Goal: Task Accomplishment & Management: Use online tool/utility

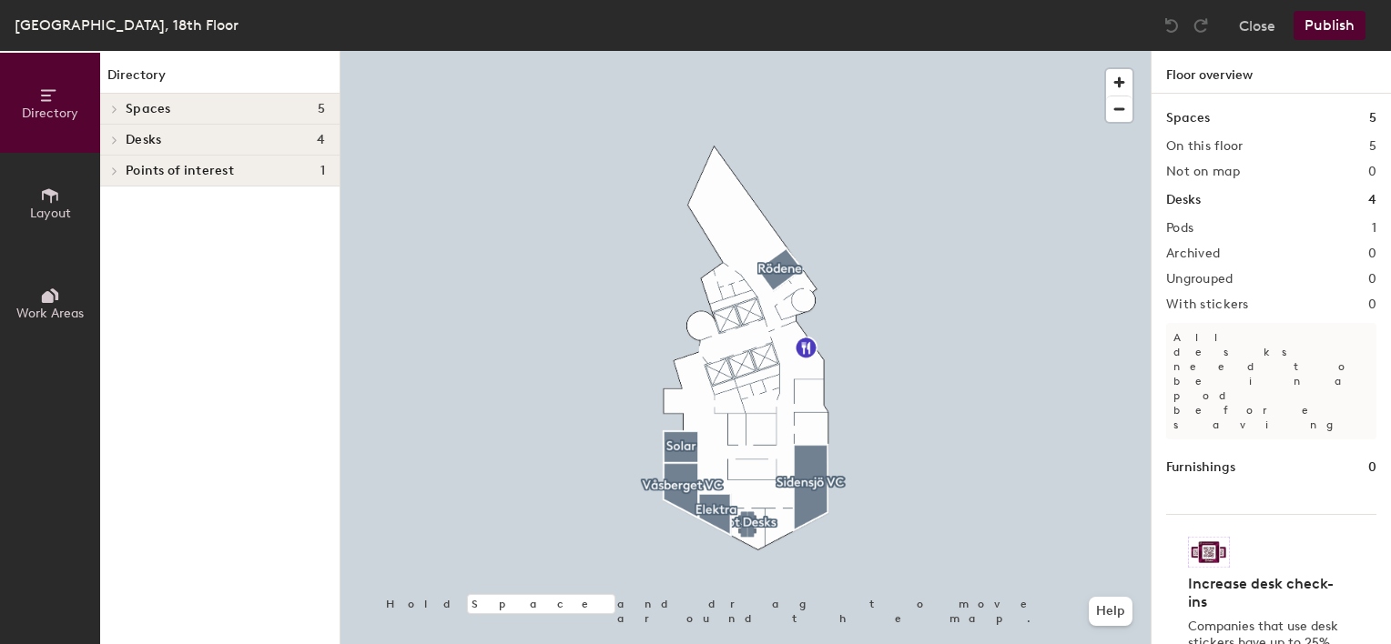
click at [153, 137] on span "Desks" at bounding box center [143, 140] width 35 height 15
click at [149, 170] on span "Hot Desks" at bounding box center [156, 172] width 61 height 15
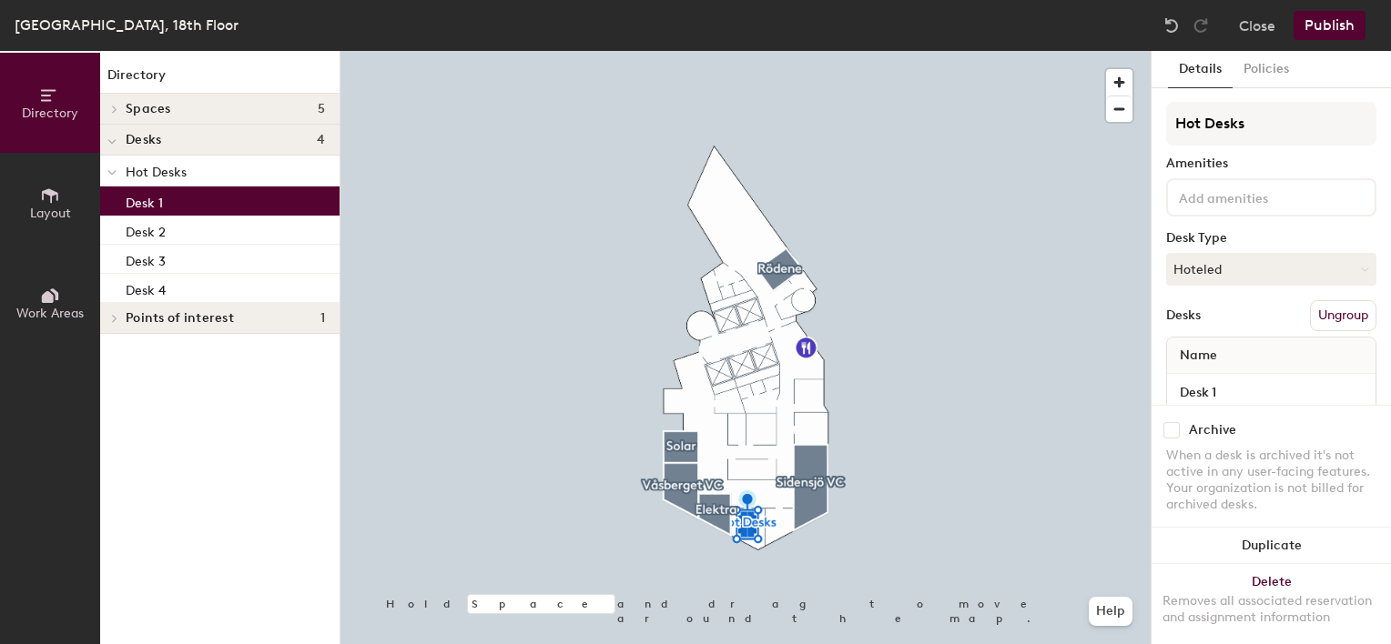
click at [145, 200] on p "Desk 1" at bounding box center [144, 200] width 37 height 21
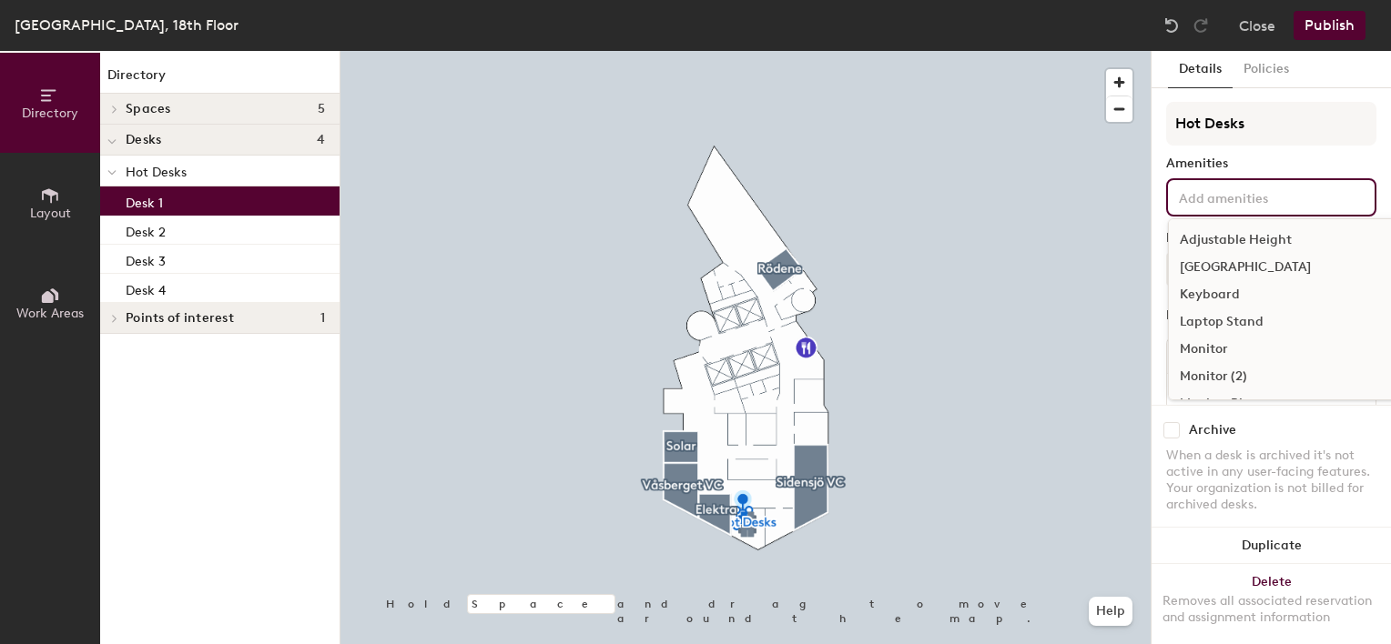
click at [1230, 197] on input at bounding box center [1257, 197] width 164 height 22
click at [1240, 349] on div "Silent Focus" at bounding box center [1337, 352] width 336 height 27
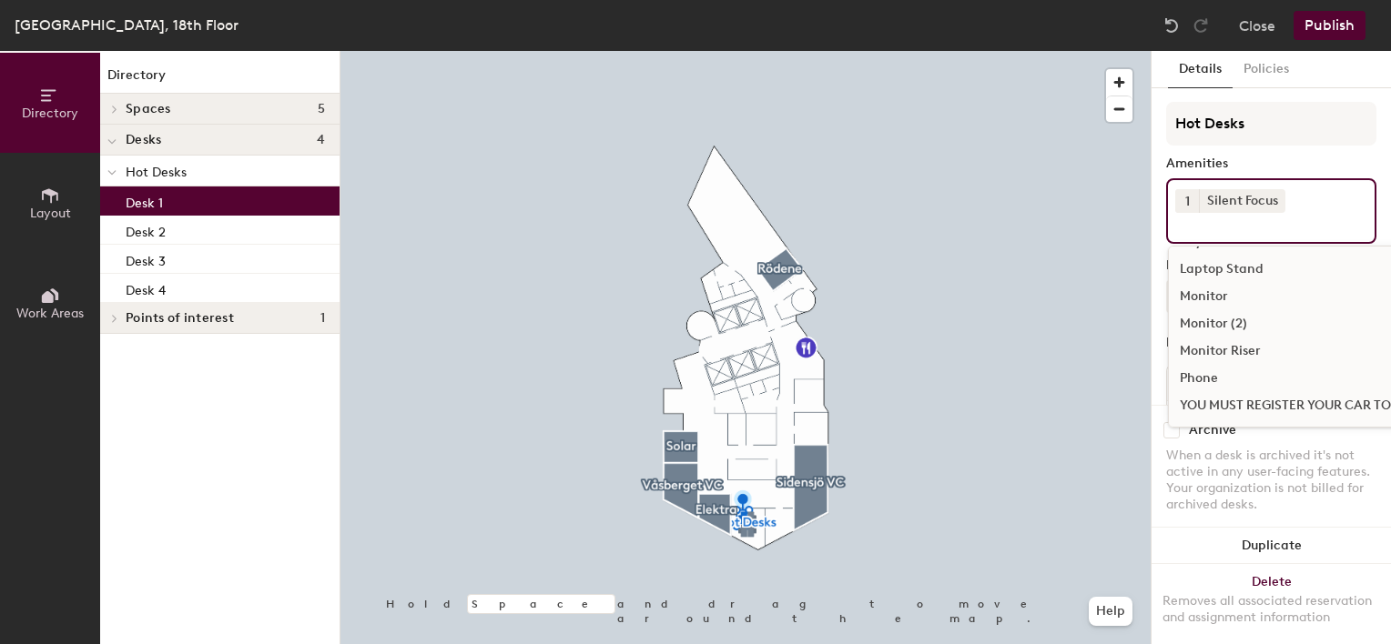
scroll to position [80, 0]
click at [1375, 459] on div "Archive When a desk is archived it's not active in any user-facing features. Yo…" at bounding box center [1270, 470] width 239 height 130
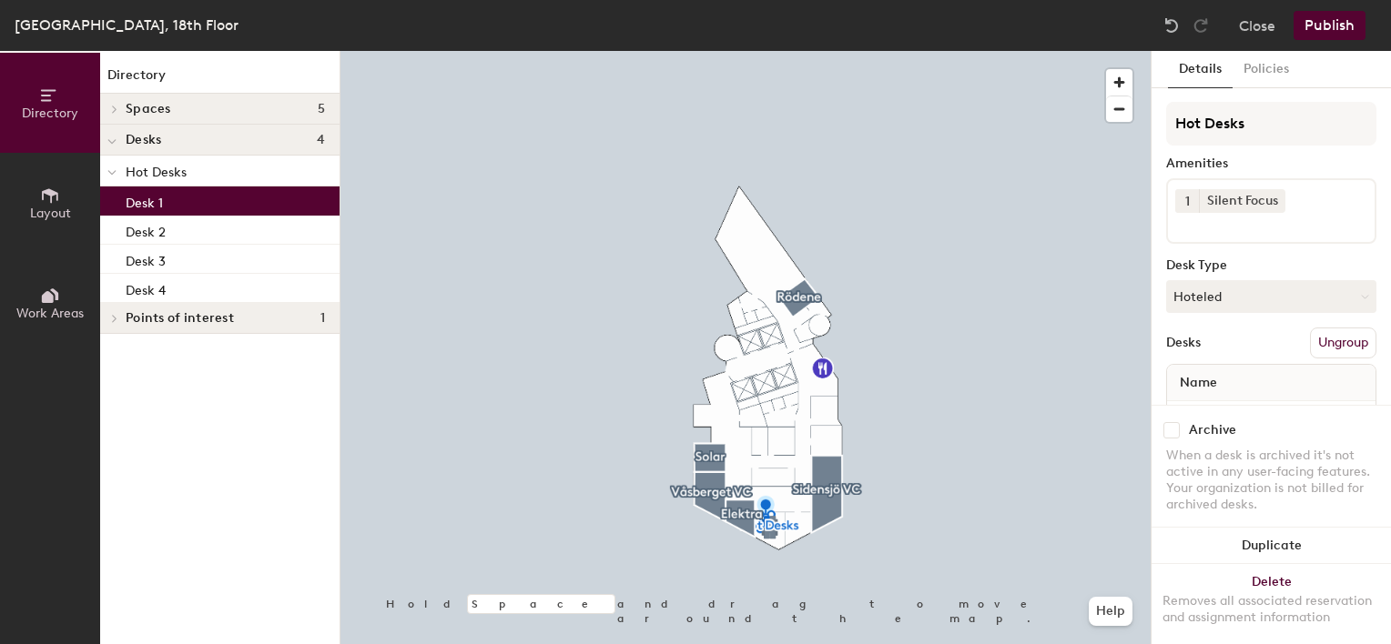
scroll to position [73, 0]
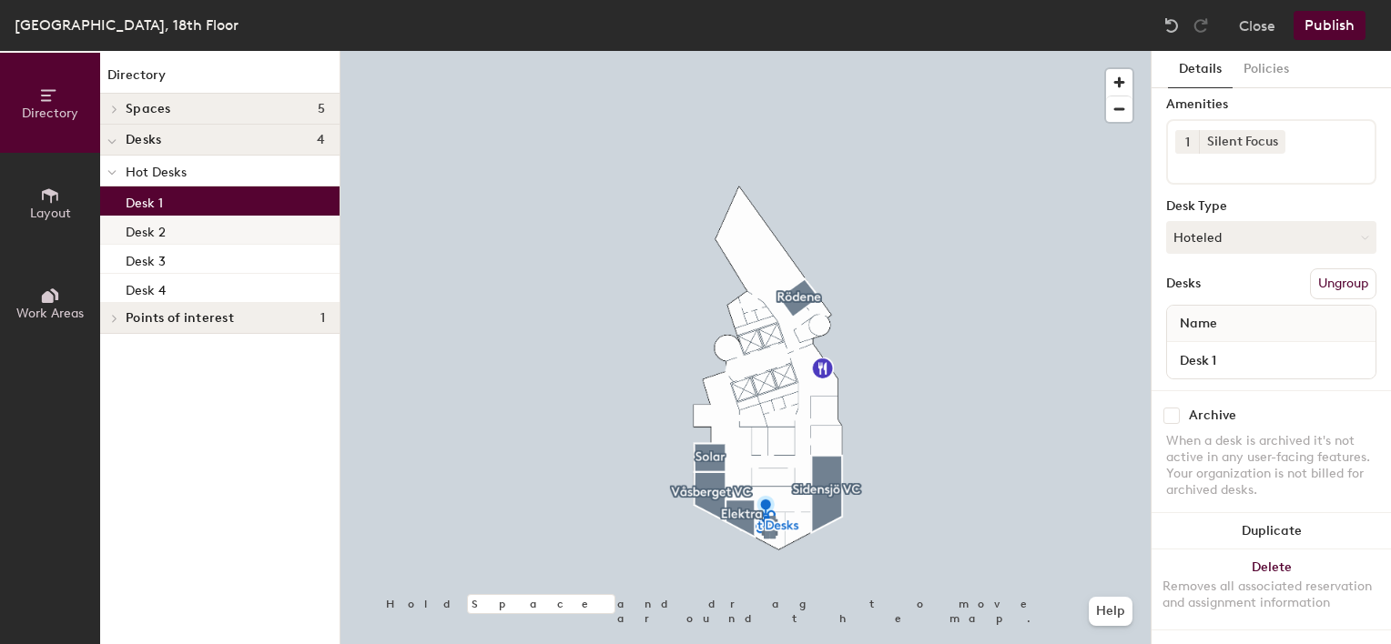
click at [174, 228] on div "Desk 2" at bounding box center [219, 230] width 239 height 29
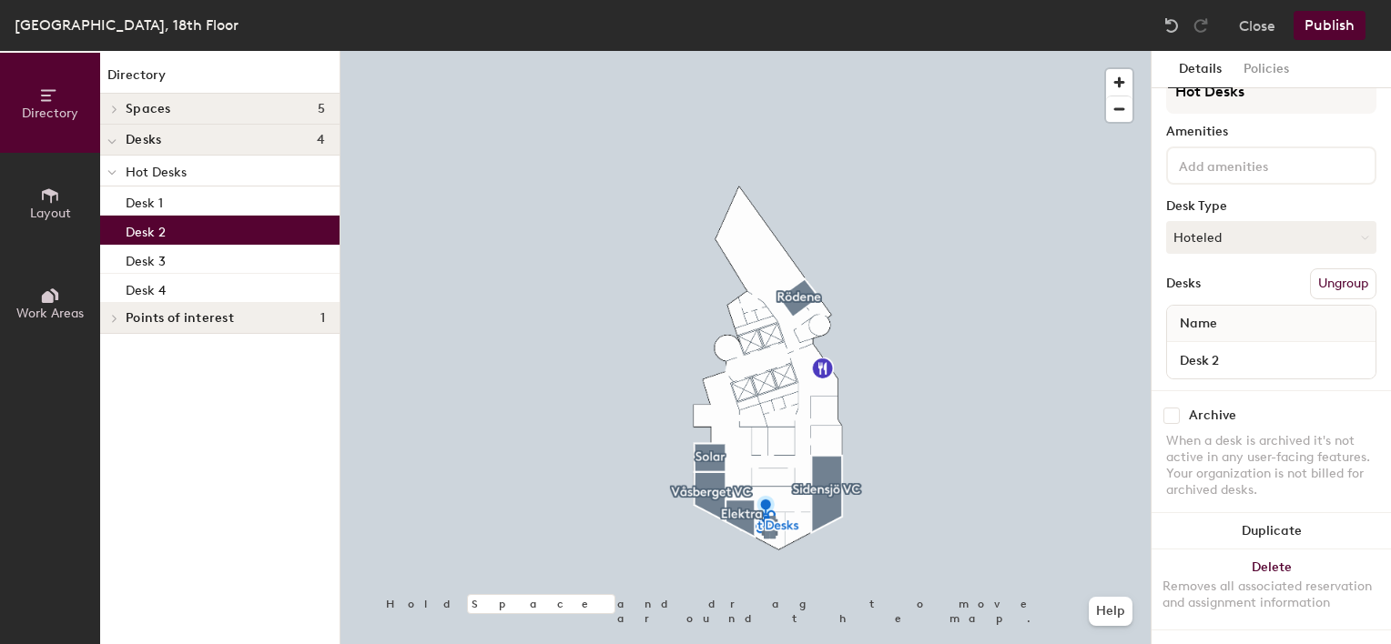
scroll to position [46, 0]
click at [1188, 154] on input at bounding box center [1257, 165] width 164 height 22
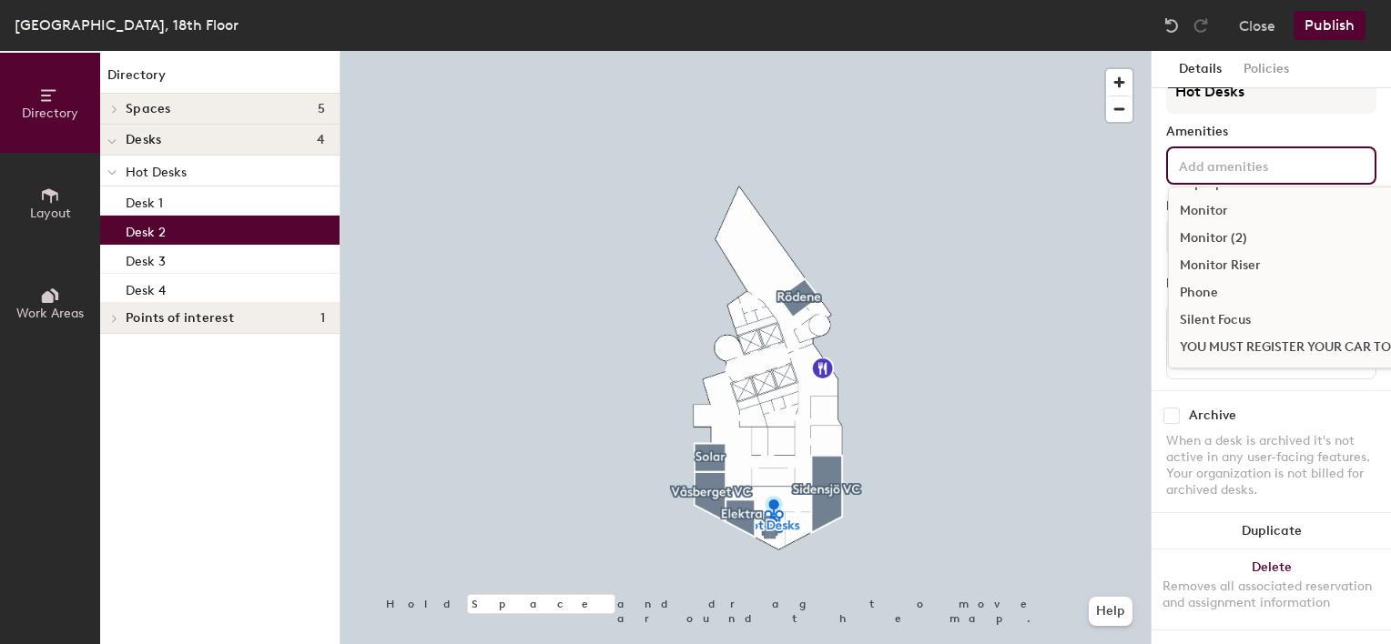
click at [1254, 307] on div "Silent Focus" at bounding box center [1337, 320] width 336 height 27
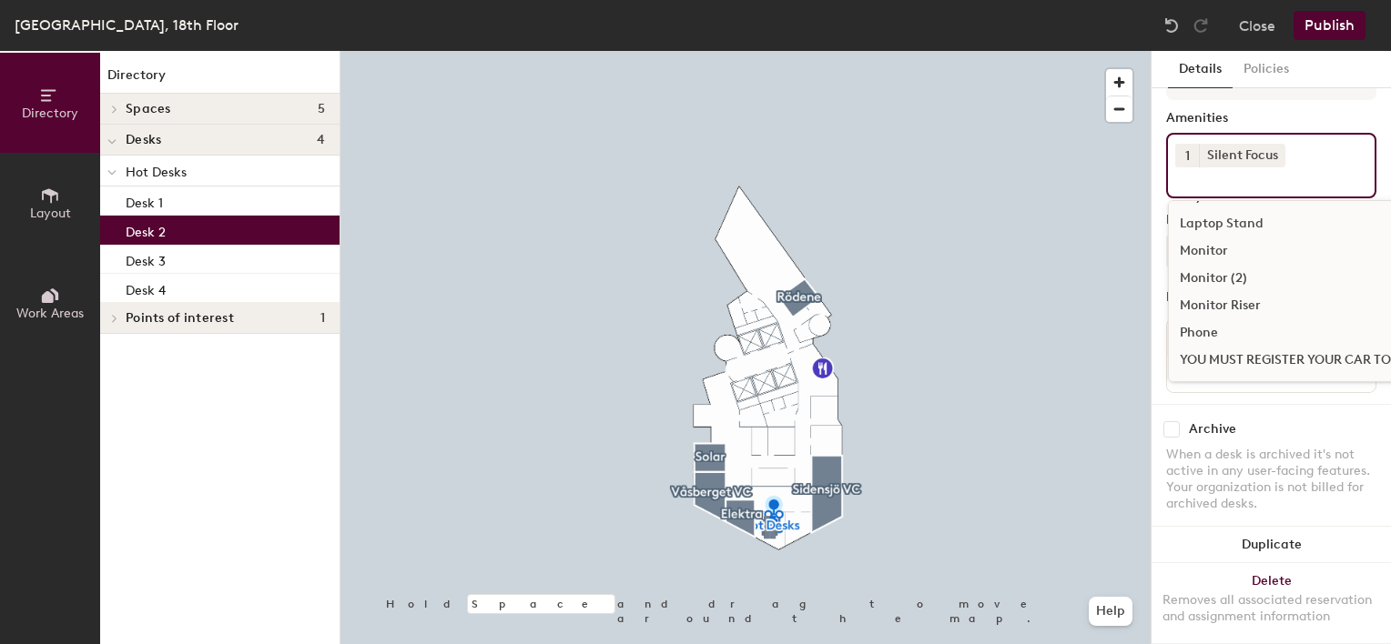
click at [1106, 51] on div at bounding box center [745, 51] width 810 height 0
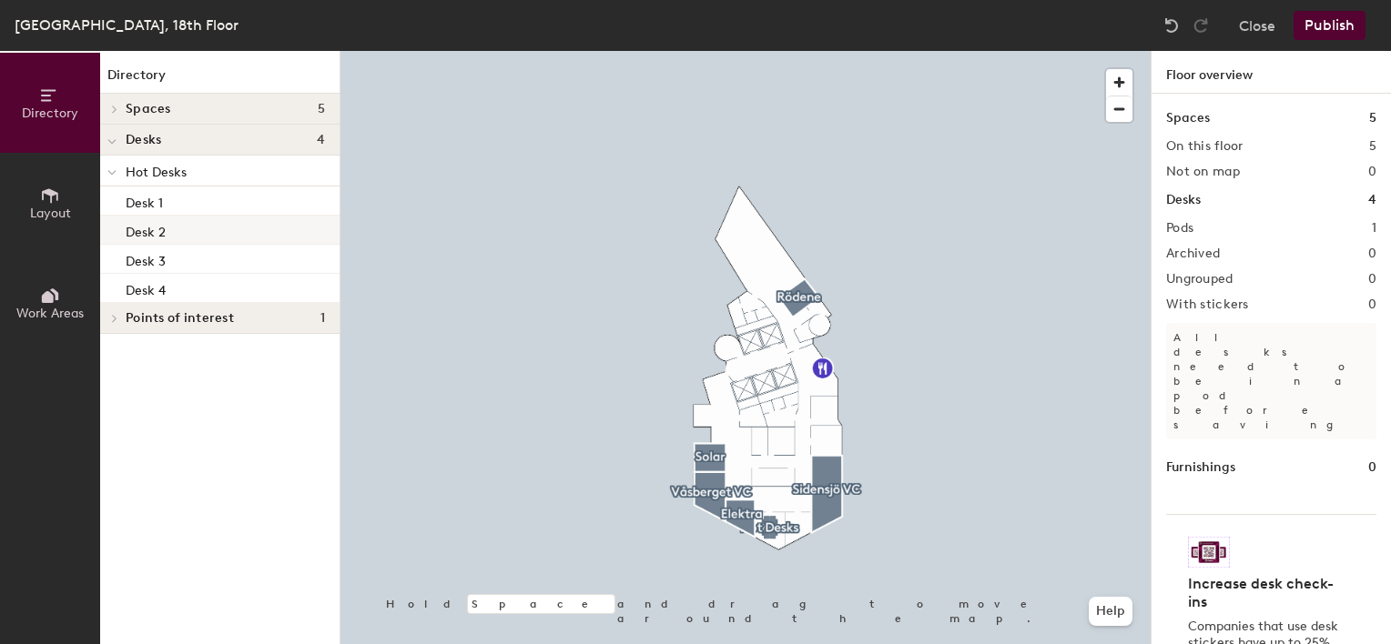
click at [206, 234] on div "Desk 2" at bounding box center [219, 230] width 239 height 29
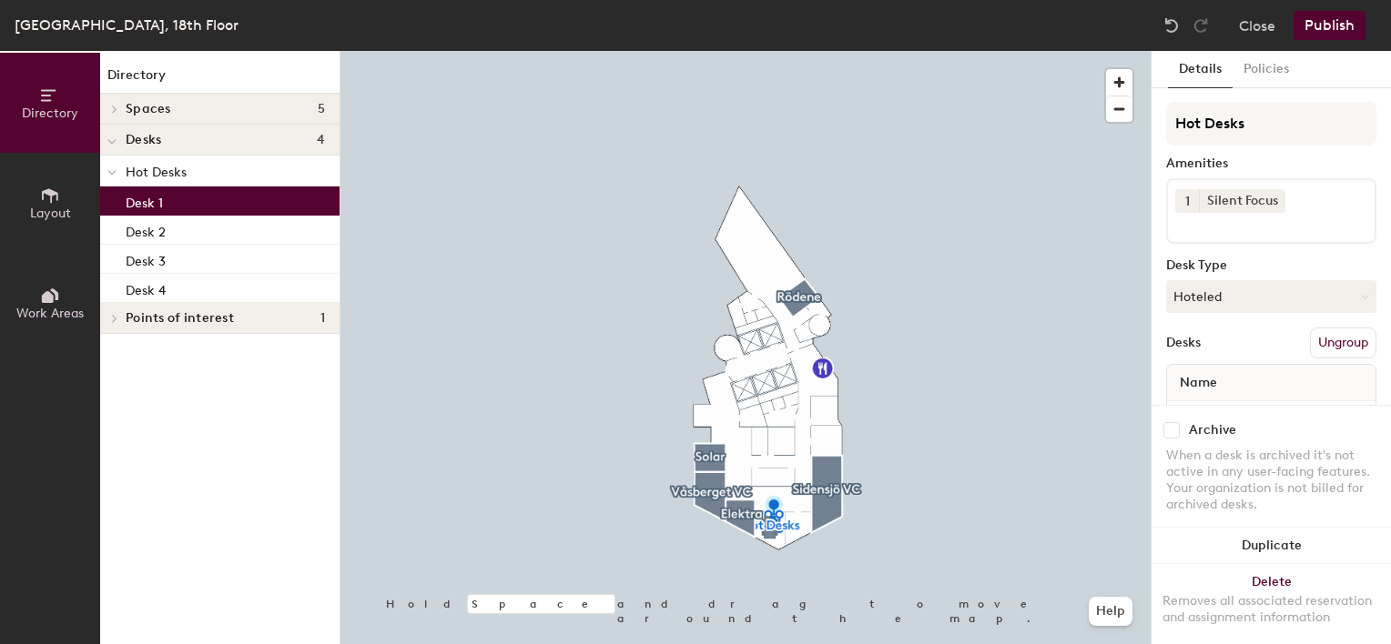
click at [197, 203] on div "Desk 1" at bounding box center [219, 201] width 239 height 29
click at [195, 258] on div "Desk 3" at bounding box center [219, 259] width 239 height 29
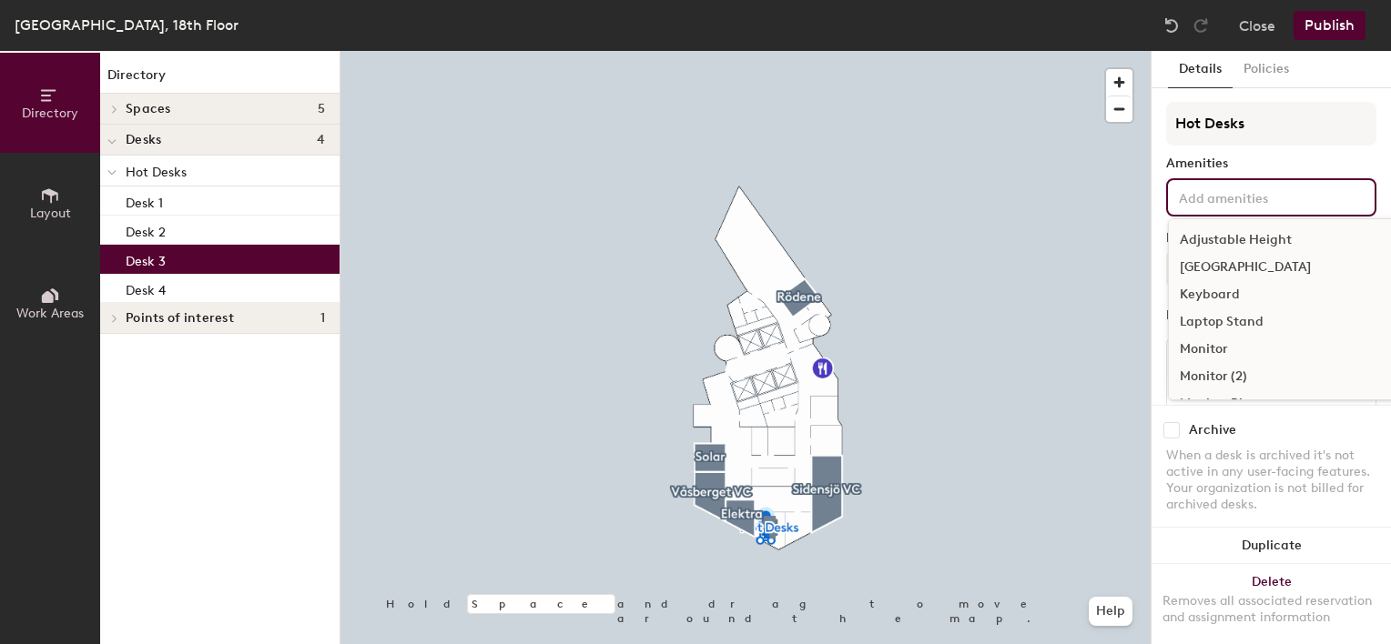
click at [1255, 191] on input at bounding box center [1257, 197] width 164 height 22
click at [1233, 349] on div "Silent Focus" at bounding box center [1337, 352] width 336 height 27
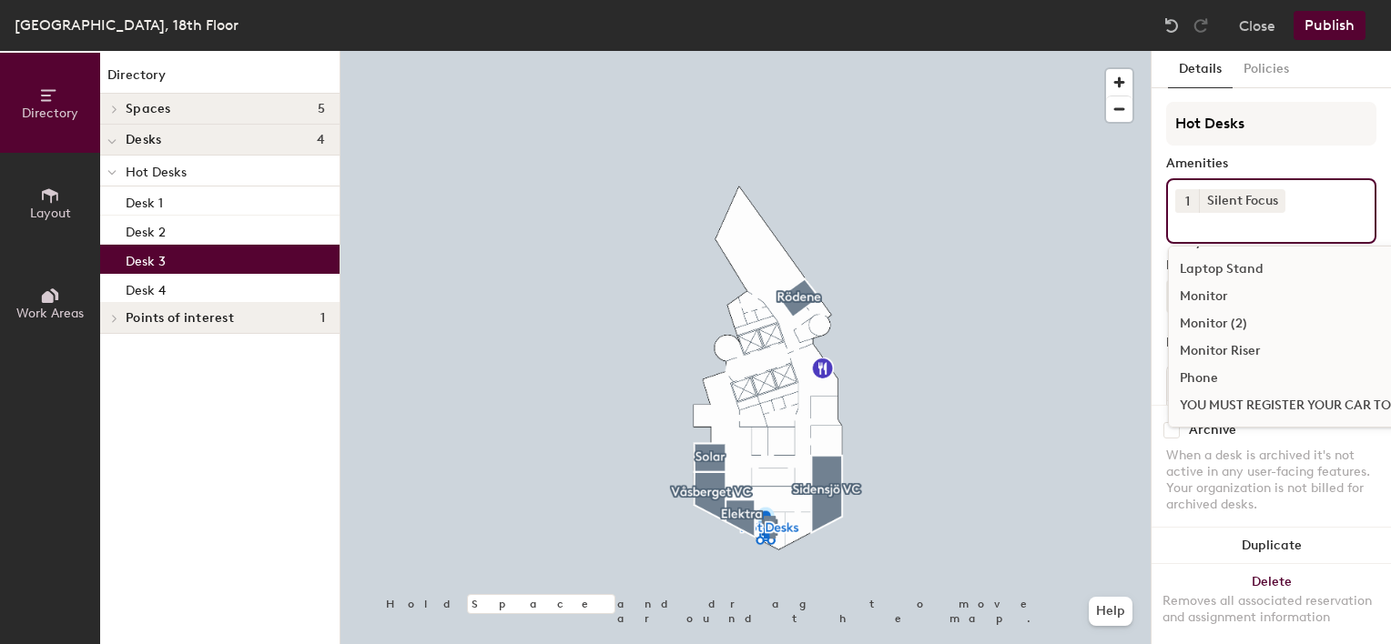
scroll to position [80, 0]
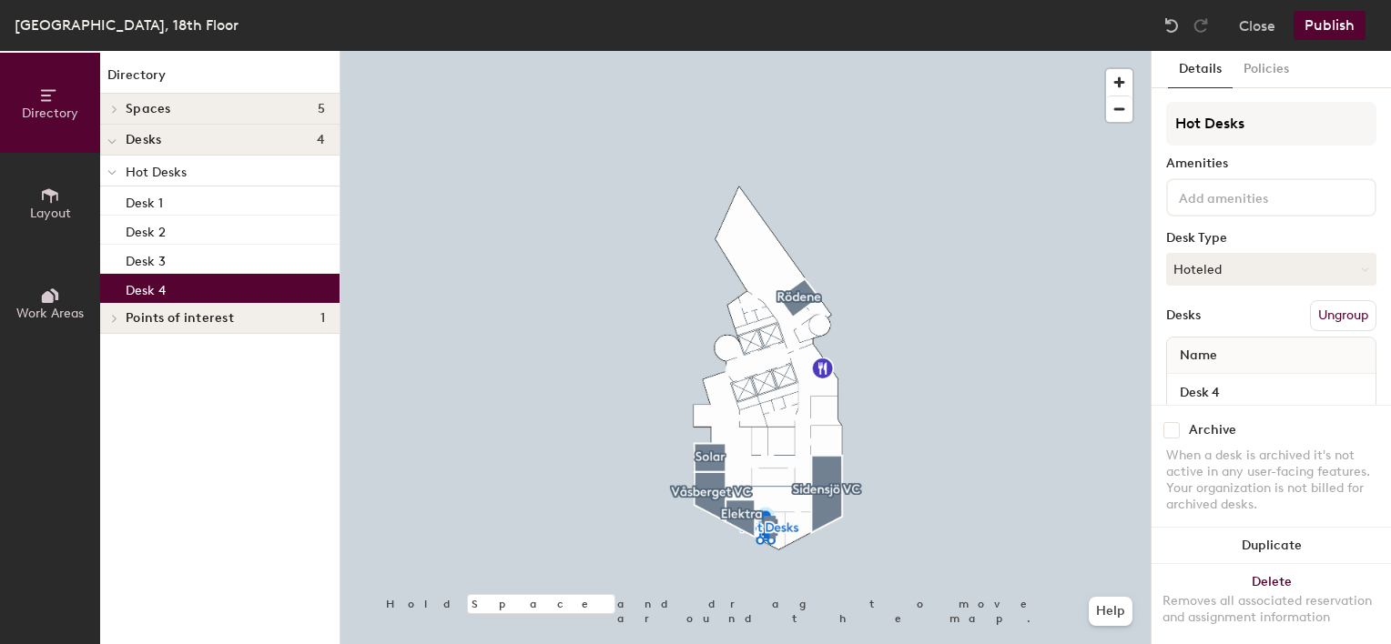
click at [148, 290] on p "Desk 4" at bounding box center [146, 288] width 40 height 21
click at [1187, 195] on input at bounding box center [1257, 197] width 164 height 22
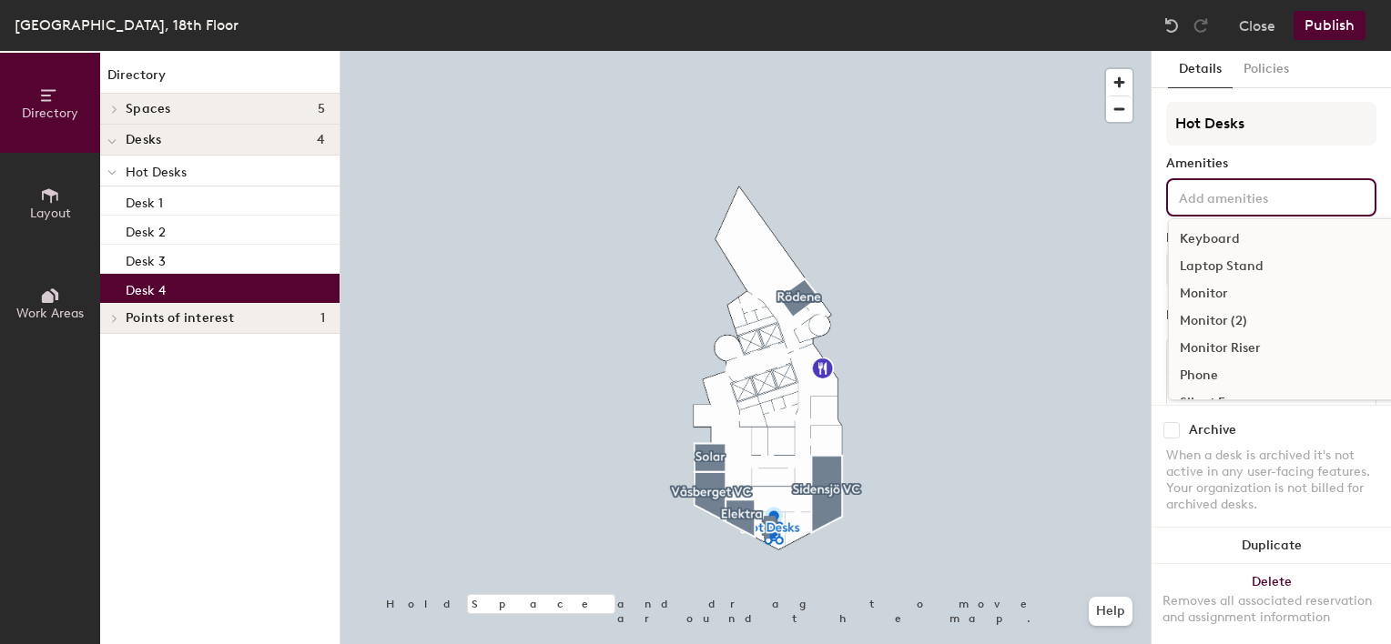
scroll to position [106, 0]
click at [1233, 346] on div "Silent Focus" at bounding box center [1337, 352] width 336 height 27
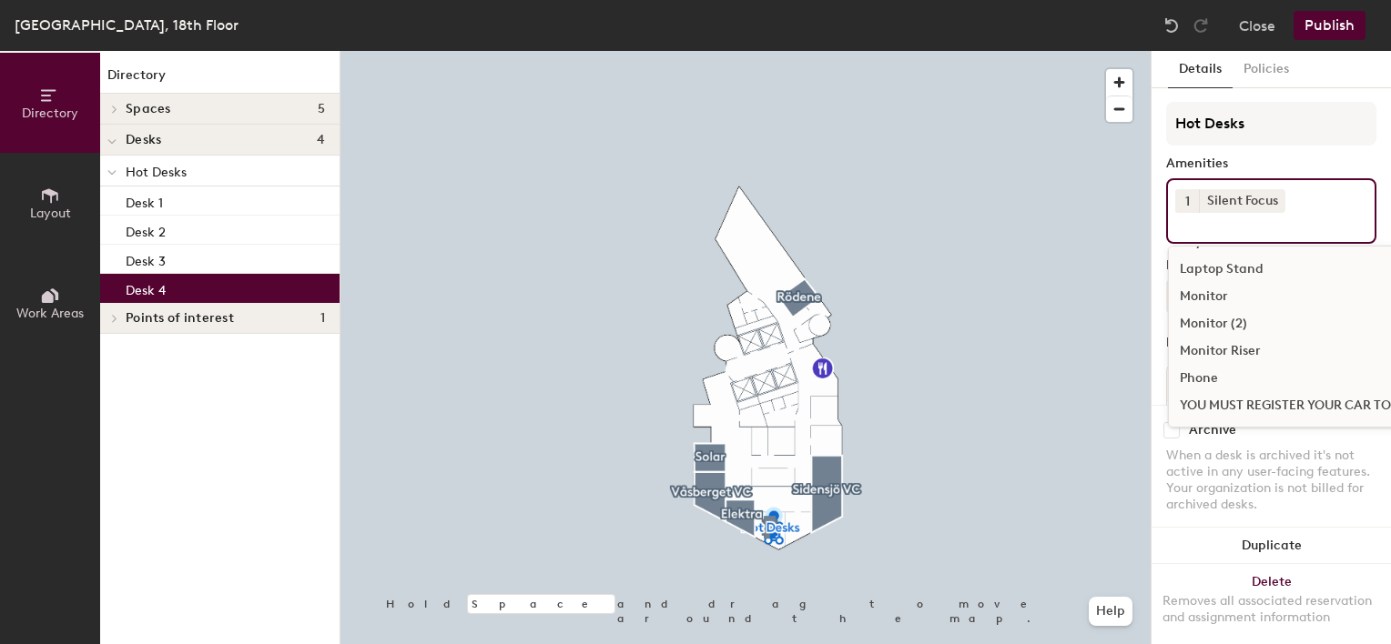
scroll to position [80, 0]
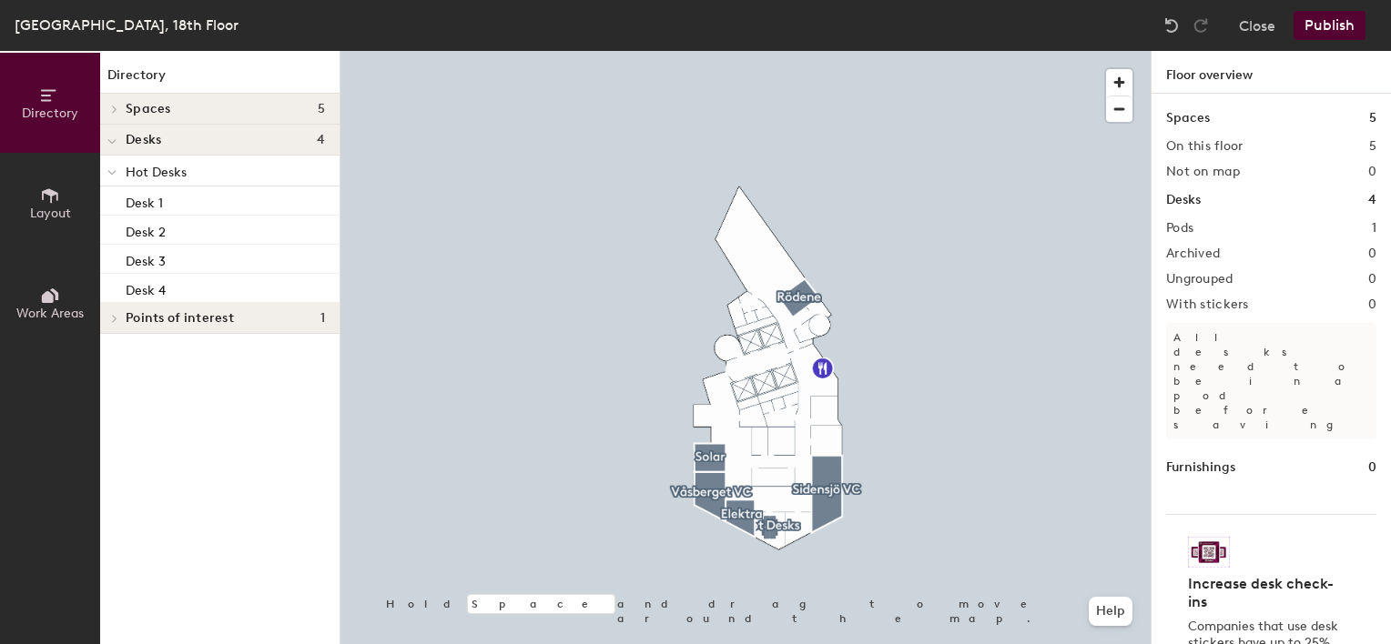
click at [1328, 25] on button "Publish" at bounding box center [1329, 25] width 72 height 29
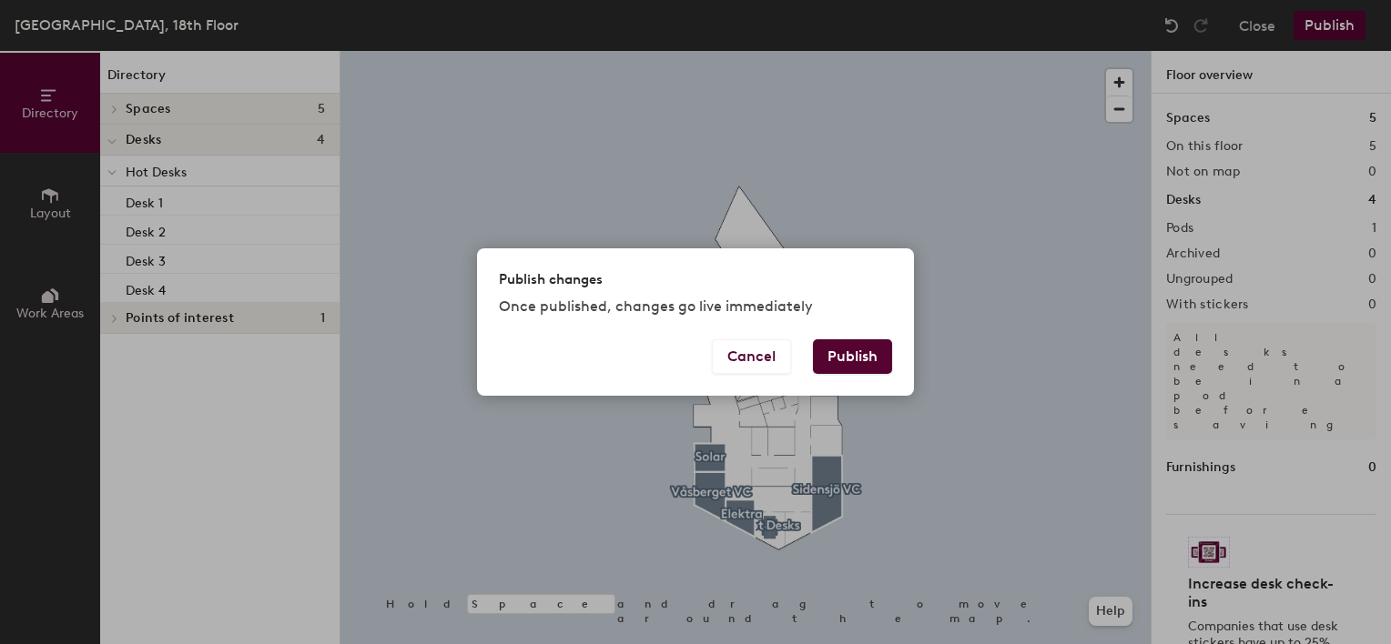
click at [864, 354] on button "Publish" at bounding box center [852, 356] width 79 height 35
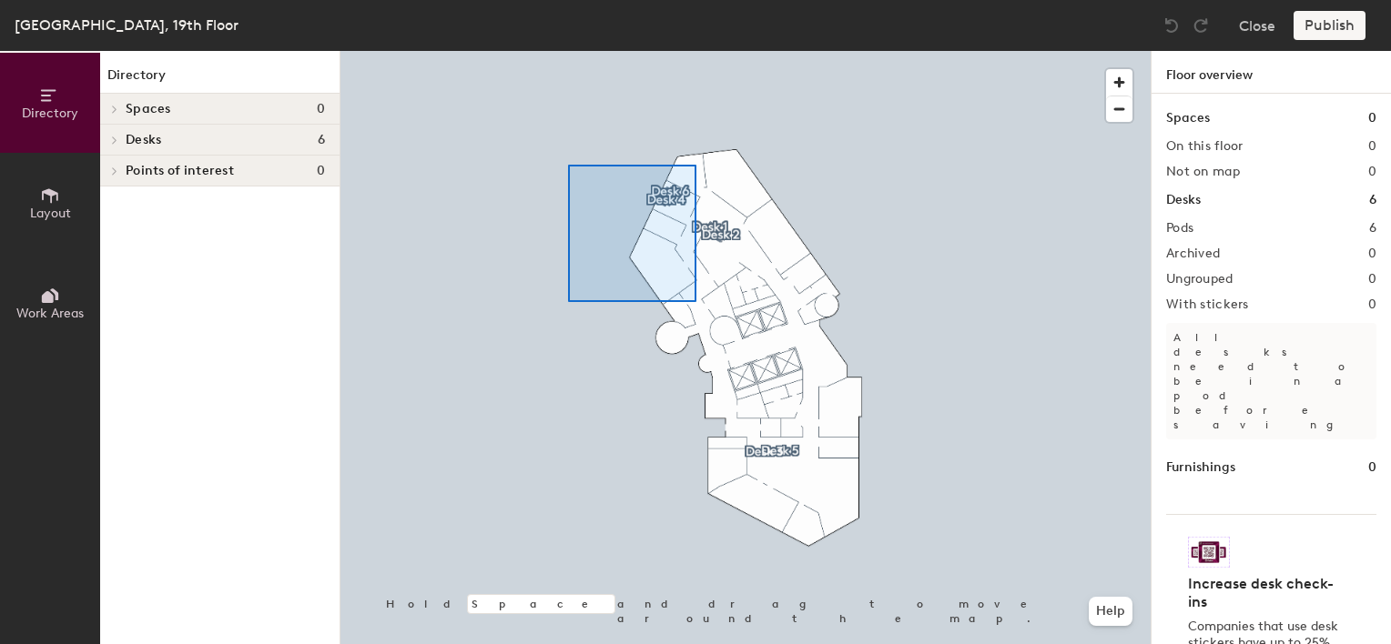
click at [699, 51] on div at bounding box center [745, 51] width 810 height 0
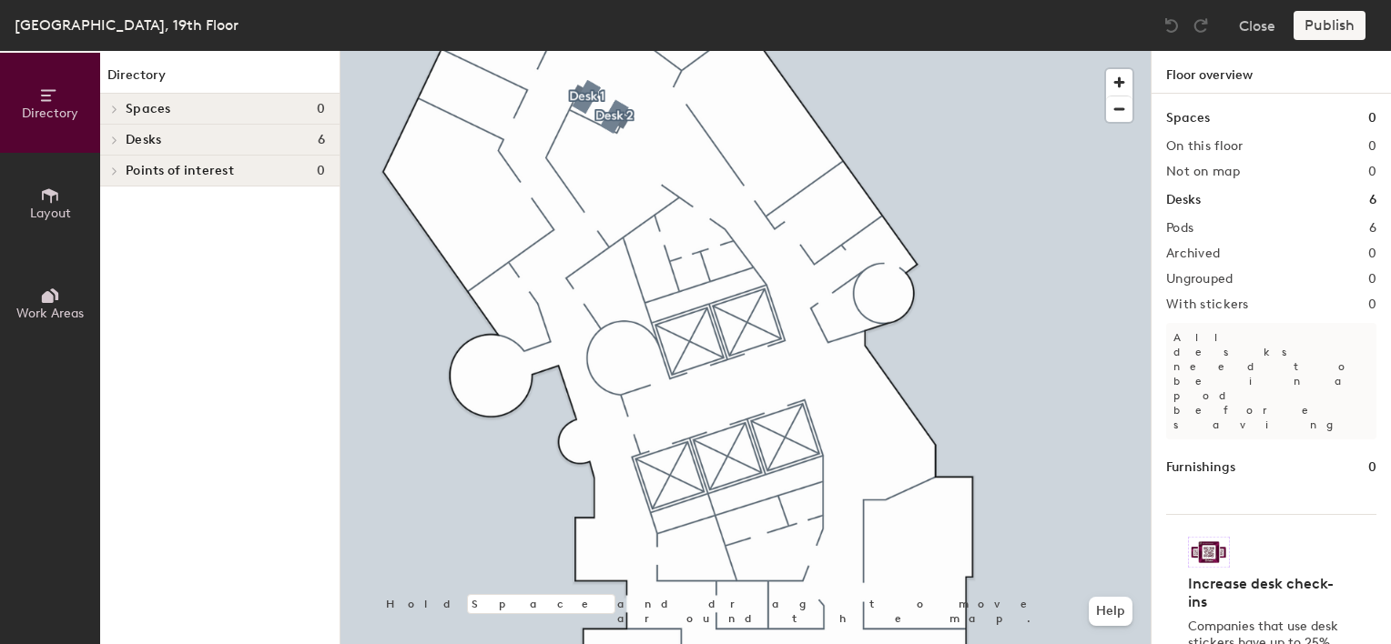
click at [160, 137] on span "Desks" at bounding box center [143, 140] width 35 height 15
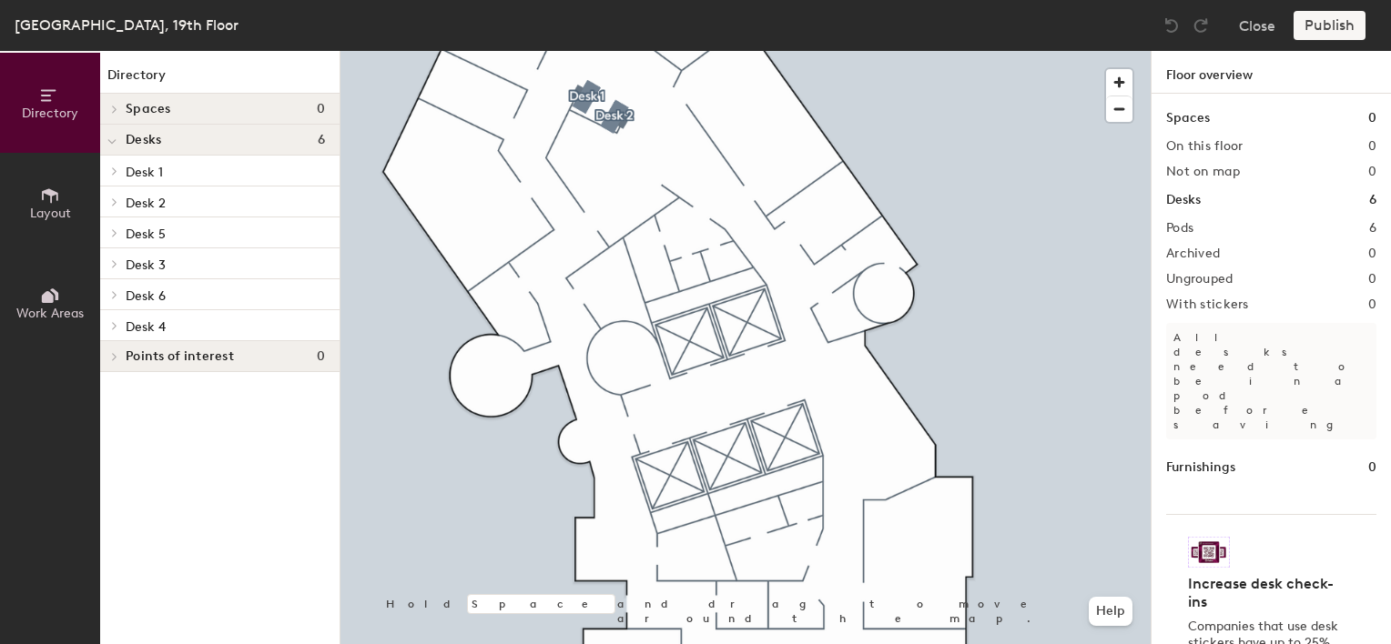
click at [155, 171] on span "Desk 1" at bounding box center [144, 172] width 37 height 15
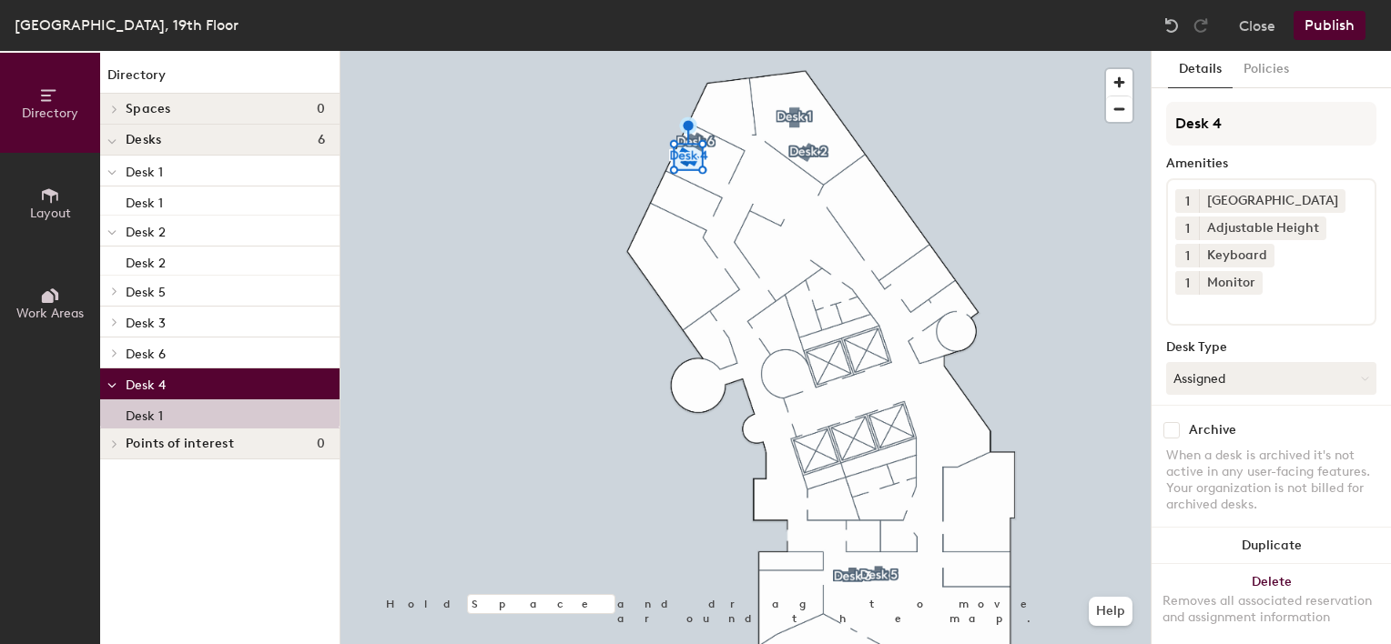
click at [178, 172] on p "Desk 1" at bounding box center [225, 171] width 199 height 24
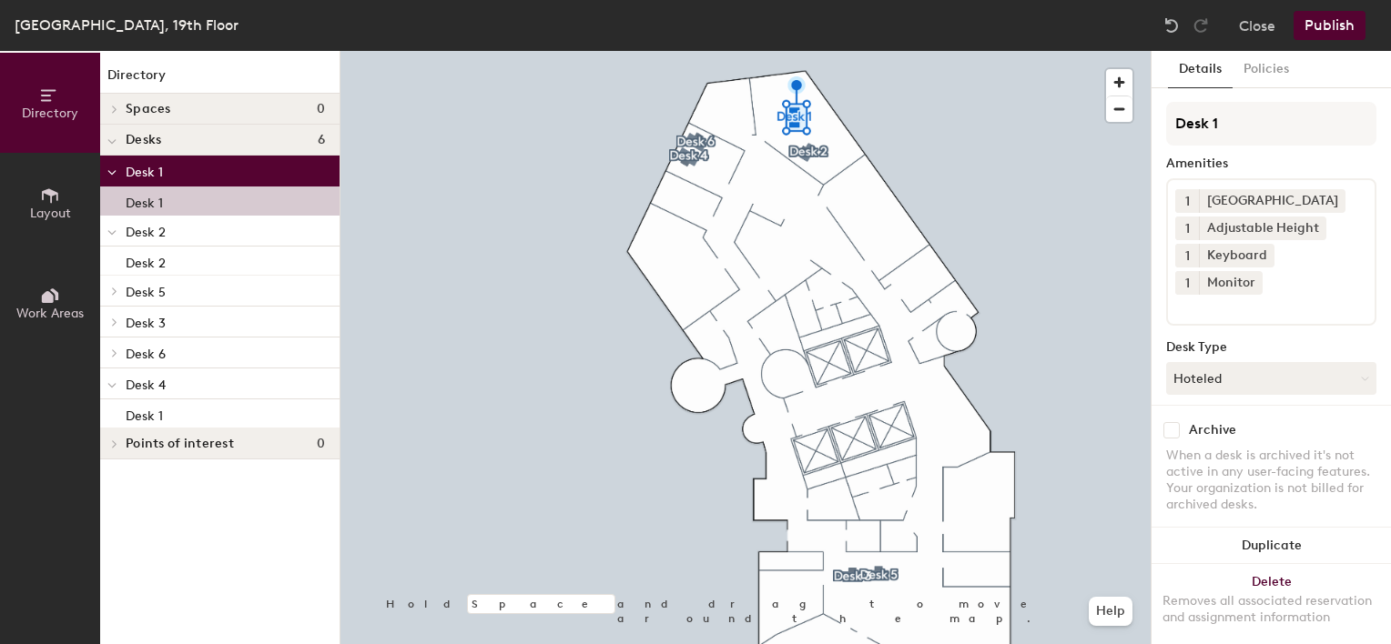
click at [153, 202] on p "Desk 1" at bounding box center [144, 200] width 37 height 21
click at [157, 231] on span "Desk 2" at bounding box center [146, 232] width 40 height 15
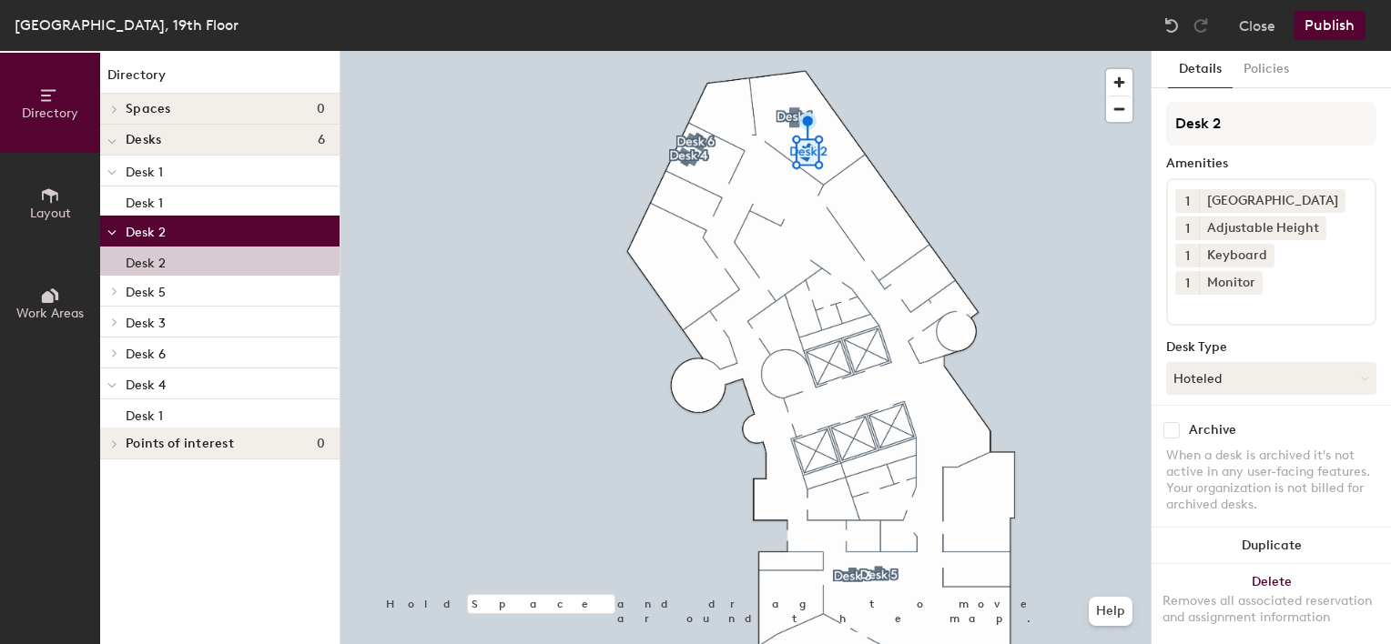
click at [153, 228] on span "Desk 2" at bounding box center [146, 232] width 40 height 15
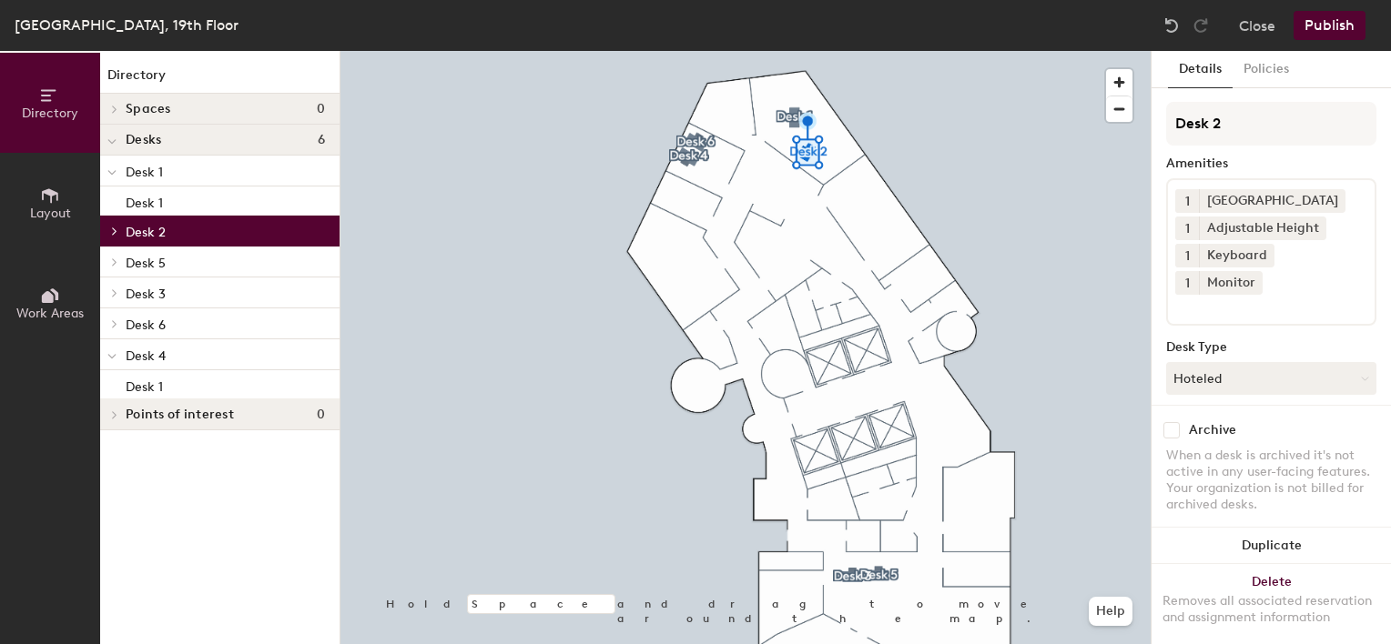
click at [109, 169] on span at bounding box center [111, 172] width 9 height 15
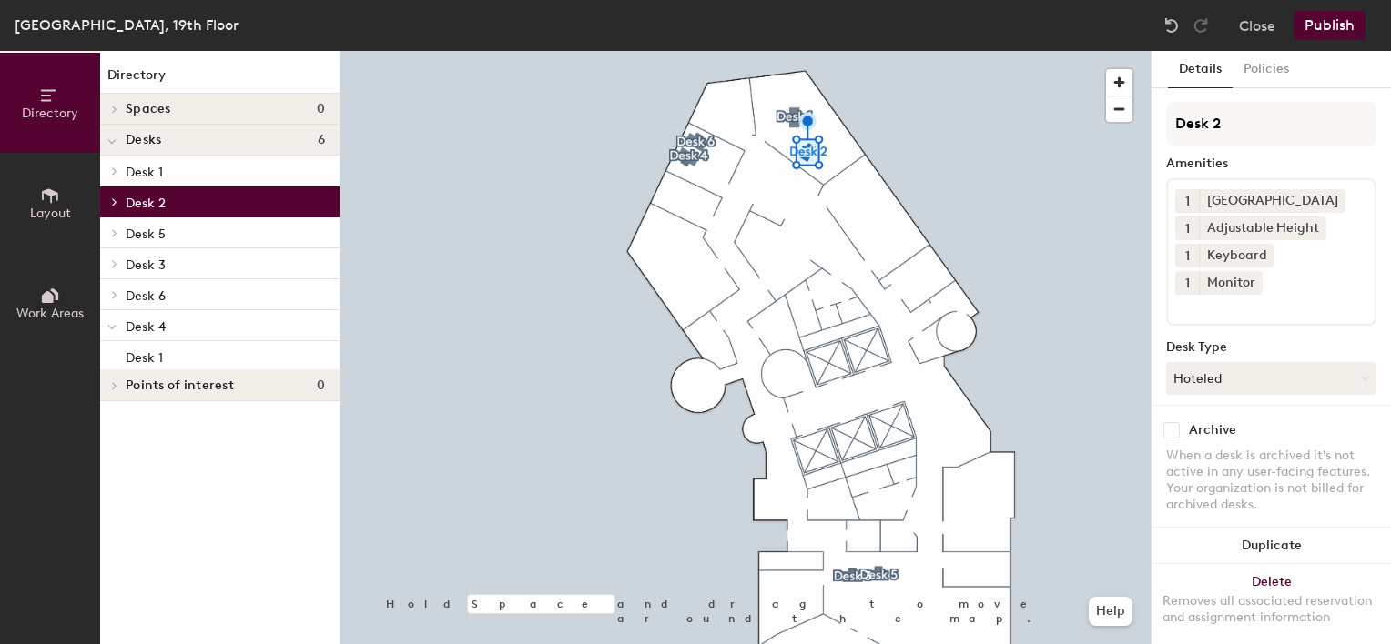
click at [116, 262] on icon at bounding box center [115, 263] width 4 height 7
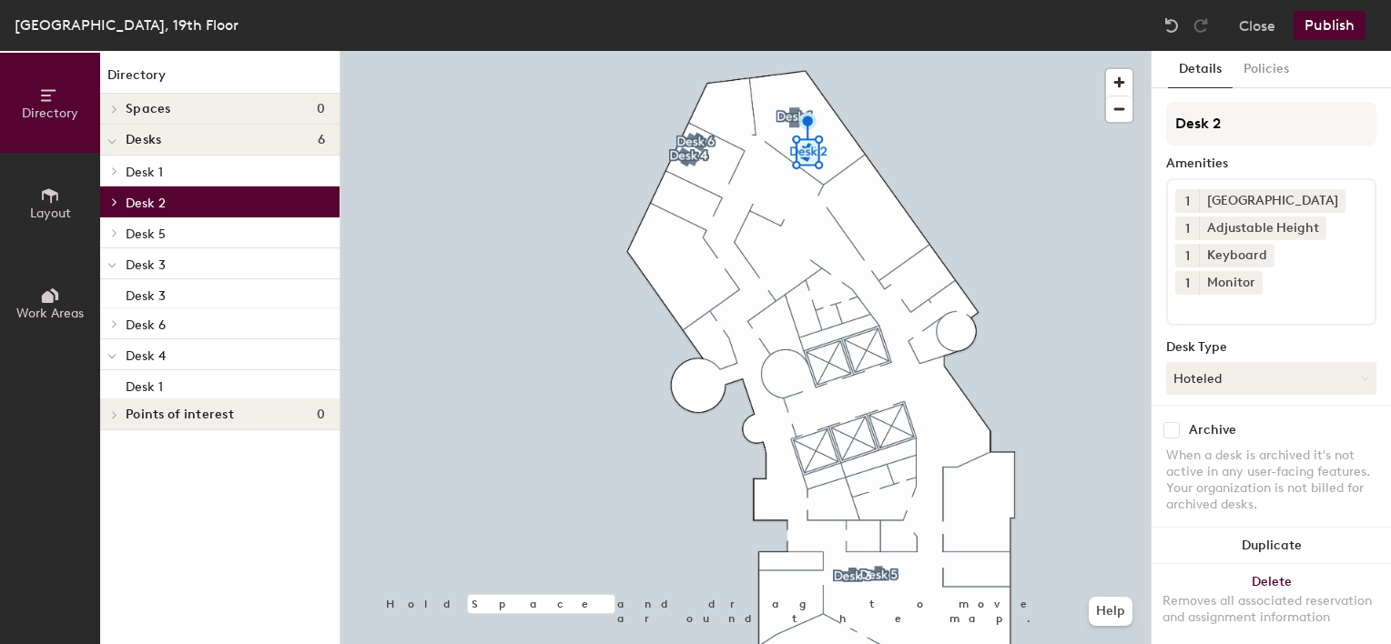
click at [137, 262] on span "Desk 3" at bounding box center [146, 265] width 40 height 15
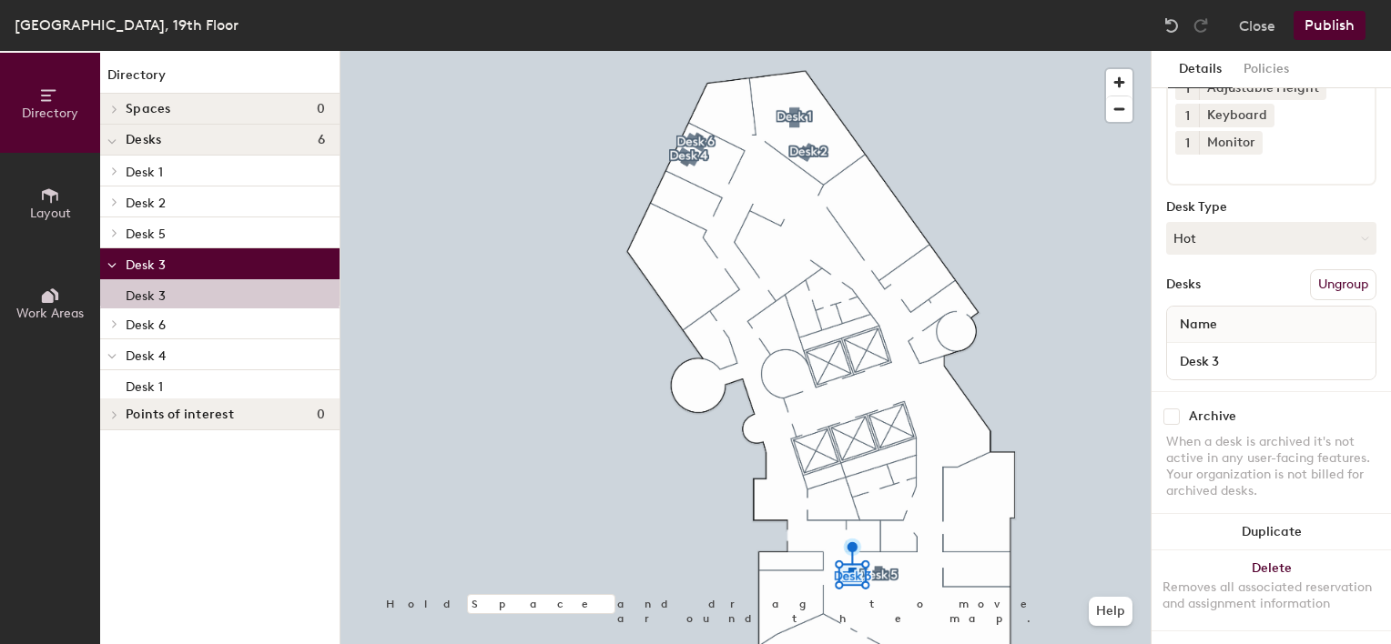
scroll to position [141, 0]
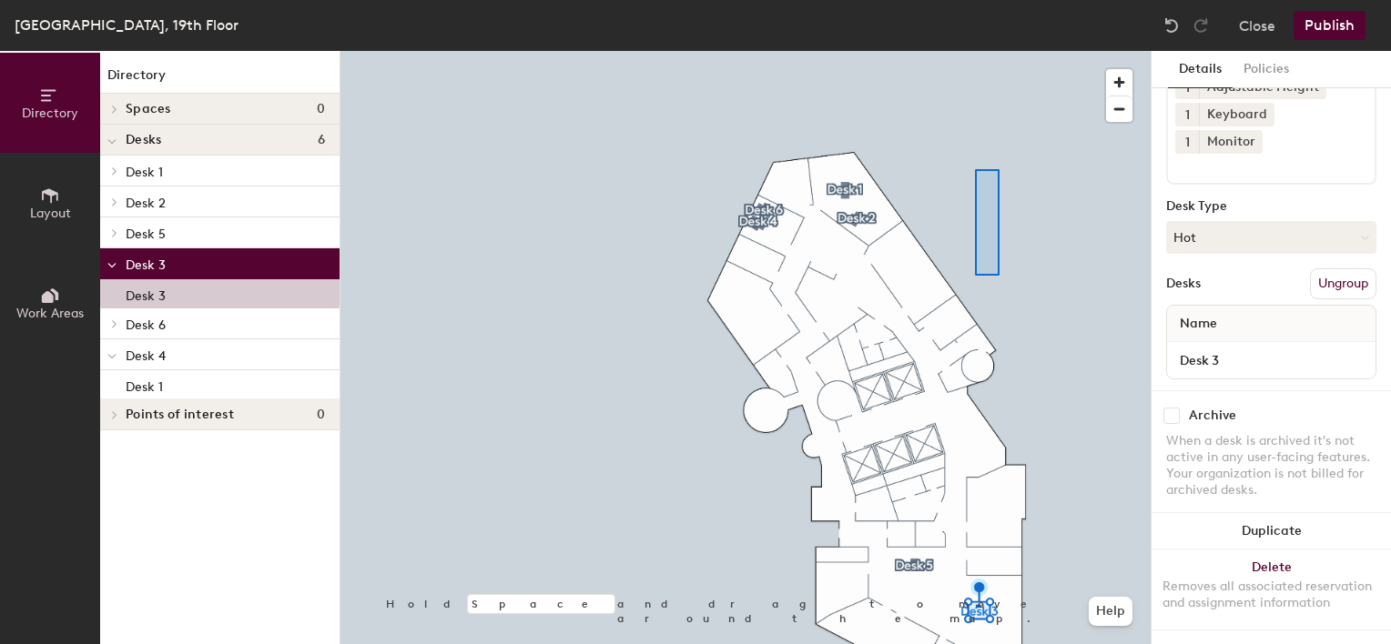
click at [973, 51] on div at bounding box center [745, 51] width 810 height 0
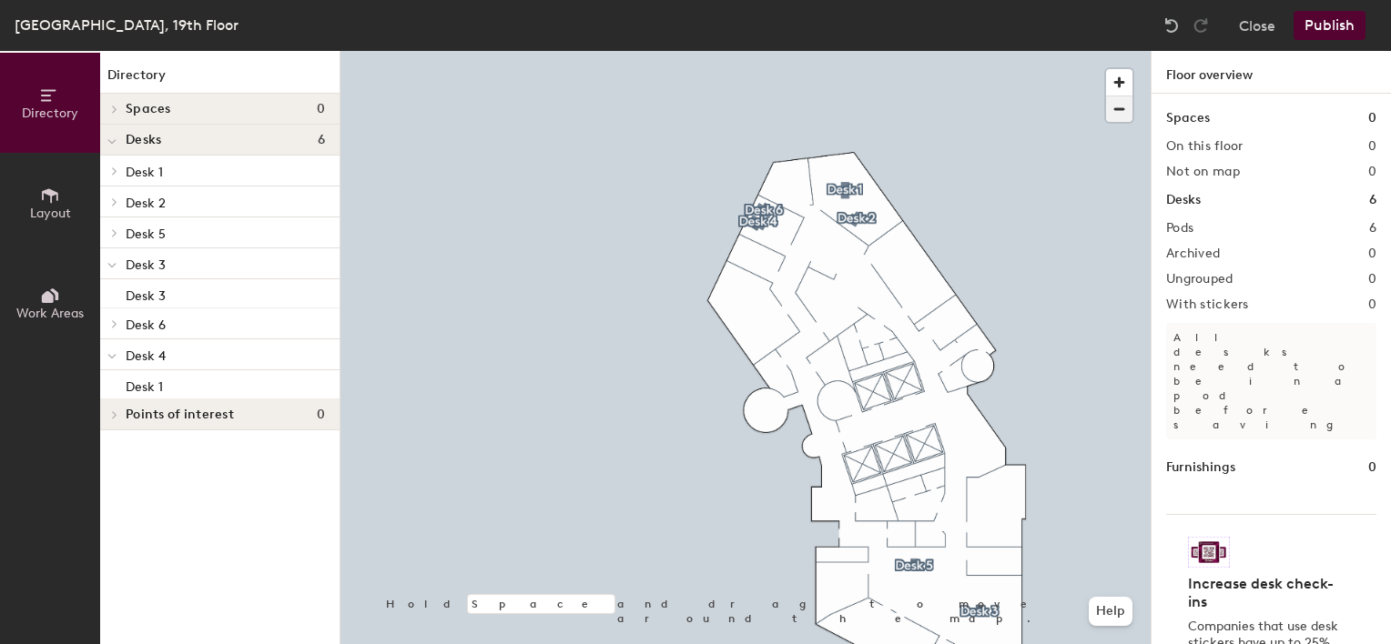
click at [1112, 106] on span "button" at bounding box center [1119, 108] width 26 height 25
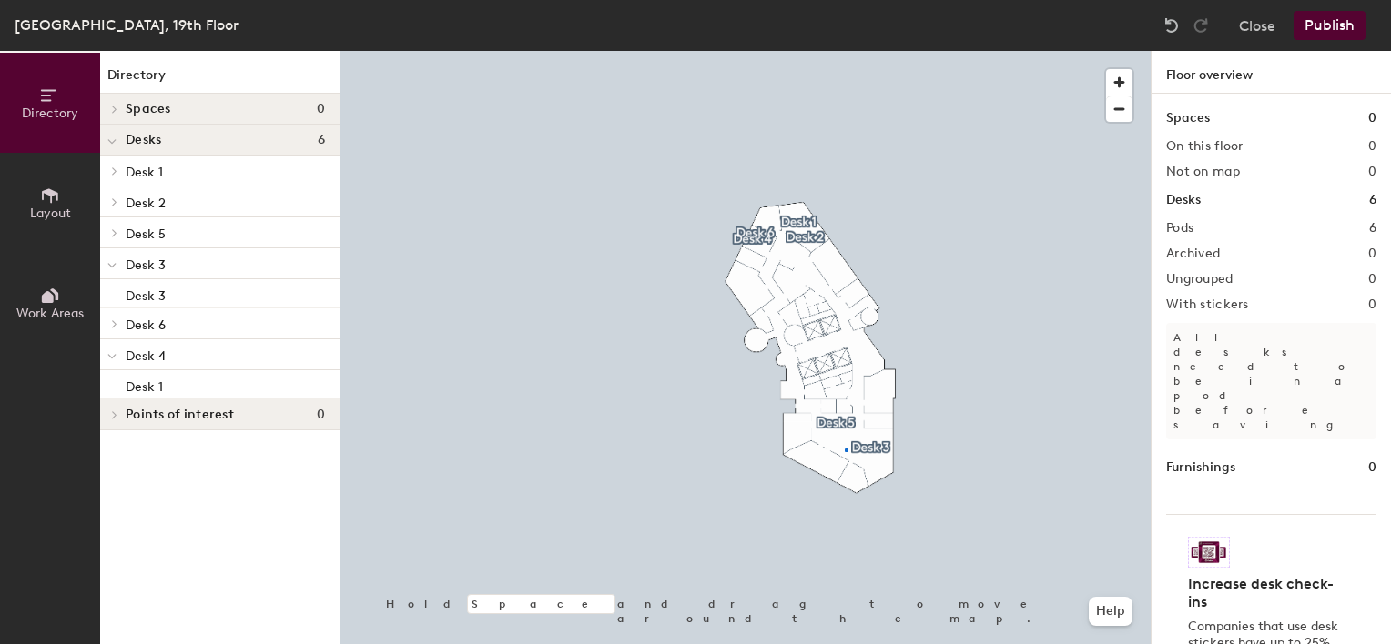
click at [845, 51] on div at bounding box center [745, 51] width 810 height 0
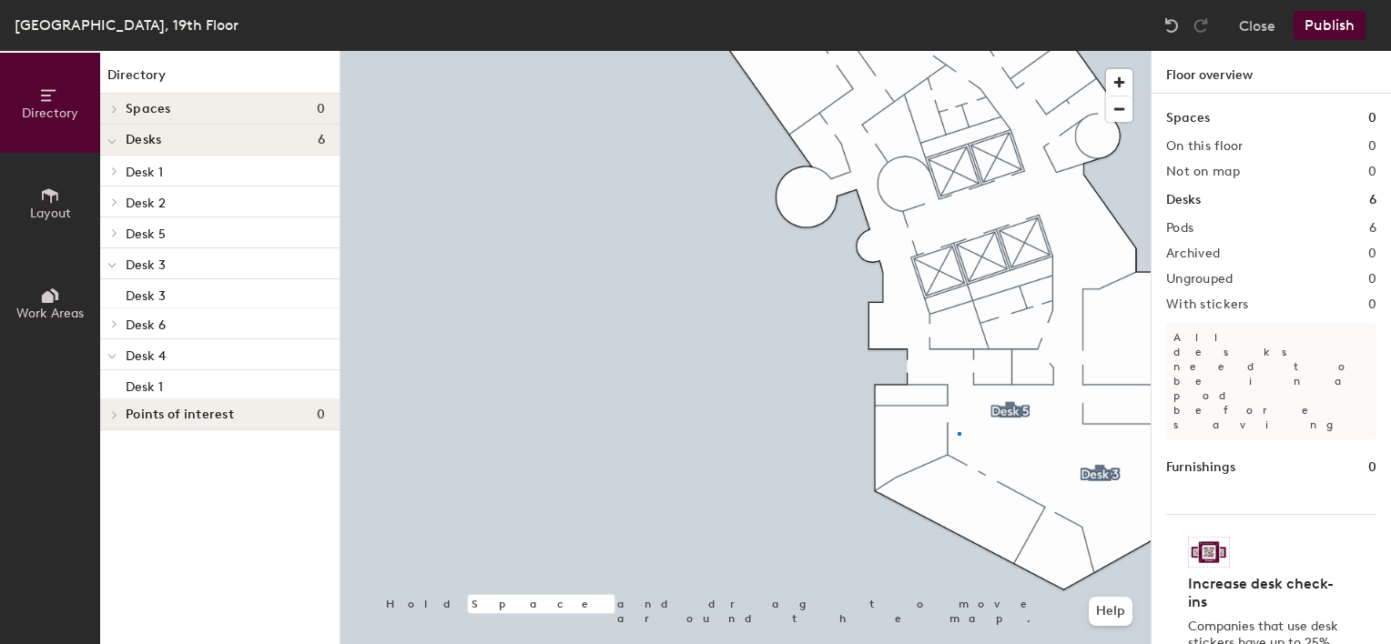
click at [957, 51] on div at bounding box center [745, 51] width 810 height 0
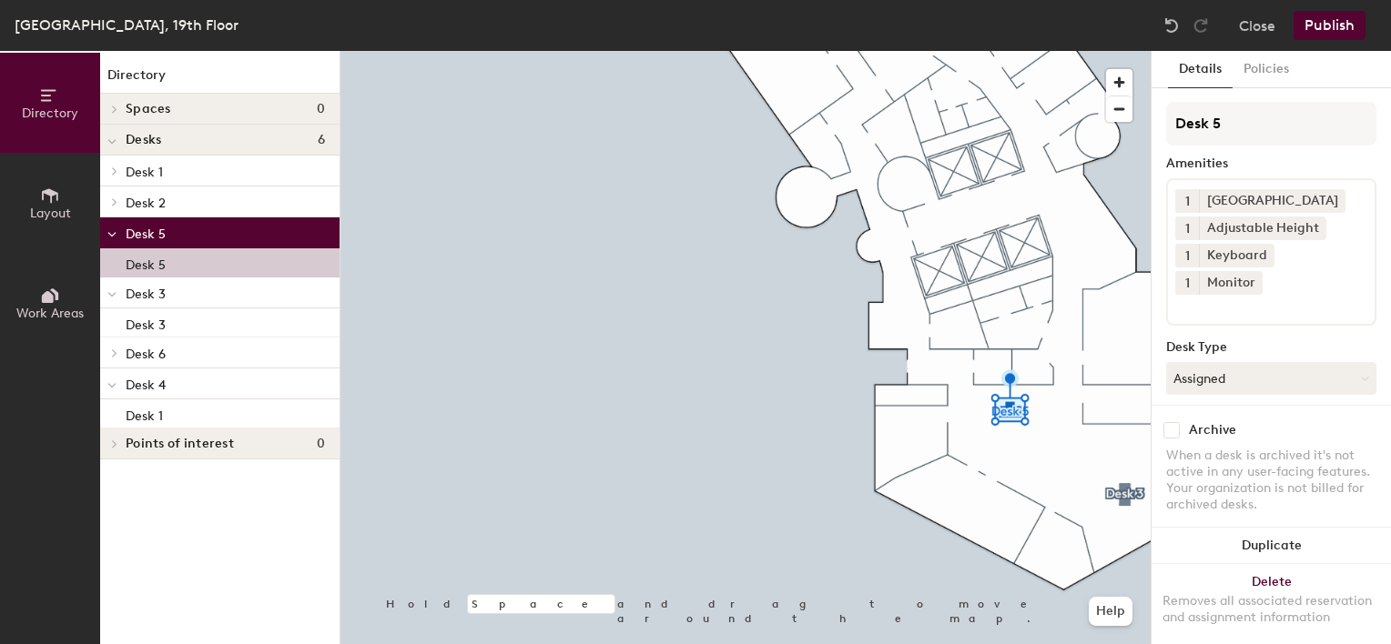
click at [144, 262] on p "Desk 5" at bounding box center [146, 262] width 40 height 21
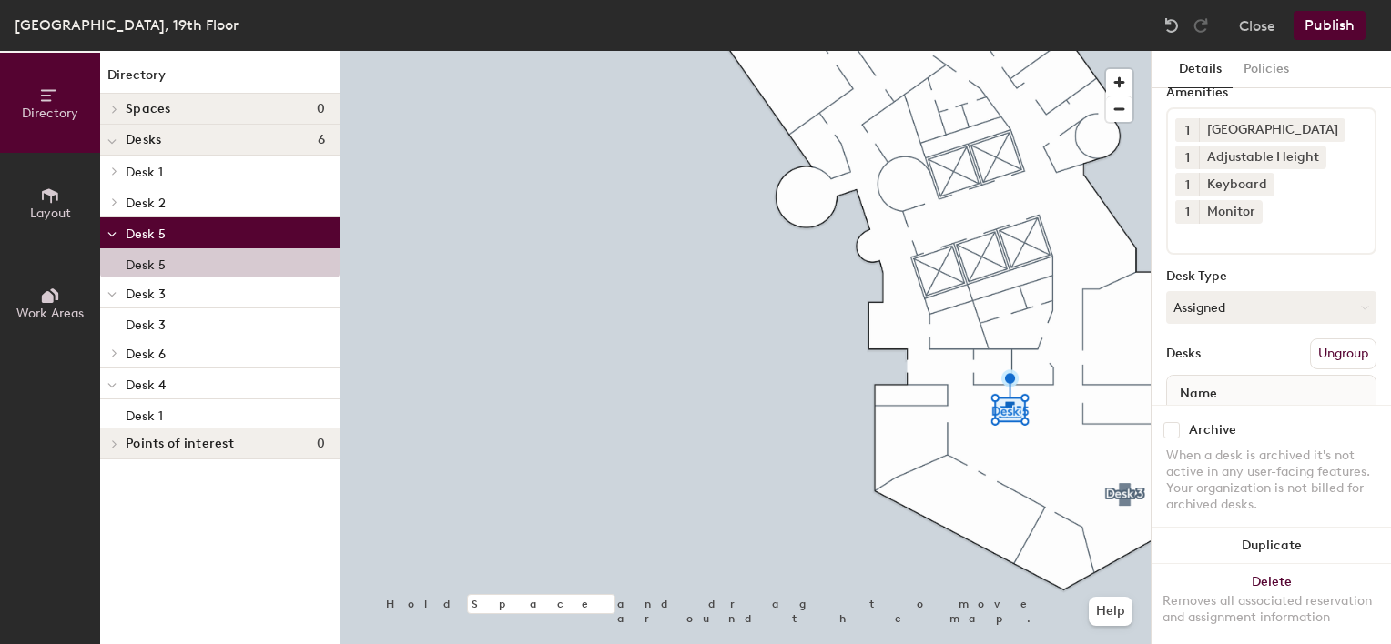
scroll to position [155, 0]
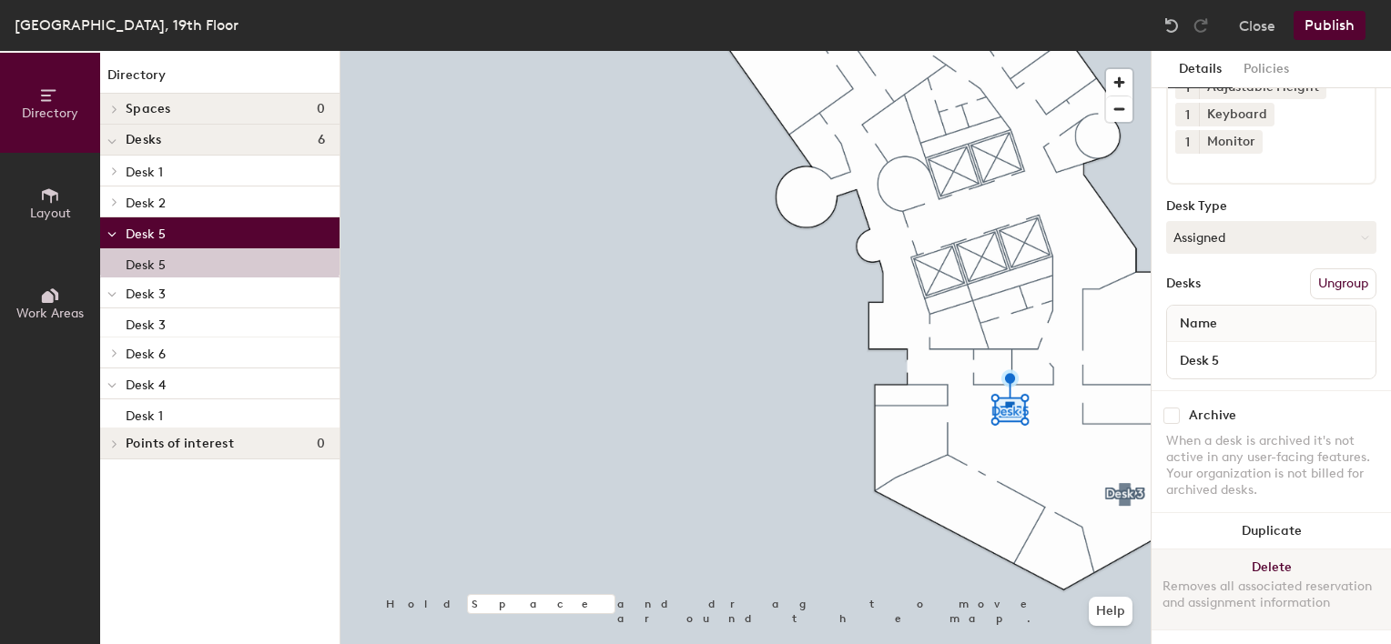
click at [1278, 552] on button "Delete Removes all associated reservation and assignment information" at bounding box center [1270, 590] width 239 height 80
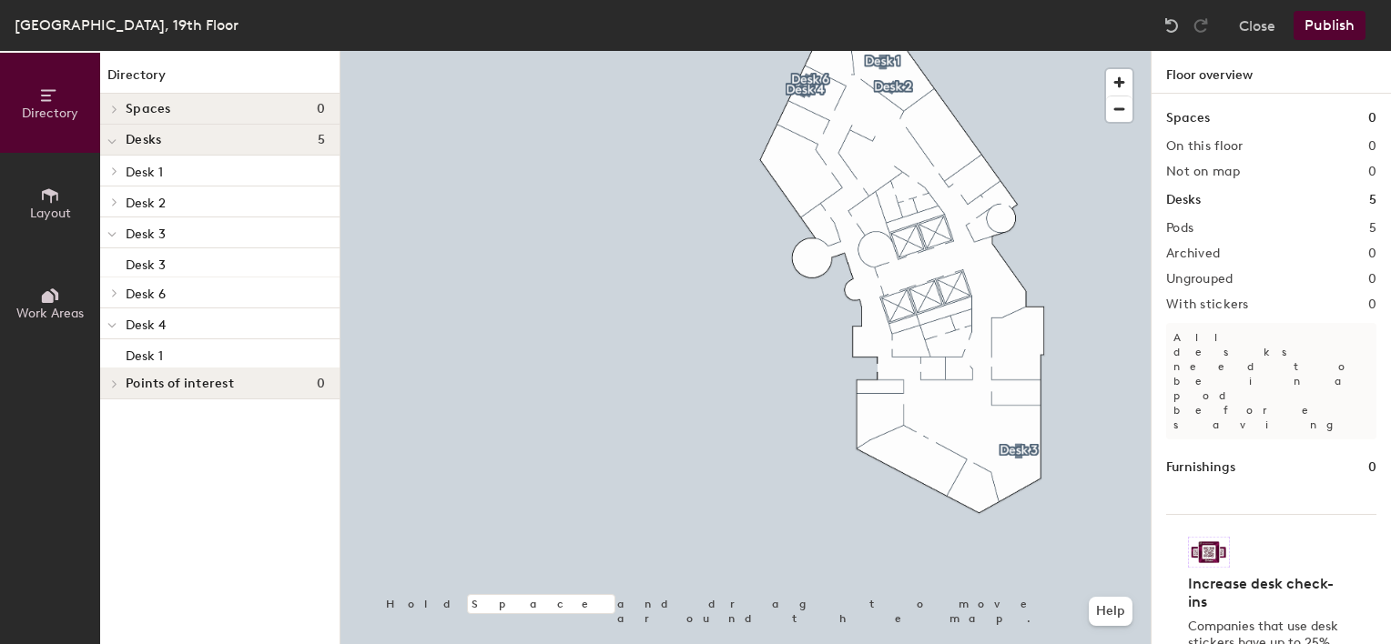
click at [160, 320] on span "Desk 4" at bounding box center [146, 325] width 40 height 15
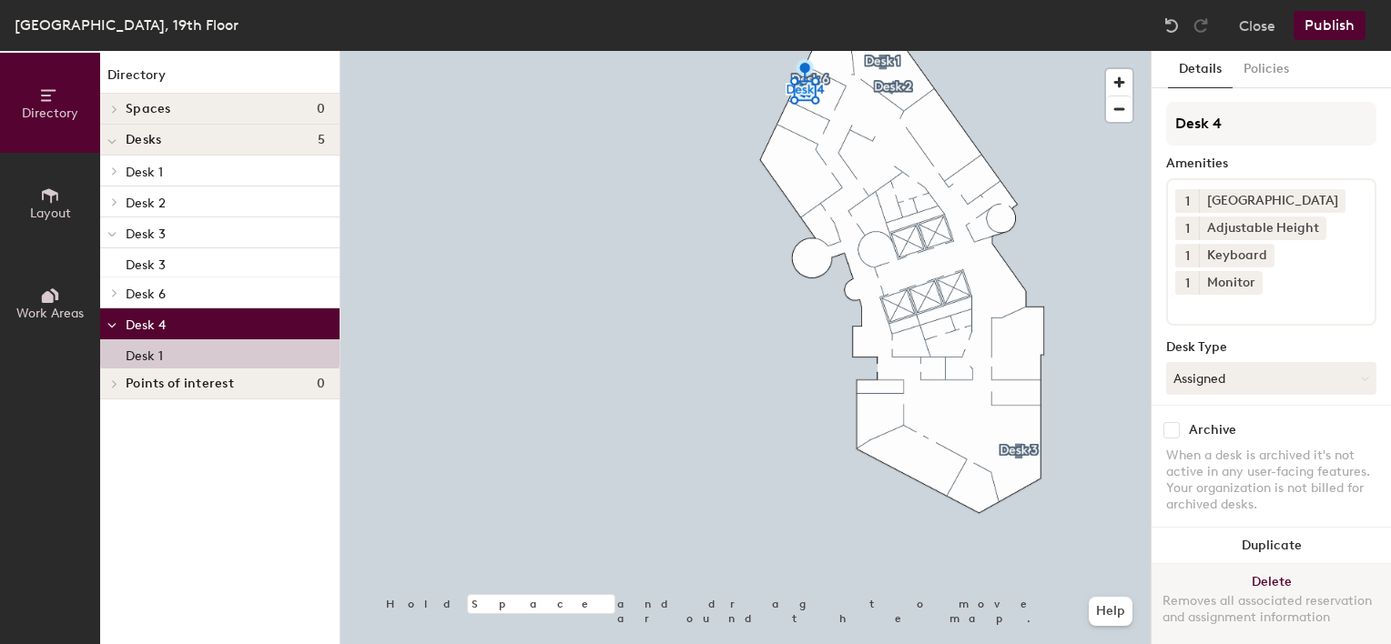
click at [1263, 568] on button "Delete Removes all associated reservation and assignment information" at bounding box center [1270, 604] width 239 height 80
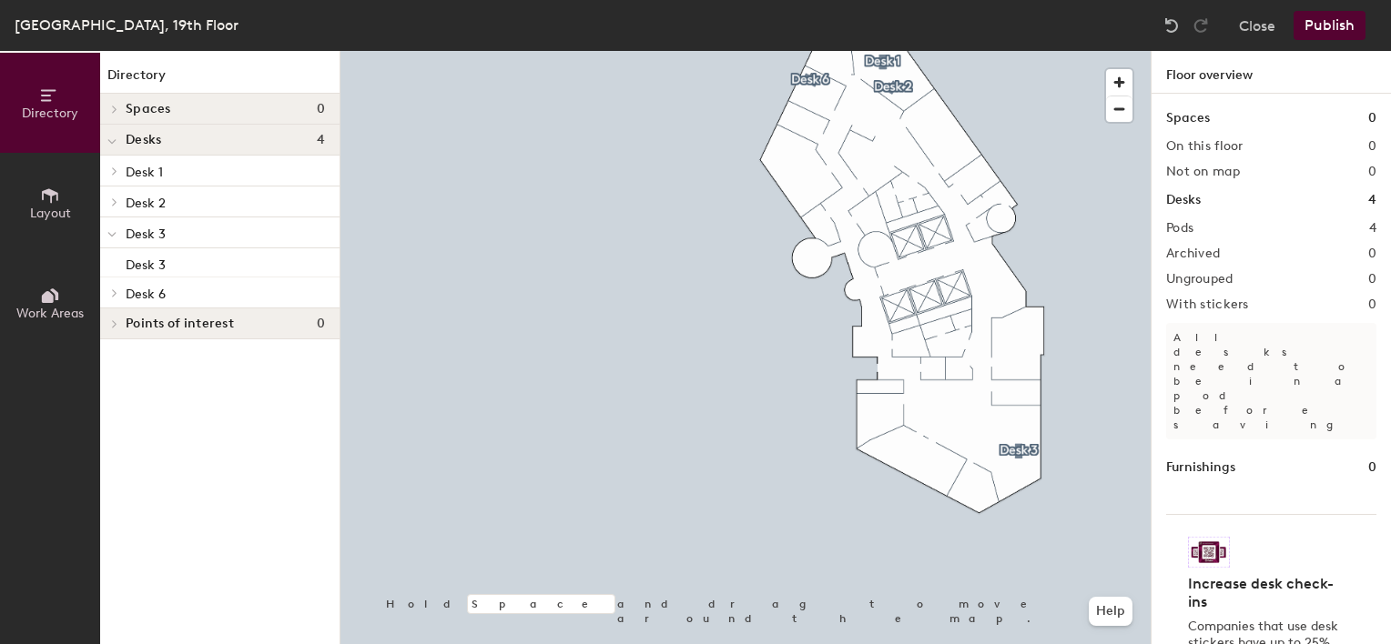
click at [147, 291] on span "Desk 6" at bounding box center [146, 294] width 40 height 15
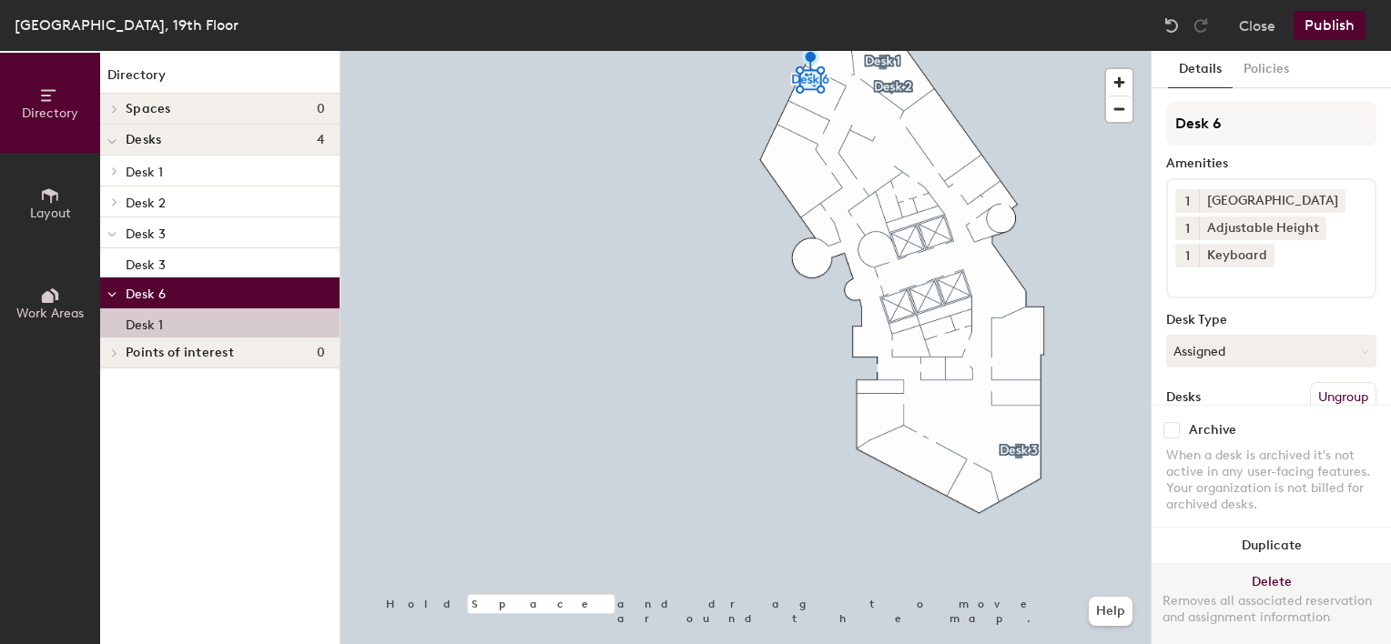
click at [1267, 565] on button "Delete Removes all associated reservation and assignment information" at bounding box center [1270, 604] width 239 height 80
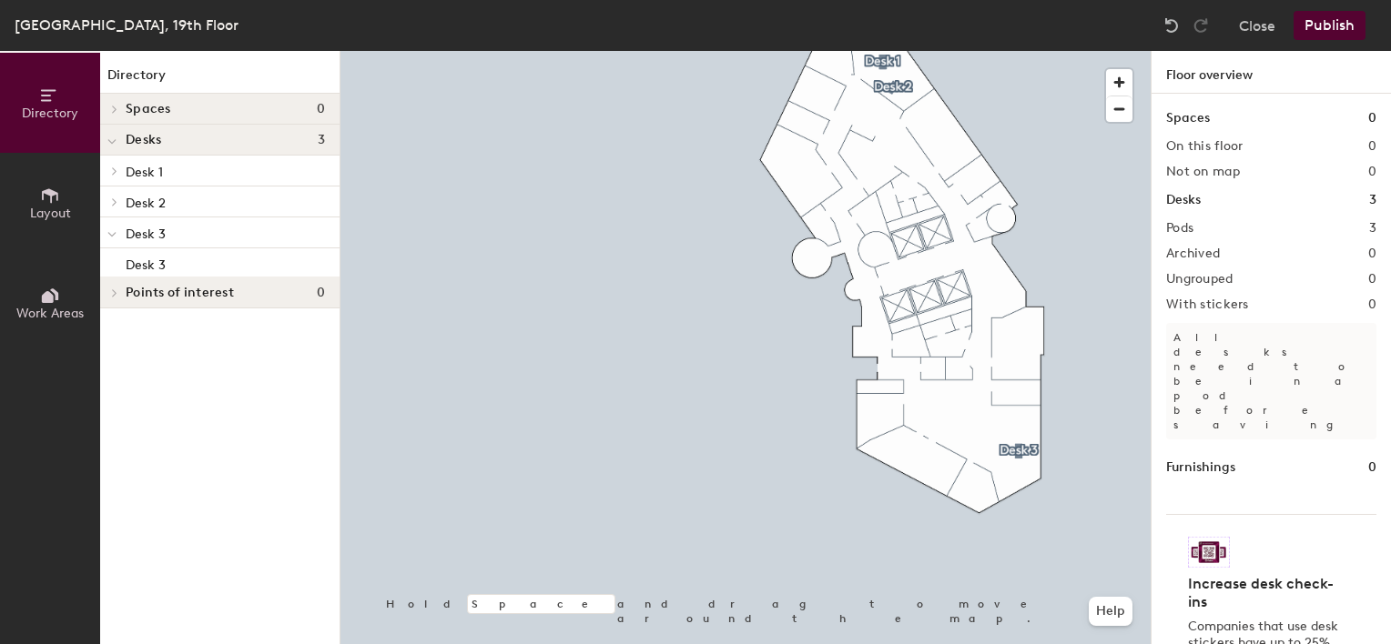
click at [108, 233] on icon at bounding box center [111, 234] width 9 height 7
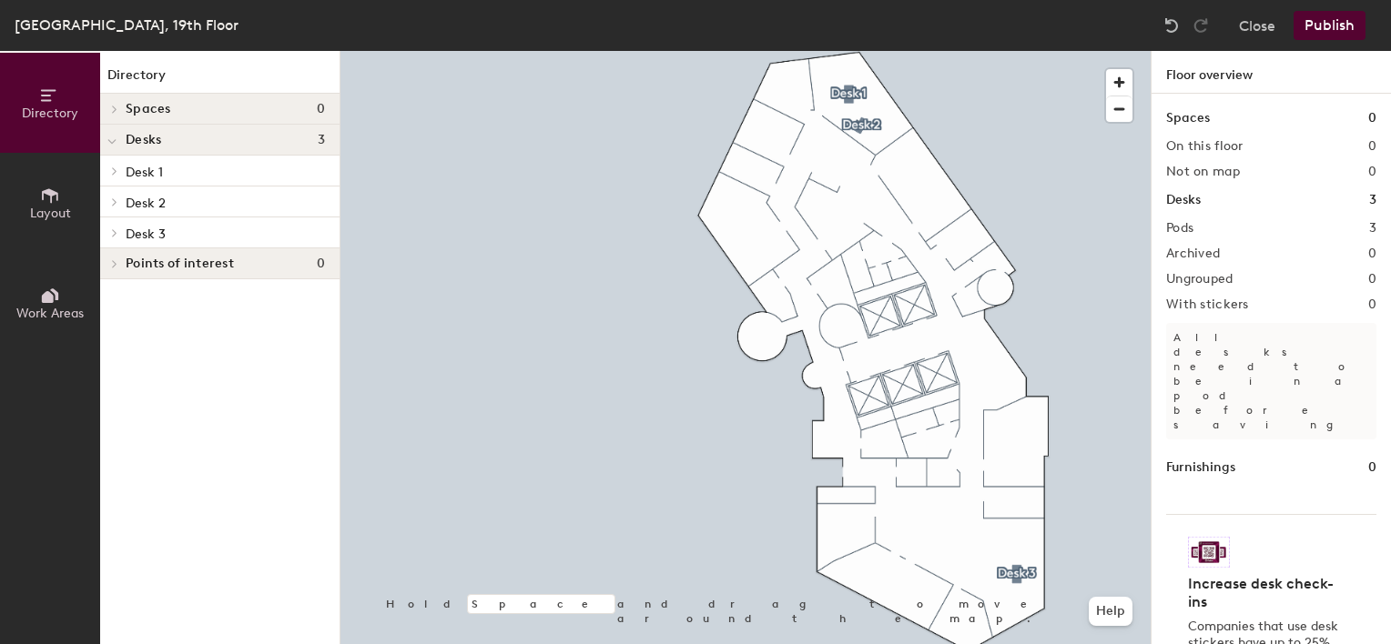
click at [50, 197] on icon at bounding box center [50, 196] width 20 height 20
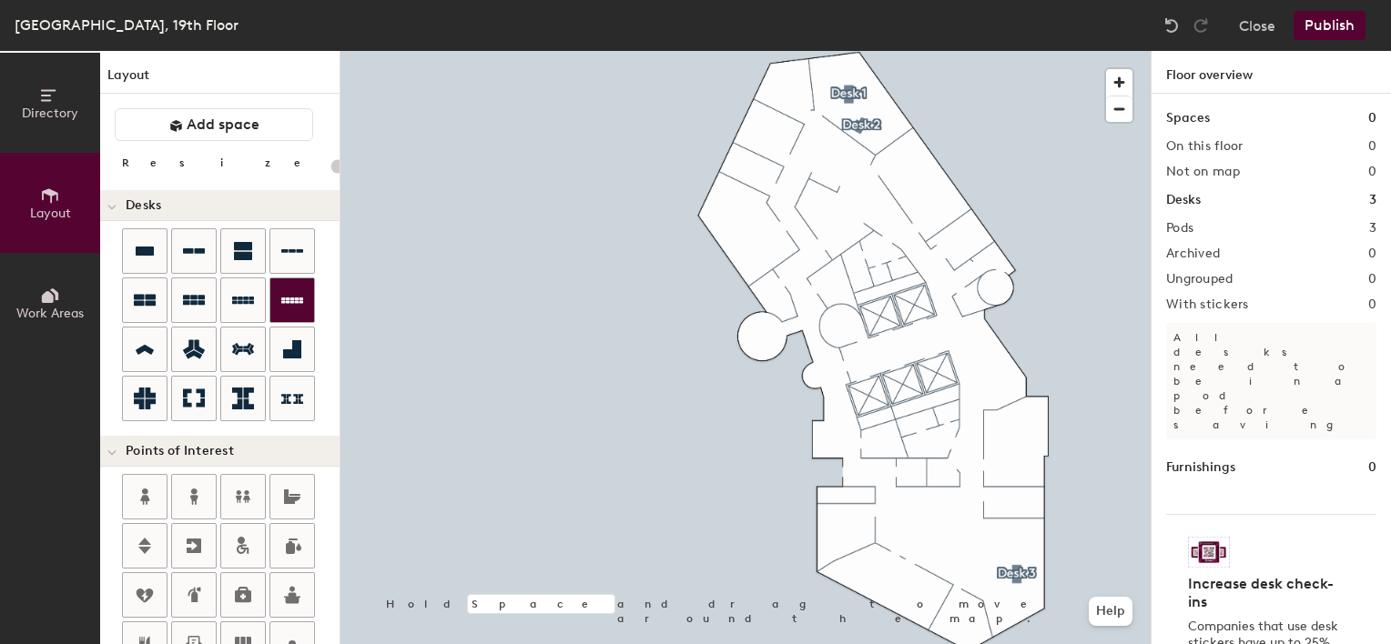
click at [969, 546] on div "Directory Layout Work Areas Layout Add space Resize Desks Points of Interest Fu…" at bounding box center [695, 347] width 1391 height 593
type input "100"
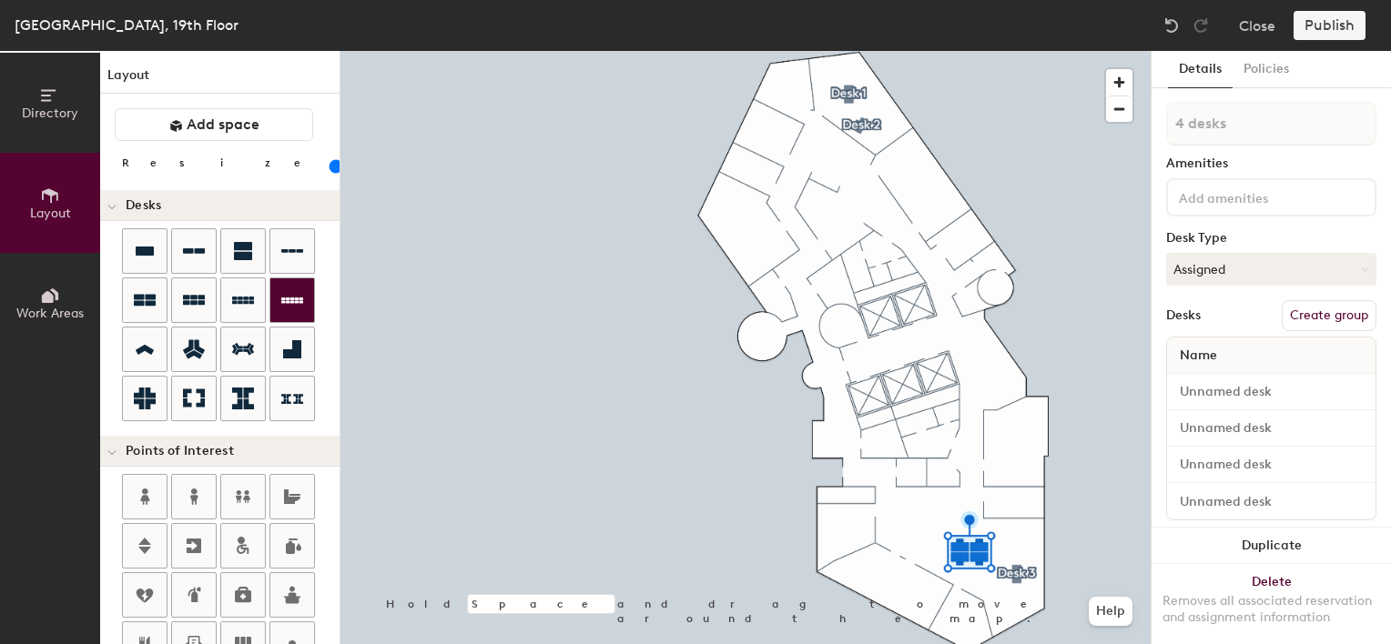
type input "1 desk"
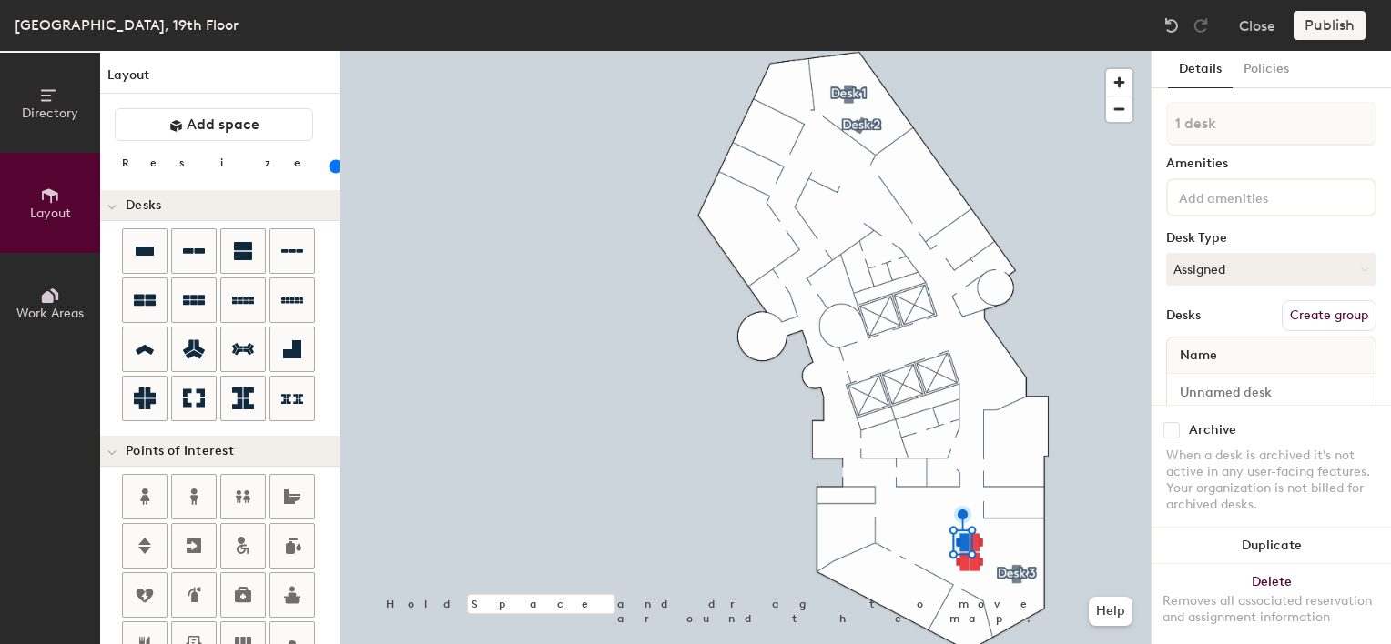
click at [997, 51] on div at bounding box center [745, 51] width 810 height 0
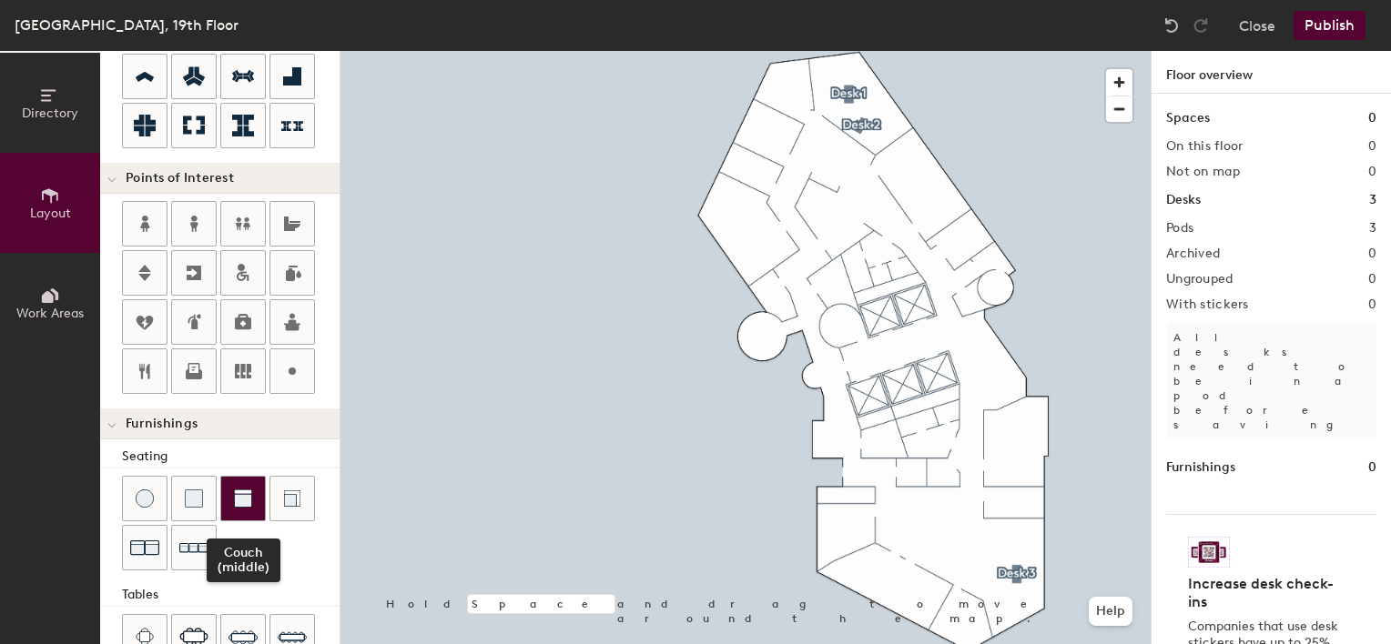
scroll to position [182, 0]
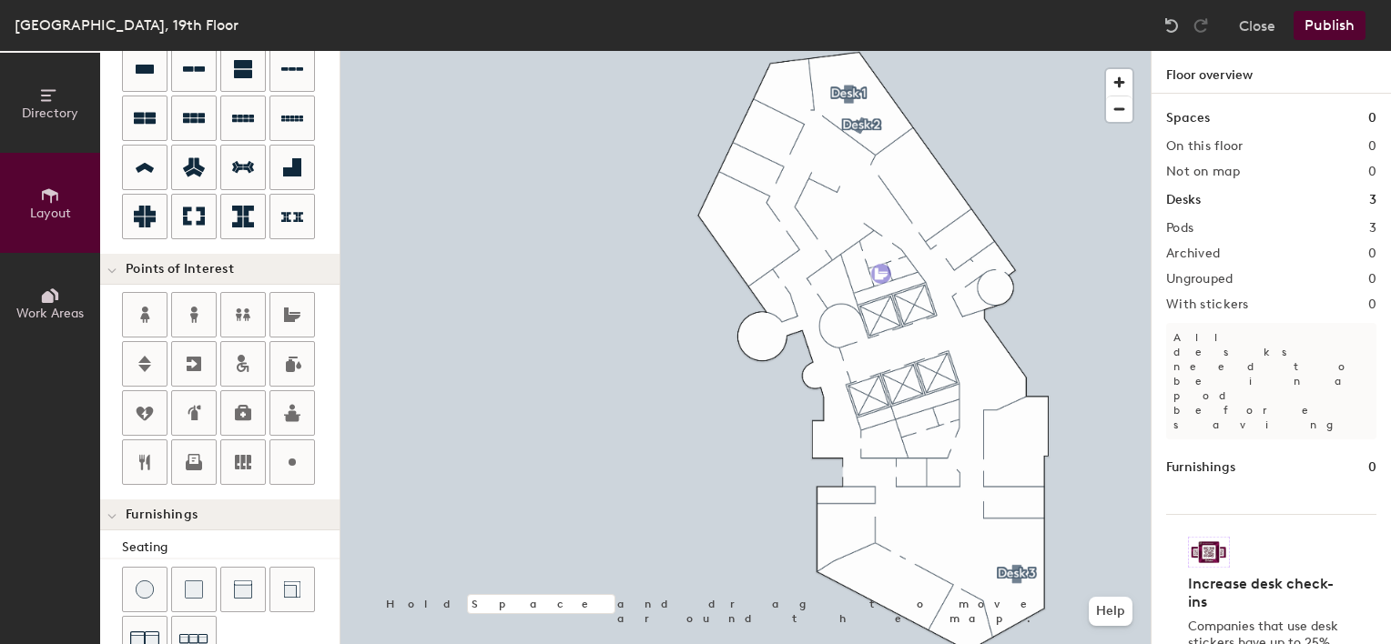
click at [833, 284] on div "Directory Layout Work Areas Layout Add space Resize Desks Points of Interest Fu…" at bounding box center [695, 347] width 1391 height 593
click at [947, 415] on div "Directory Layout Work Areas Layout Add space Resize Desks Points of Interest Fu…" at bounding box center [695, 347] width 1391 height 593
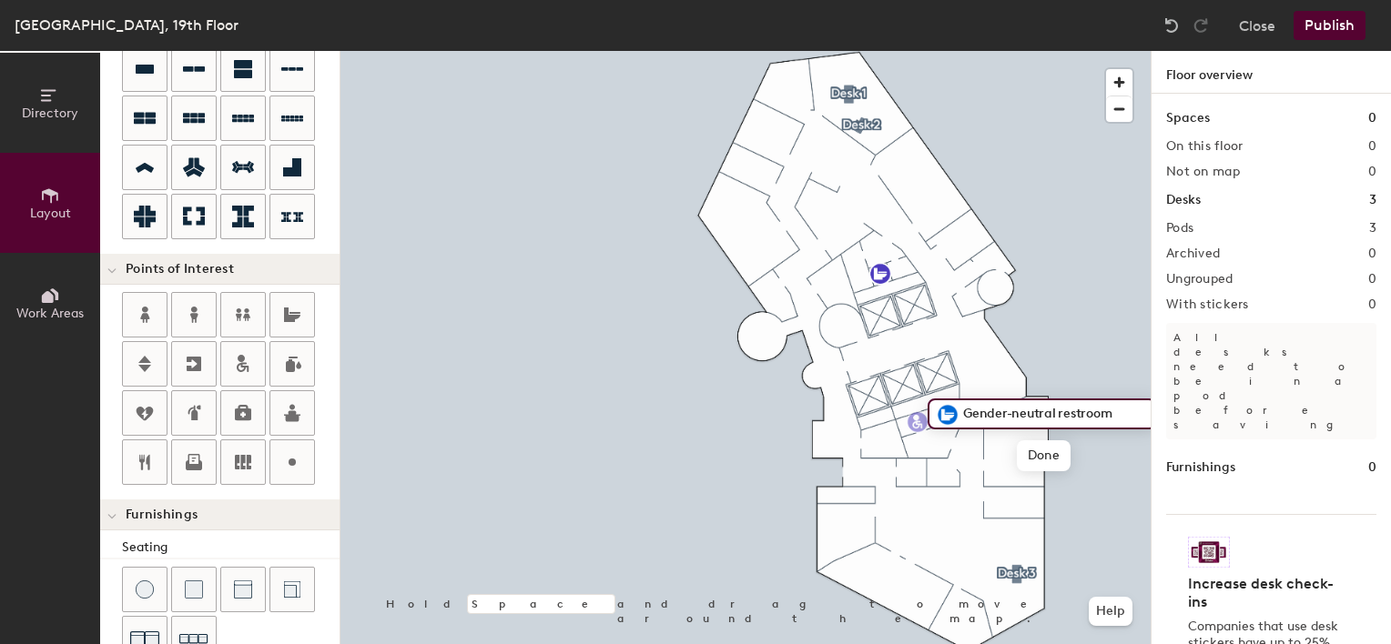
click at [917, 422] on div "Directory Layout Work Areas Layout Add space Resize Desks Points of Interest Fu…" at bounding box center [695, 347] width 1391 height 593
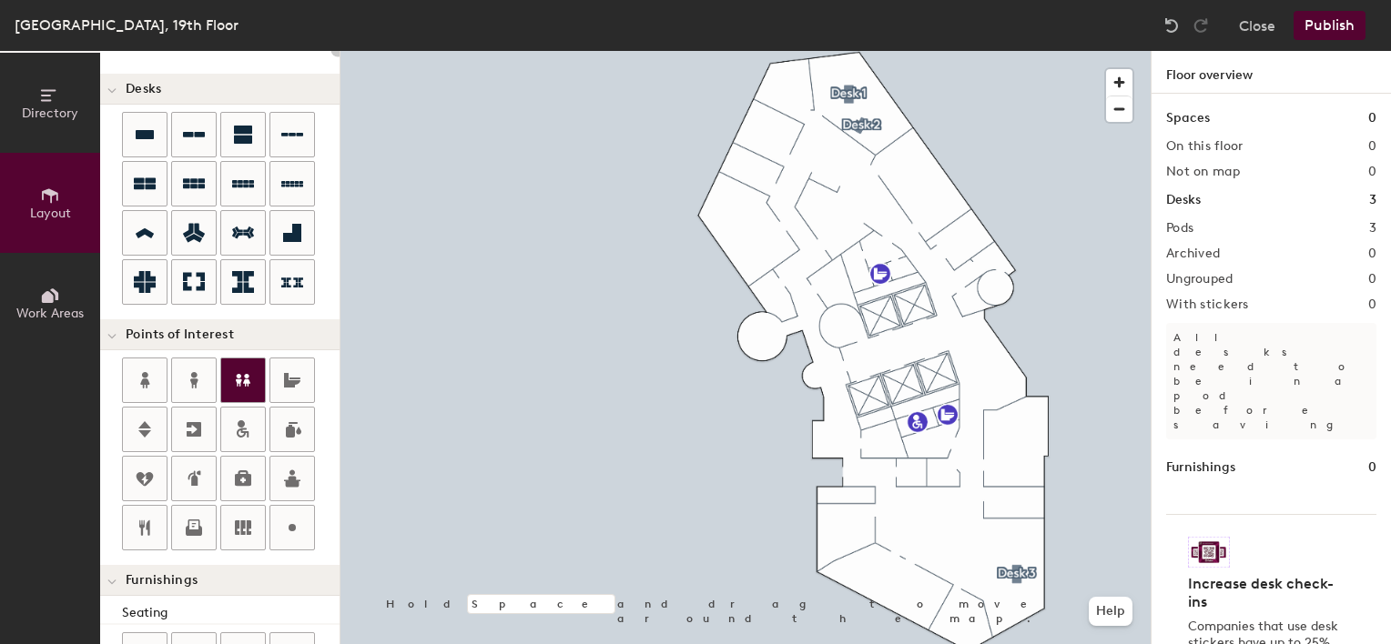
scroll to position [0, 0]
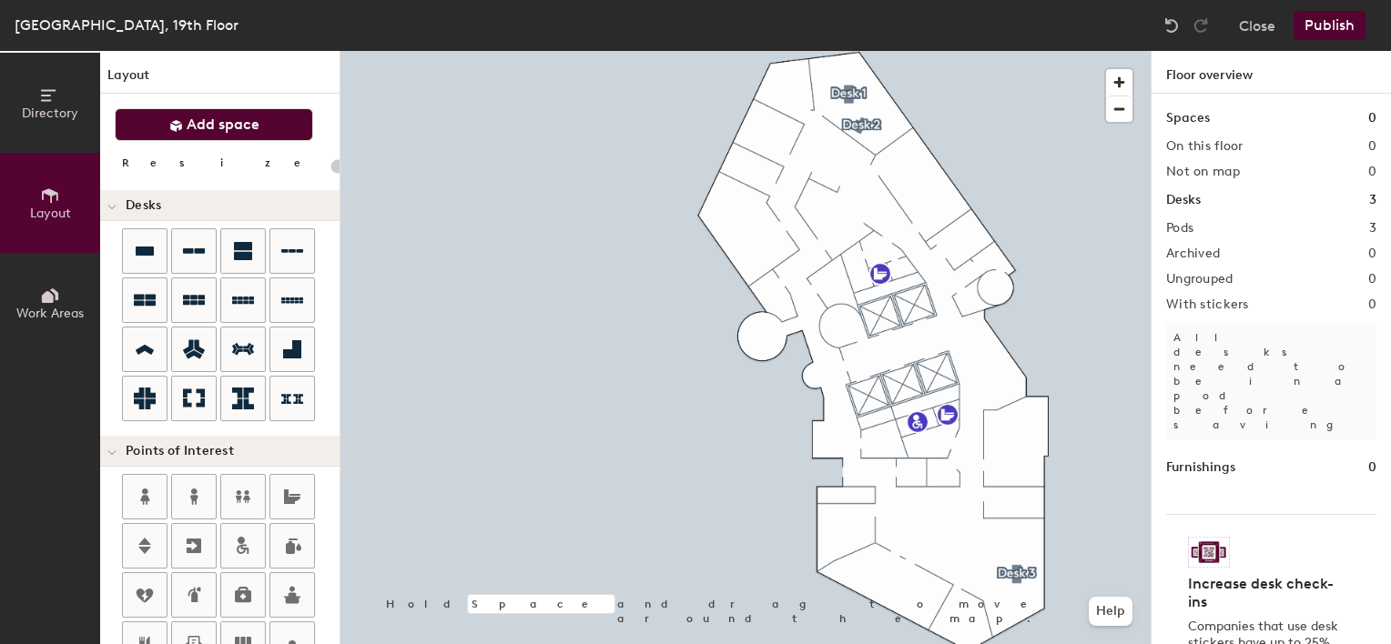
click at [190, 122] on span "Add space" at bounding box center [223, 125] width 73 height 18
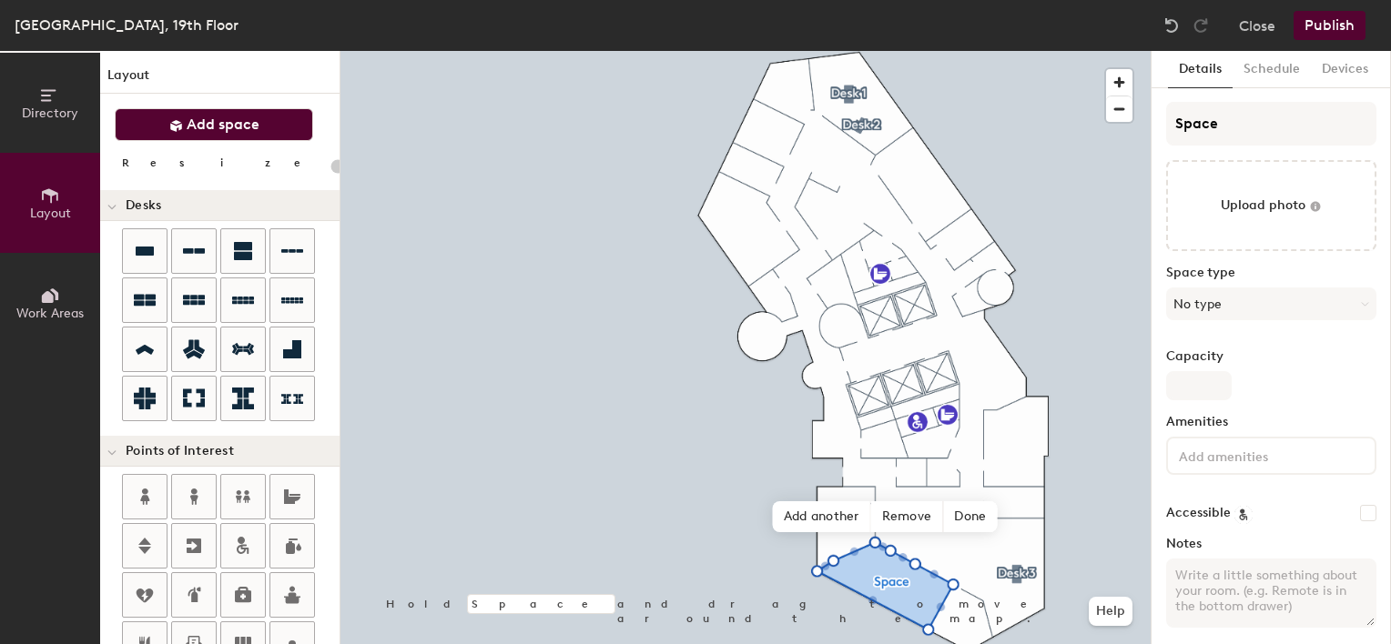
type input "20"
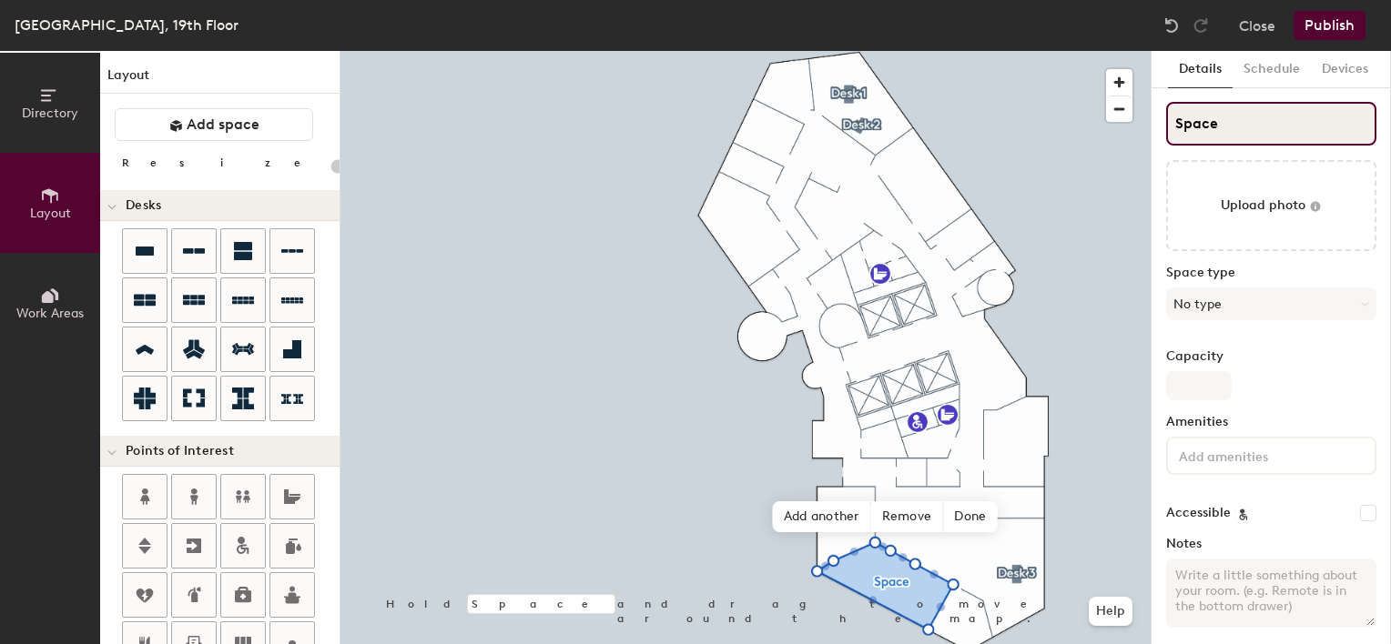
click at [1238, 125] on input "Space" at bounding box center [1271, 124] width 210 height 44
drag, startPoint x: 1221, startPoint y: 124, endPoint x: 1176, endPoint y: 123, distance: 45.5
click at [1176, 123] on input "Space" at bounding box center [1271, 124] width 210 height 44
type input "V"
type input "20"
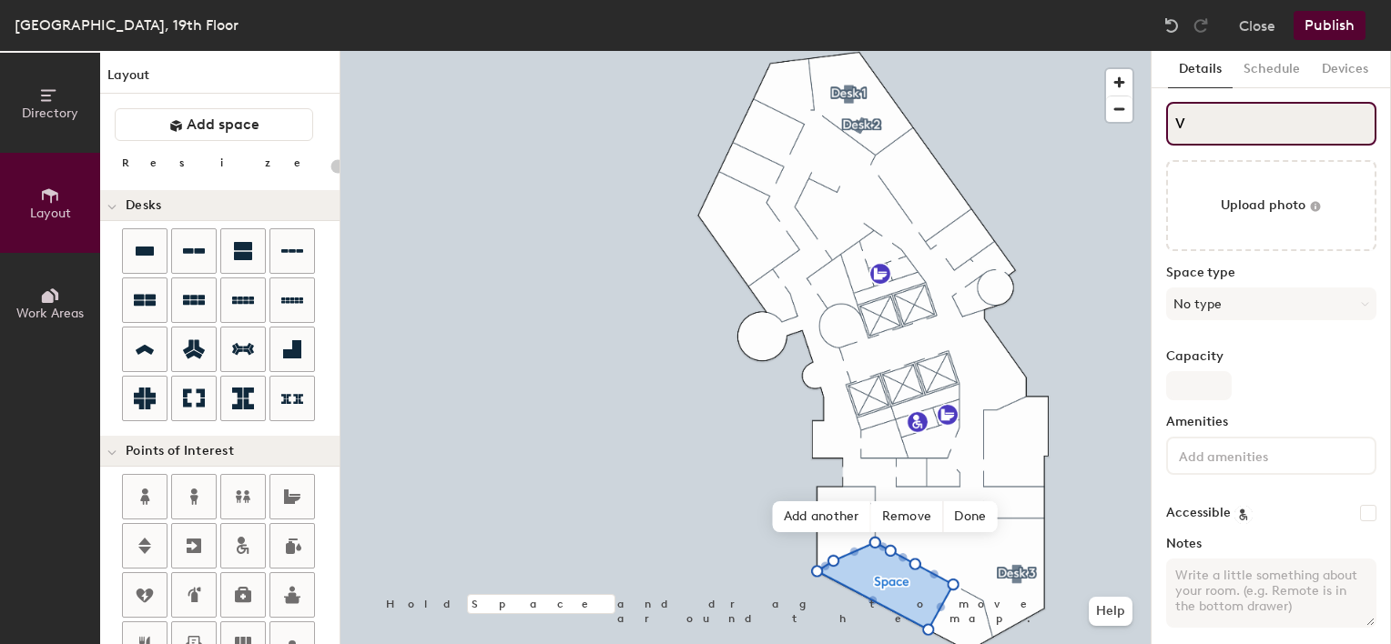
type input "Va"
type input "20"
type input "Var"
type input "20"
type input "Varda"
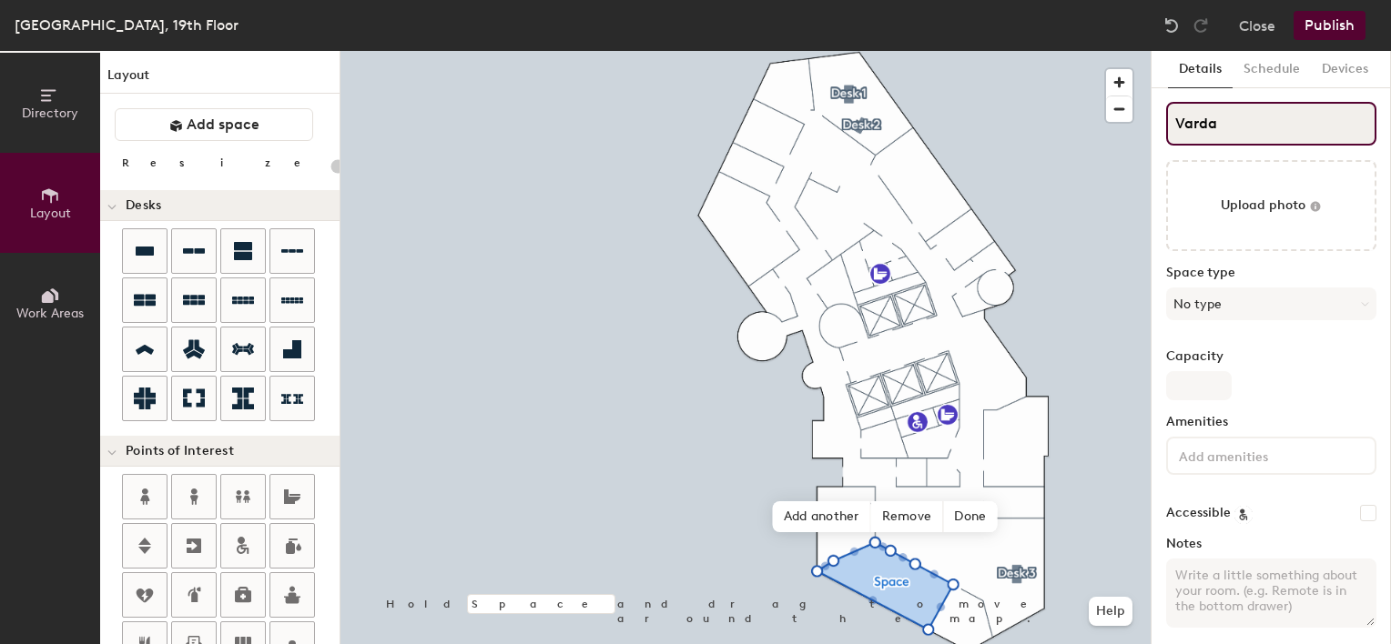
type input "20"
type input "Vardaf"
type input "20"
type input "Vardafj"
type input "20"
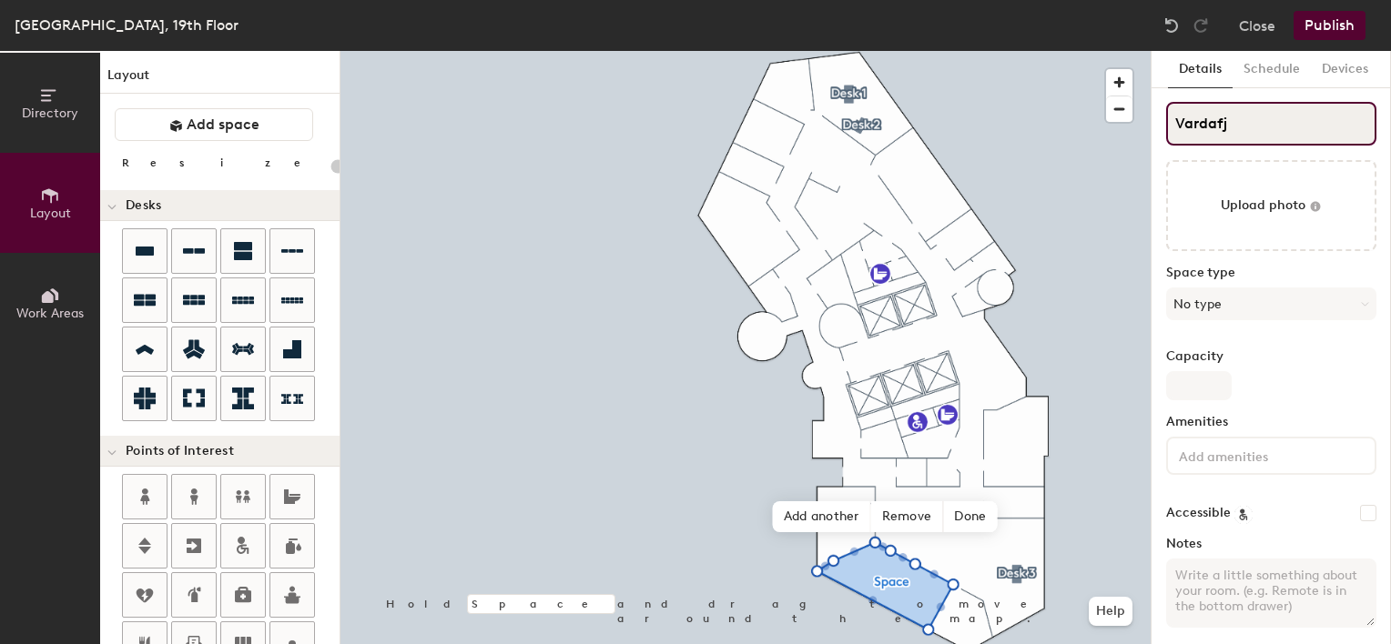
type input "Vardafje"
type input "20"
type input "Vardafjelle"
type input "20"
type input "Vardafjellet"
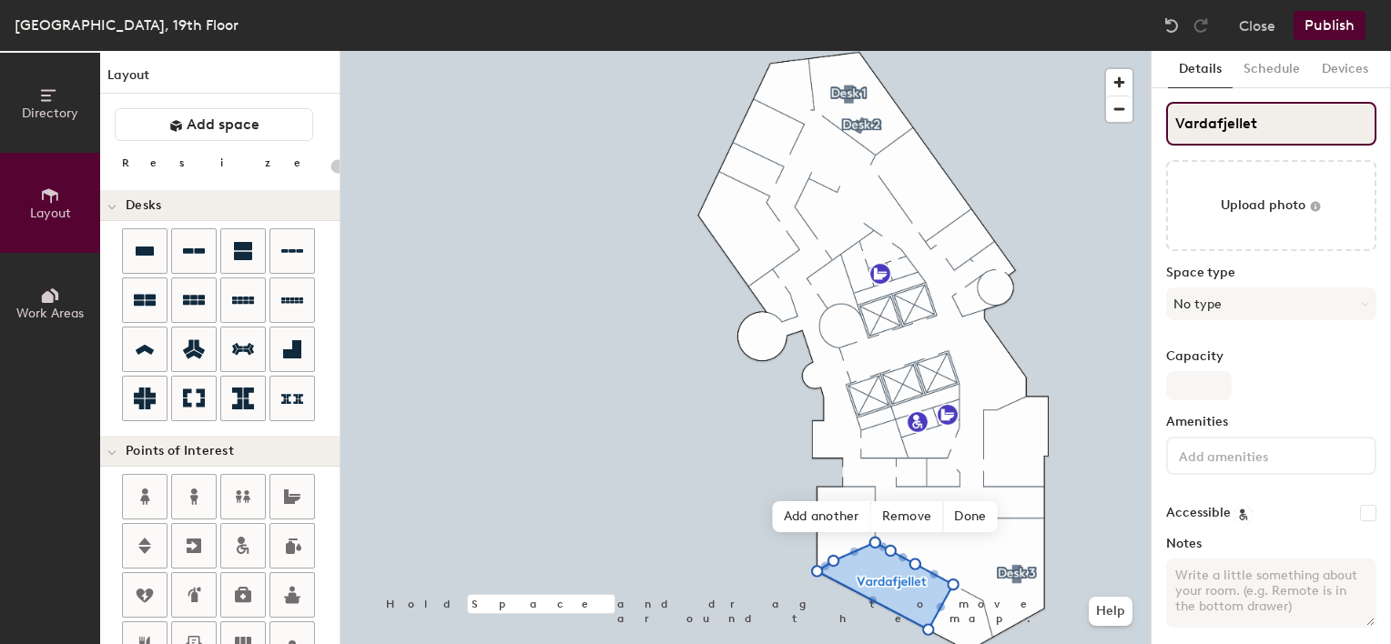
type input "20"
type input "Vardafjellet"
click at [1362, 268] on label "Space type" at bounding box center [1271, 273] width 210 height 15
click at [1356, 302] on button "No type" at bounding box center [1271, 304] width 210 height 33
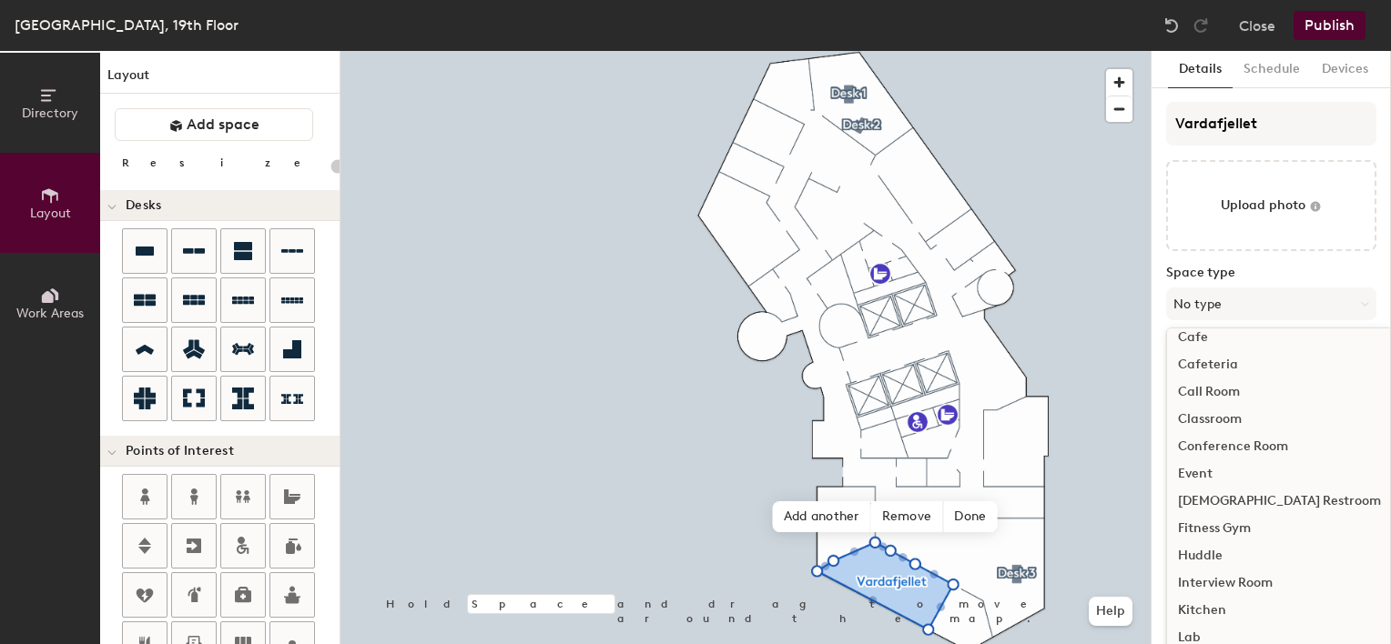
scroll to position [91, 0]
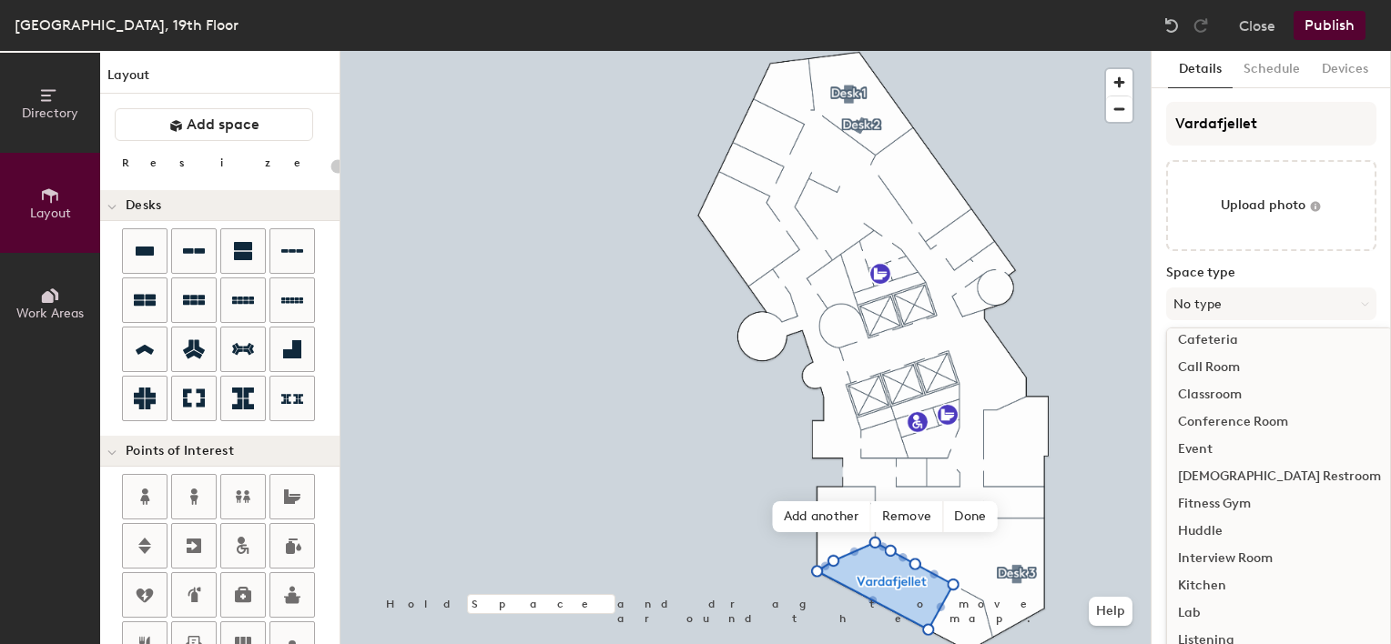
click at [1251, 420] on div "Conference Room" at bounding box center [1279, 422] width 225 height 27
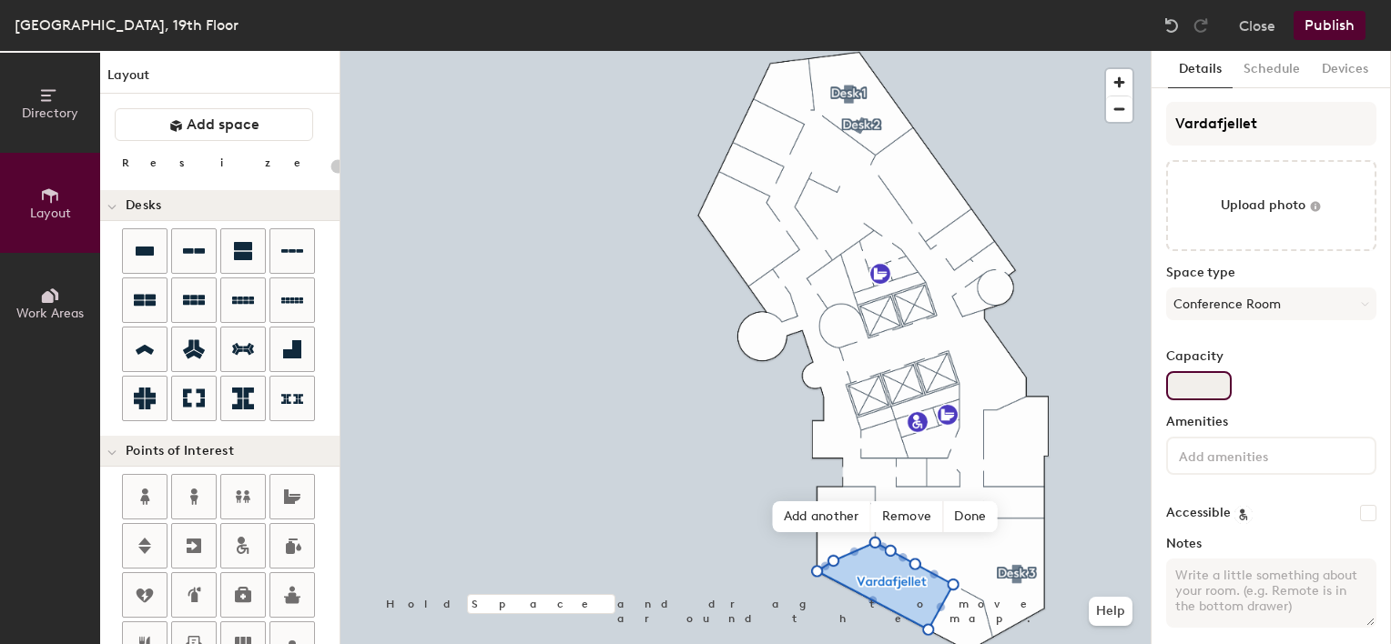
click at [1212, 384] on input "Capacity" at bounding box center [1199, 385] width 66 height 29
click at [1321, 369] on div "Capacity" at bounding box center [1271, 374] width 210 height 51
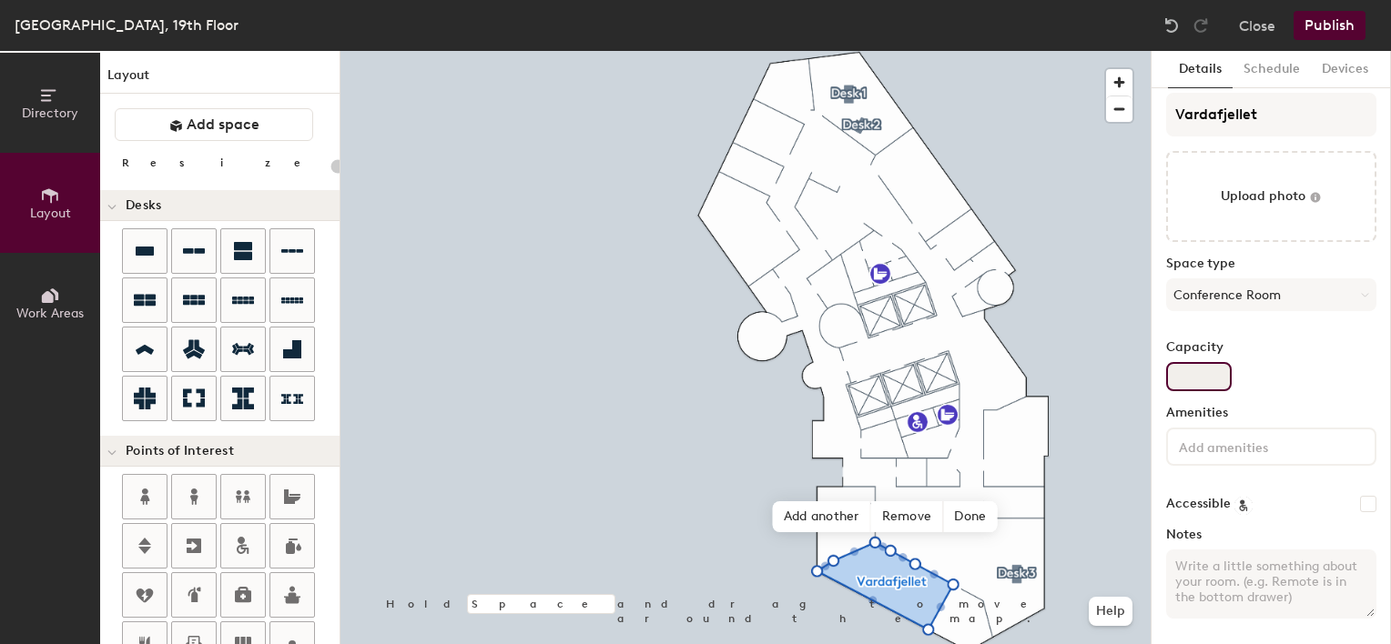
scroll to position [11, 0]
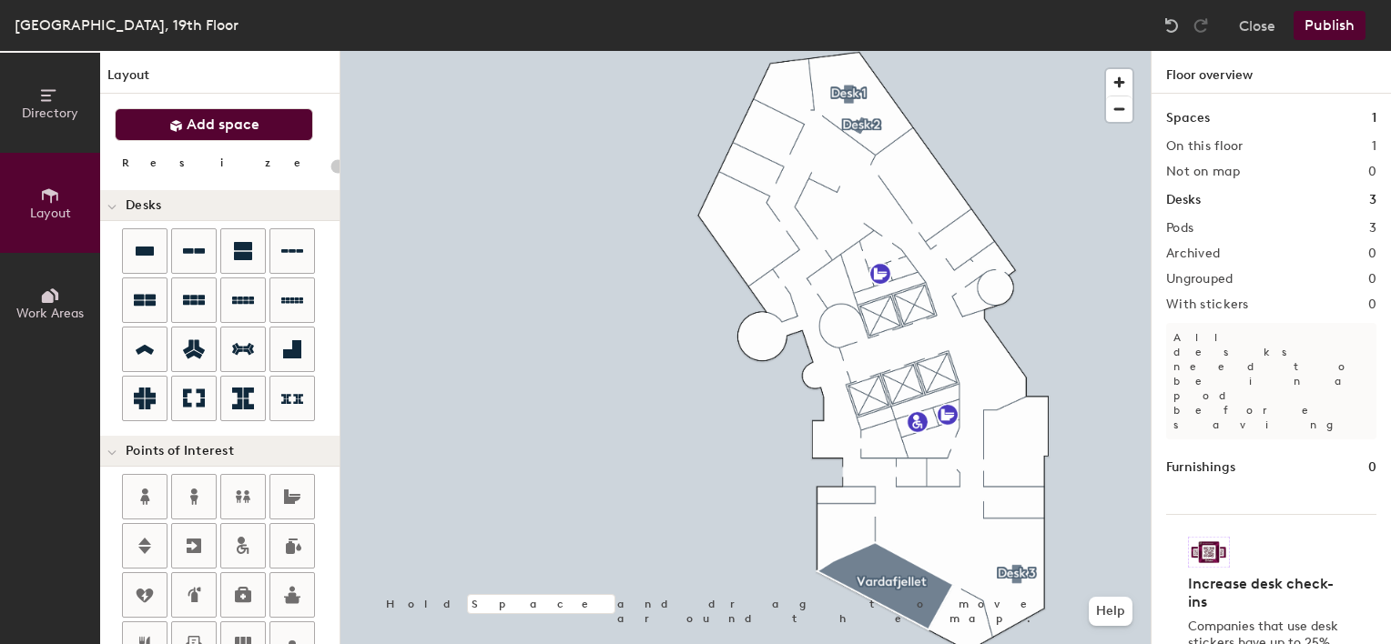
click at [233, 124] on span "Add space" at bounding box center [223, 125] width 73 height 18
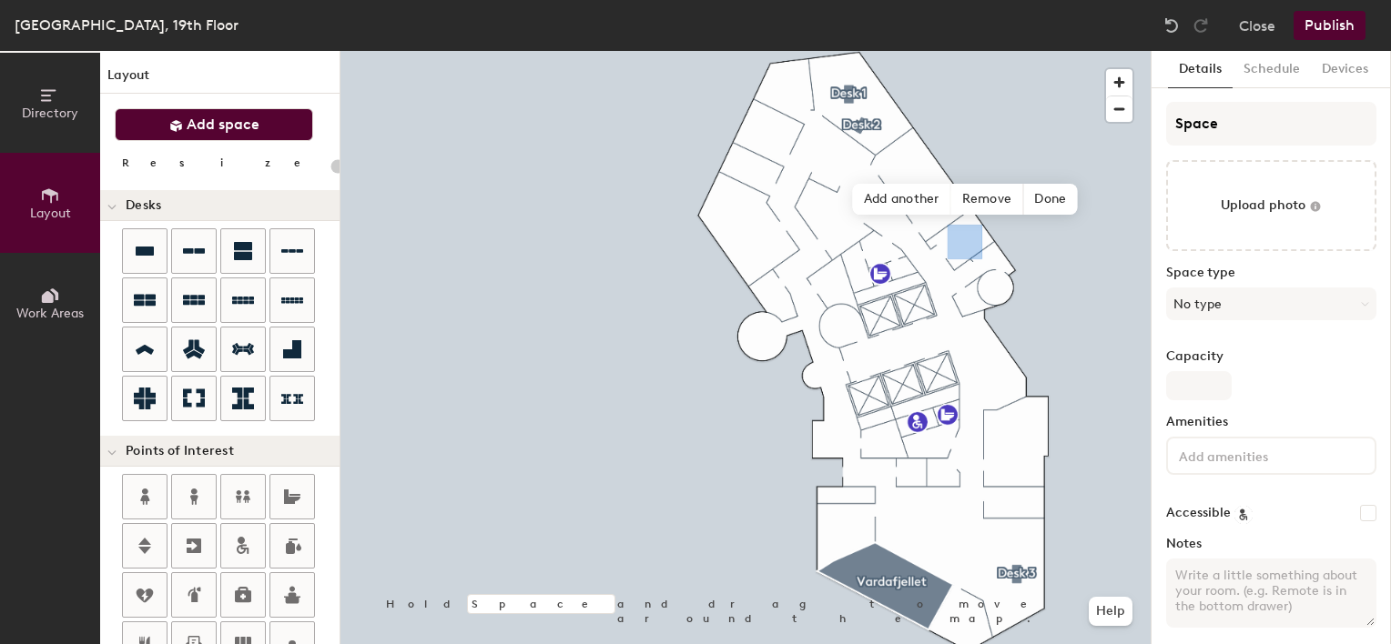
type input "20"
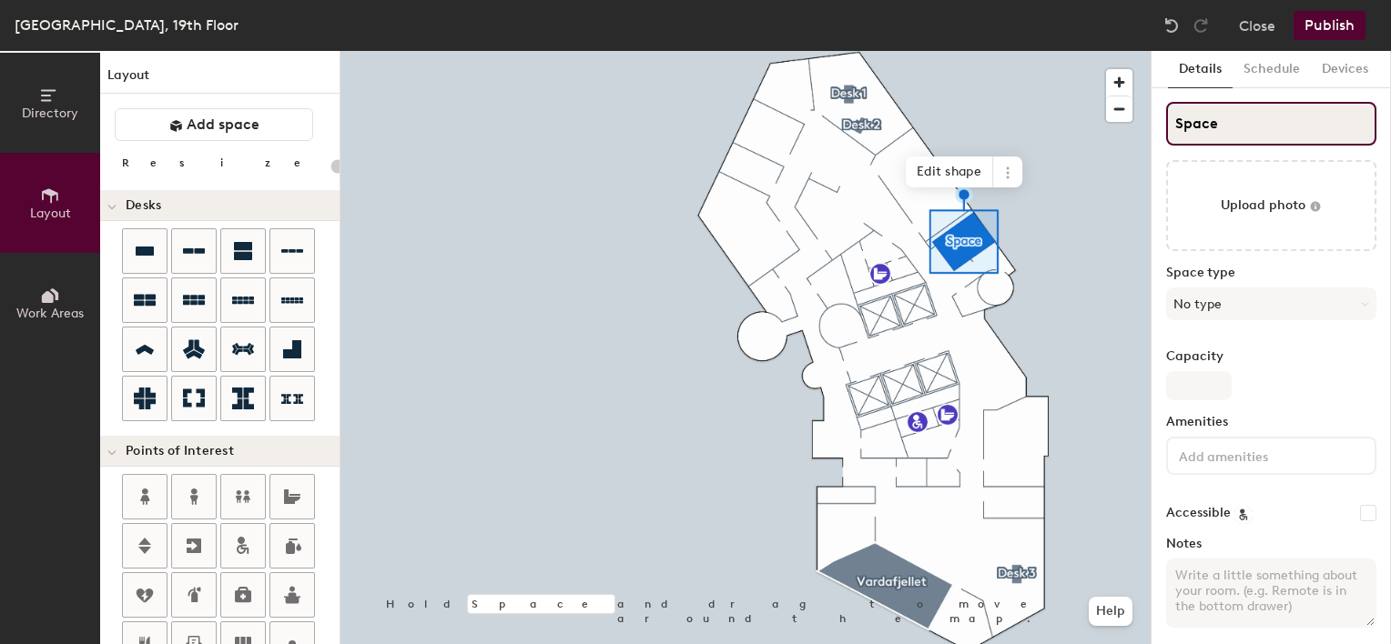
type input "20"
click at [1099, 131] on div "Directory Layout Work Areas Layout Add space Resize Desks Points of Interest Fu…" at bounding box center [695, 347] width 1391 height 593
type input "B"
type input "20"
type input "Bu"
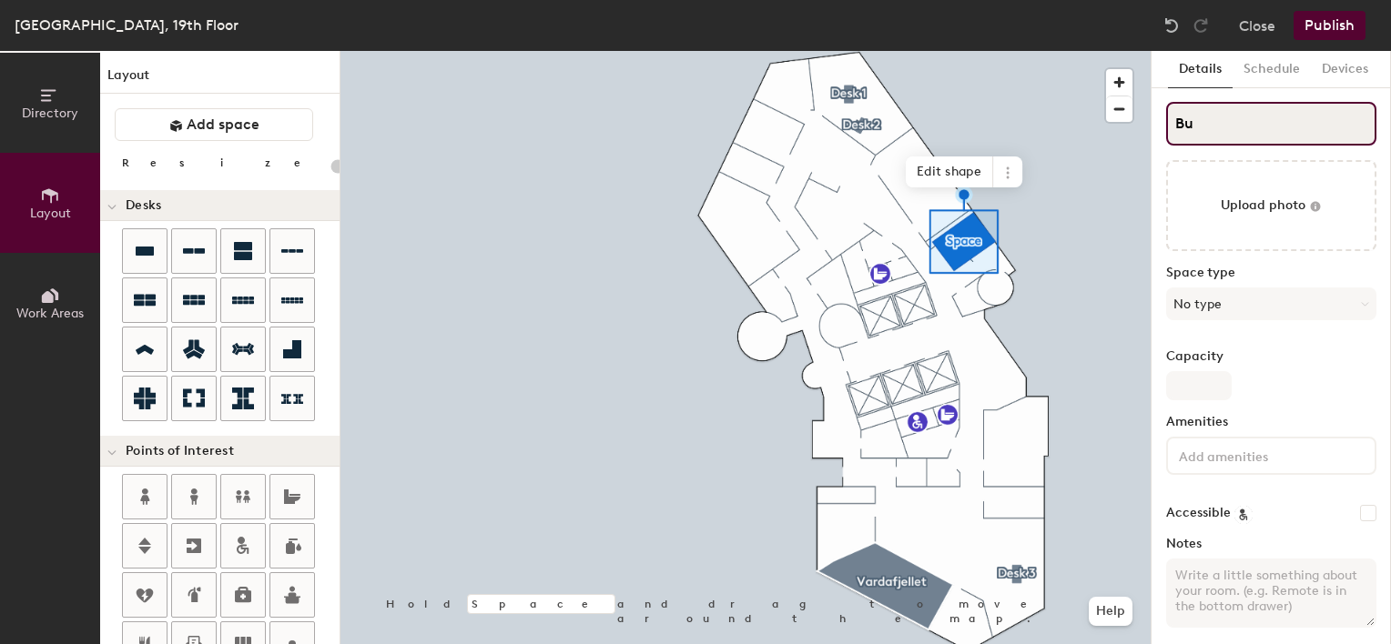
type input "20"
type input "Buh"
type input "20"
type input "Buhe"
type input "20"
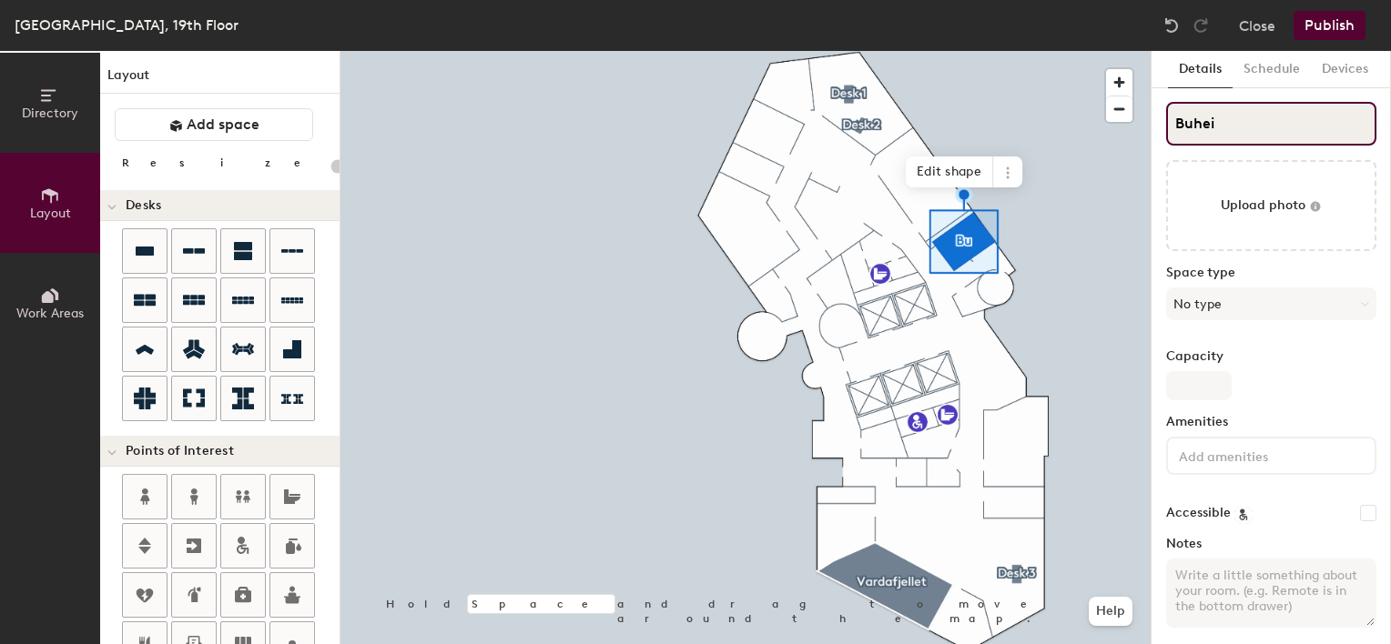
type input "Buheii"
type input "20"
type input "Buheii"
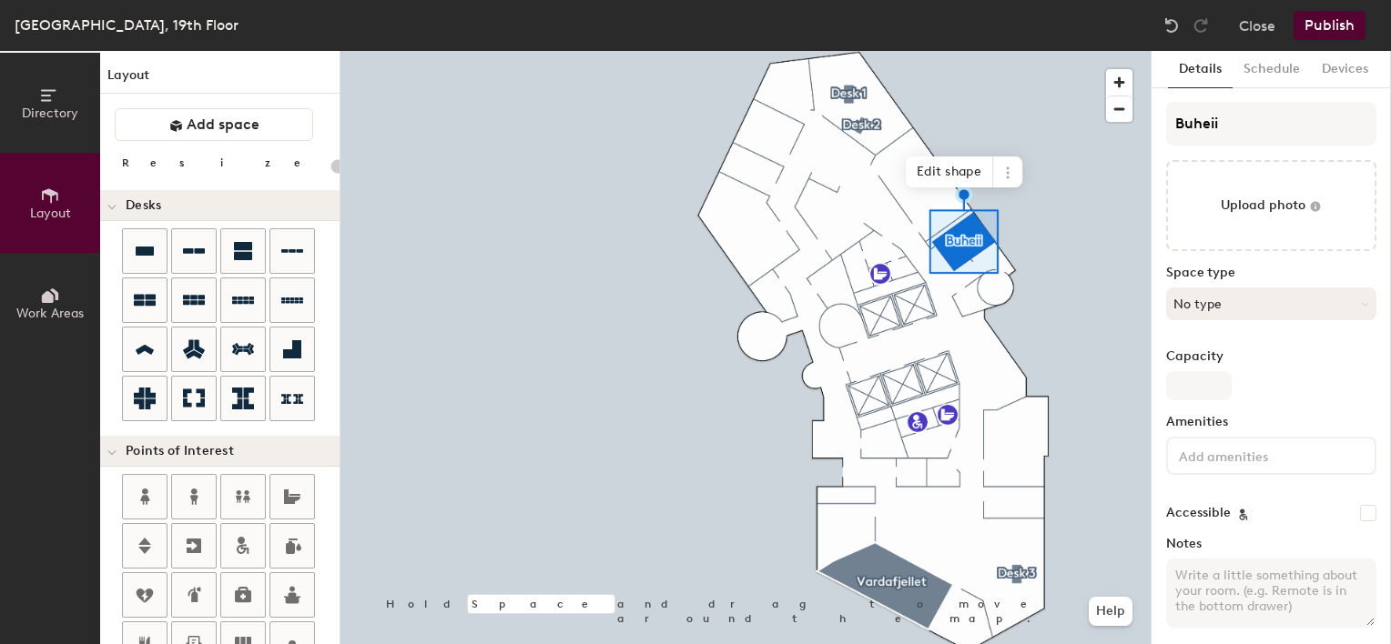
click at [1253, 302] on button "No type" at bounding box center [1271, 304] width 210 height 33
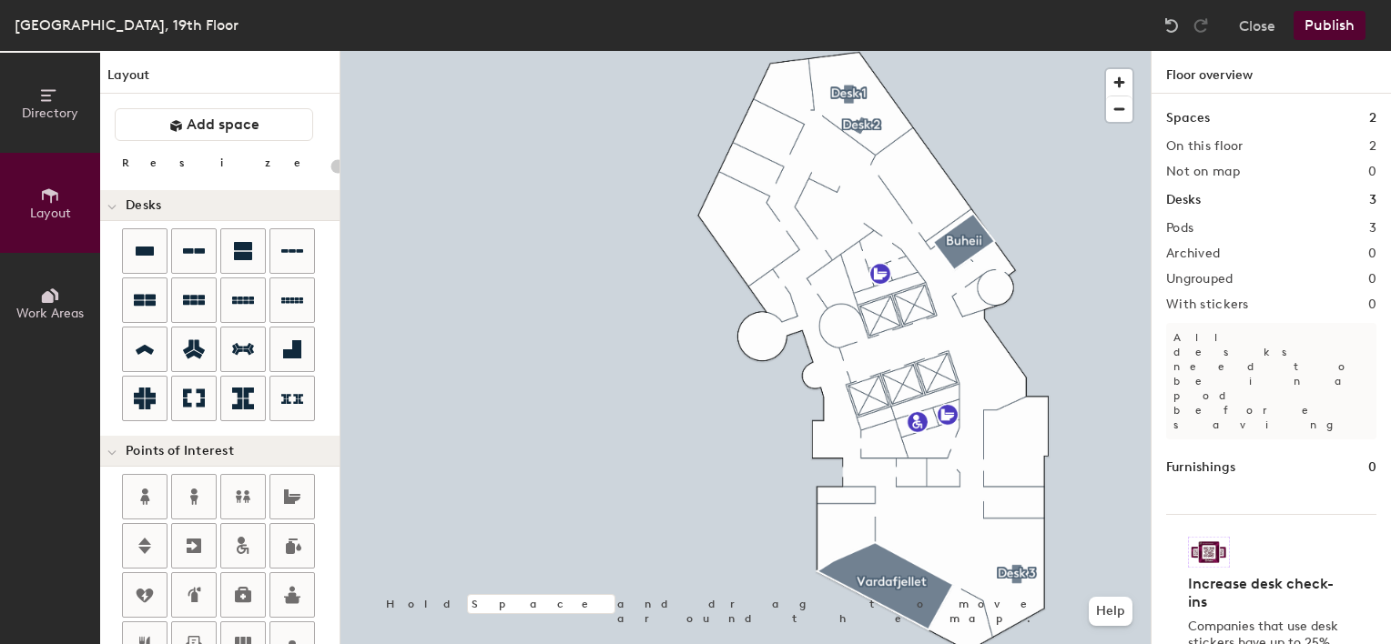
click at [1335, 29] on button "Publish" at bounding box center [1329, 25] width 72 height 29
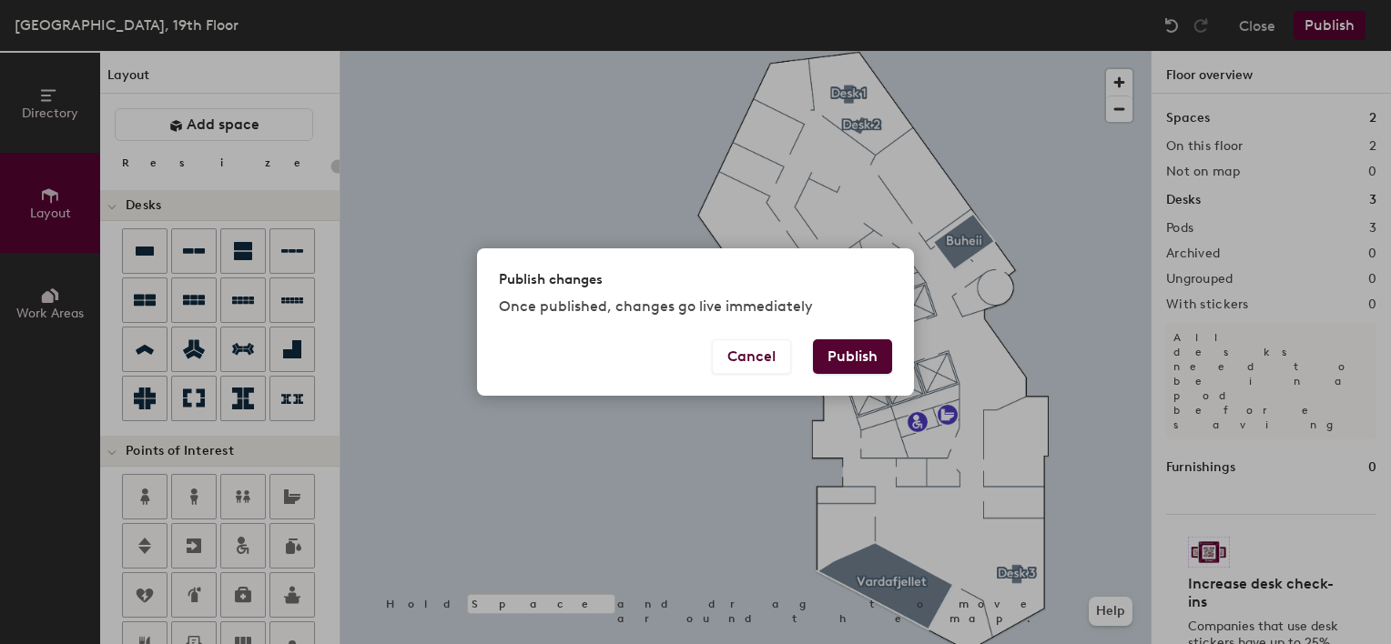
click at [858, 355] on button "Publish" at bounding box center [852, 356] width 79 height 35
type input "20"
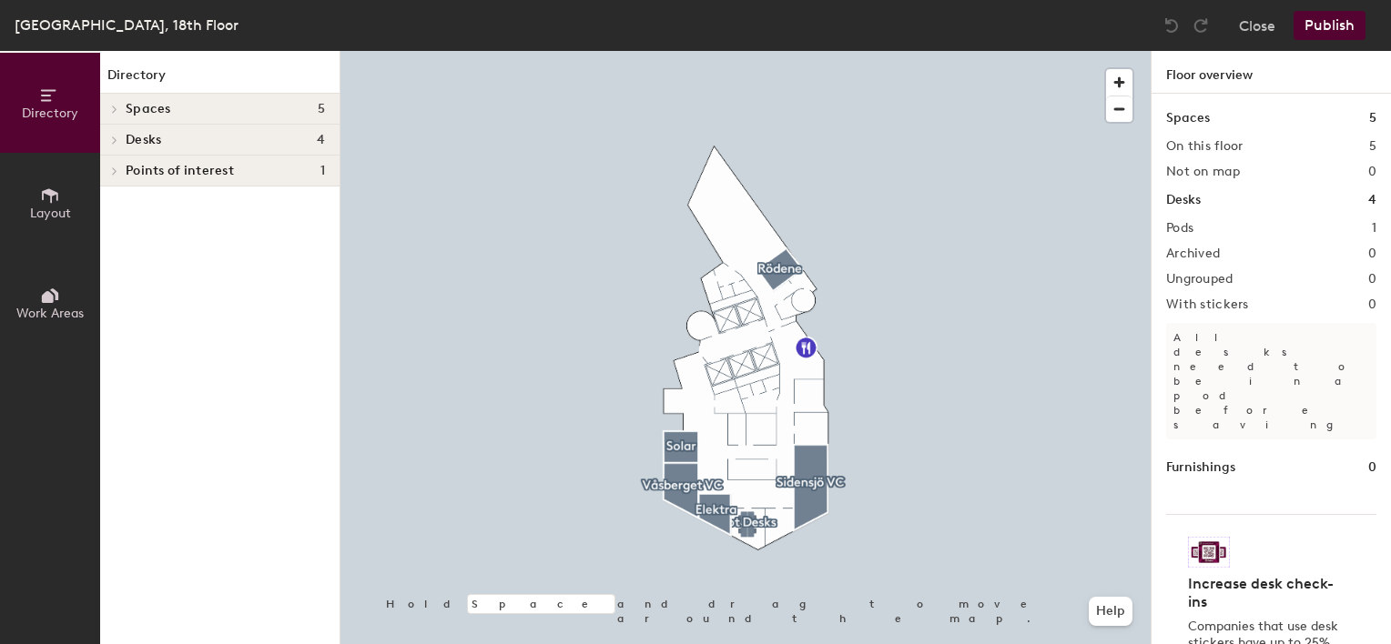
click at [220, 167] on span "Points of interest" at bounding box center [180, 171] width 108 height 15
click at [110, 173] on icon at bounding box center [111, 172] width 9 height 7
click at [52, 198] on icon at bounding box center [50, 196] width 20 height 20
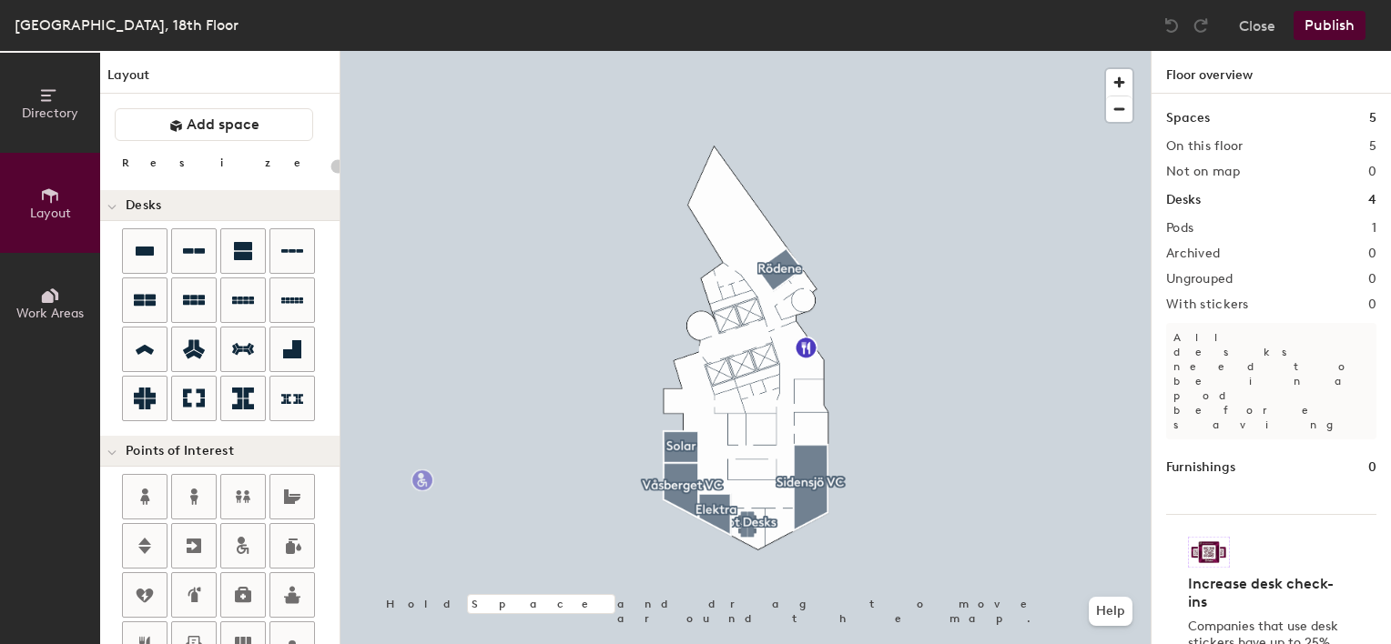
click at [728, 402] on div "Directory Layout Work Areas Layout Add space Resize Desks Points of Interest Fu…" at bounding box center [695, 347] width 1391 height 593
click at [743, 288] on div "Directory Layout Work Areas Layout Add space Resize Desks Points of Interest Fu…" at bounding box center [695, 347] width 1391 height 593
click at [726, 291] on div "Directory Layout Work Areas Layout Add space Resize Desks Points of Interest Fu…" at bounding box center [695, 347] width 1391 height 593
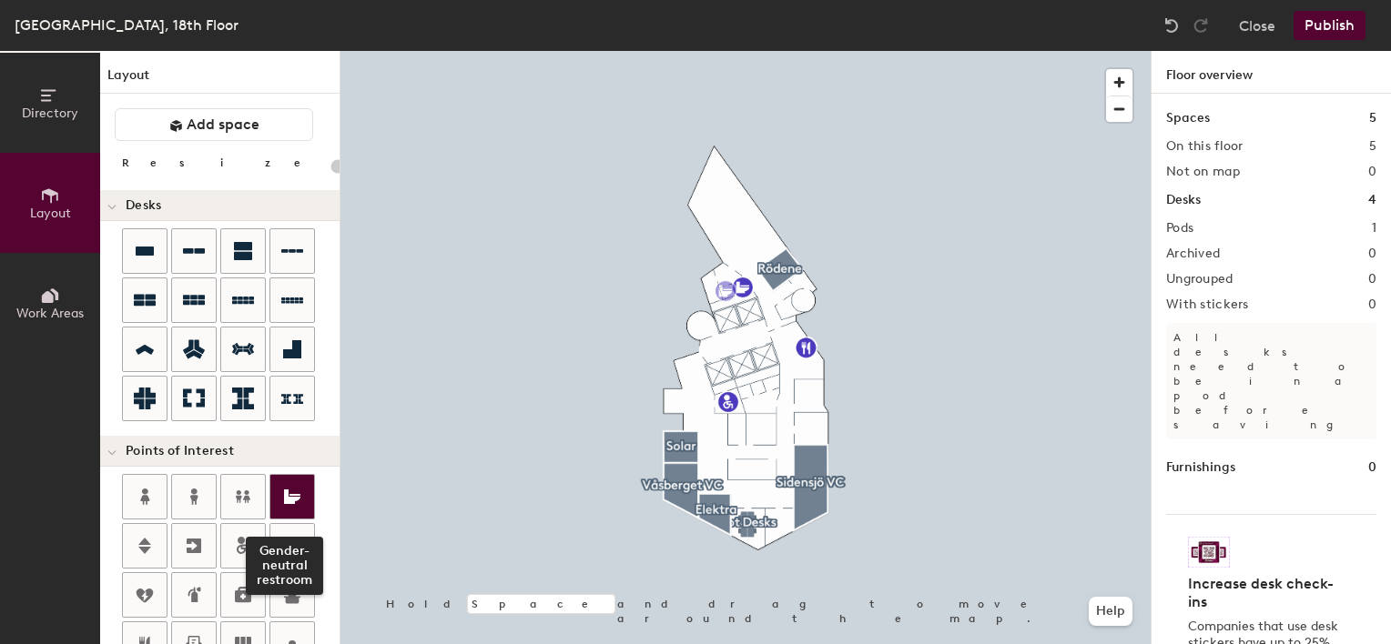
click at [288, 499] on icon at bounding box center [292, 497] width 22 height 22
click at [278, 492] on div at bounding box center [292, 497] width 44 height 44
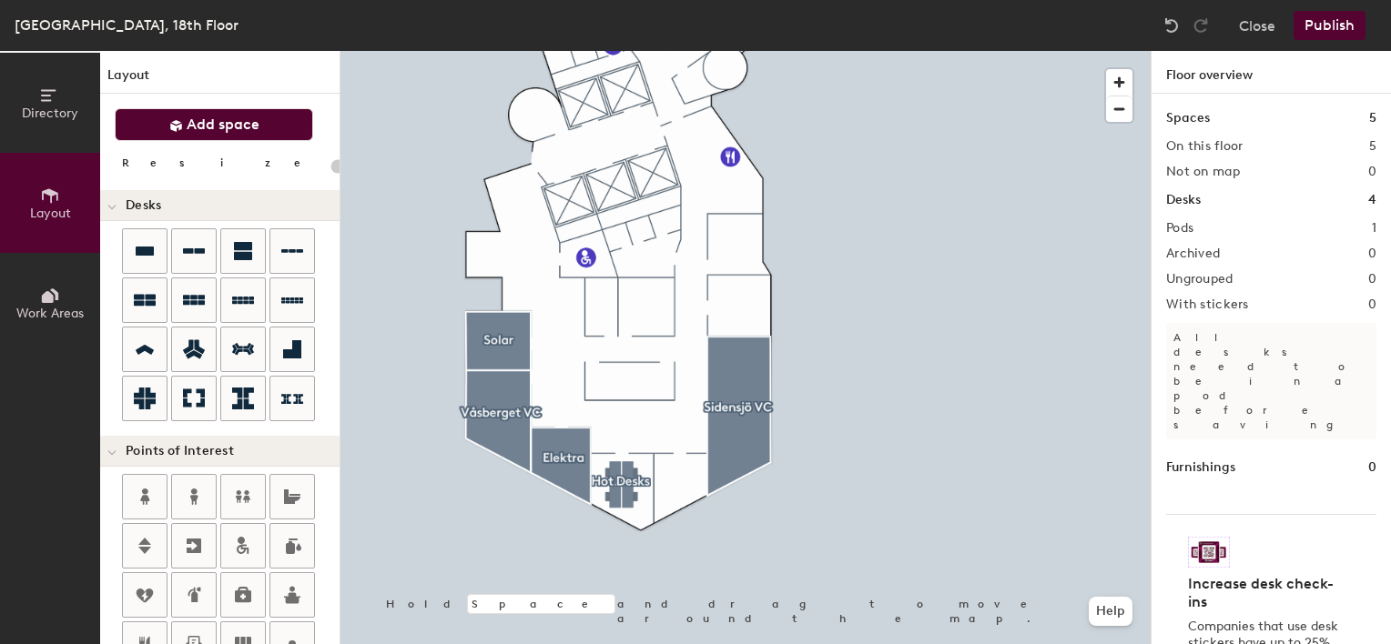
click at [211, 129] on span "Add space" at bounding box center [223, 125] width 73 height 18
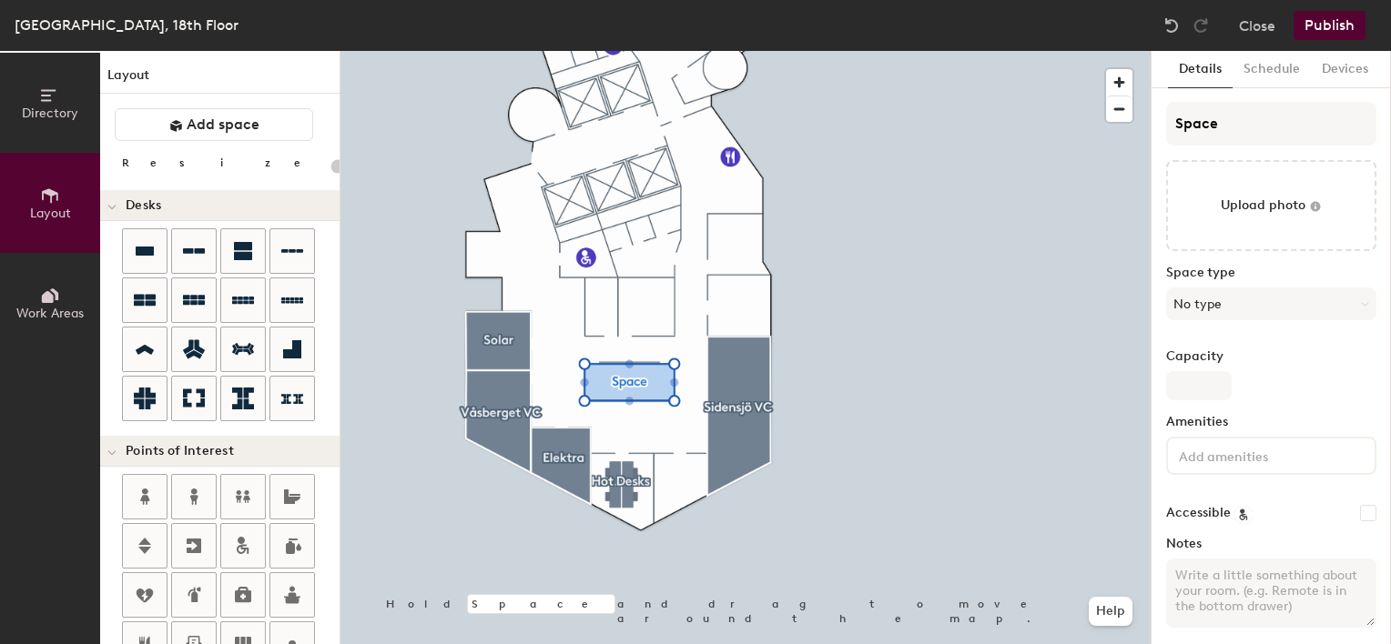
type input "20"
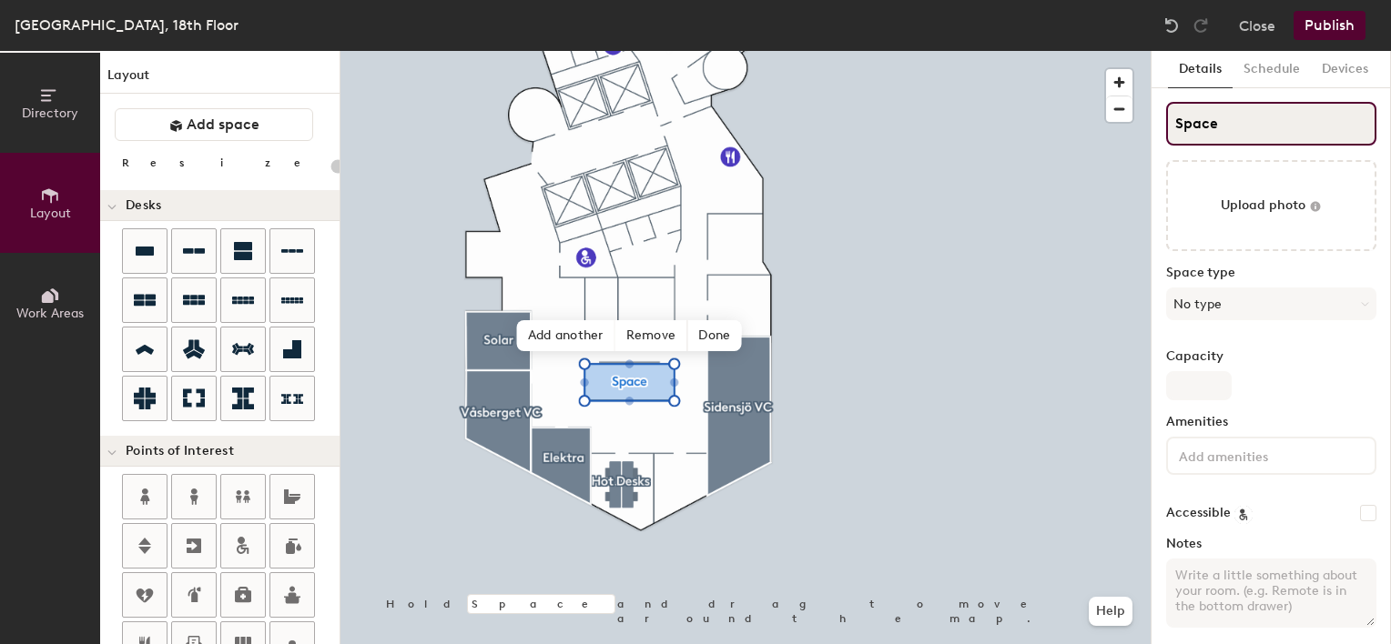
drag, startPoint x: 1228, startPoint y: 124, endPoint x: 1171, endPoint y: 127, distance: 56.5
click at [1171, 127] on input "Space" at bounding box center [1271, 124] width 210 height 44
type input "H"
type input "20"
type input "Ho"
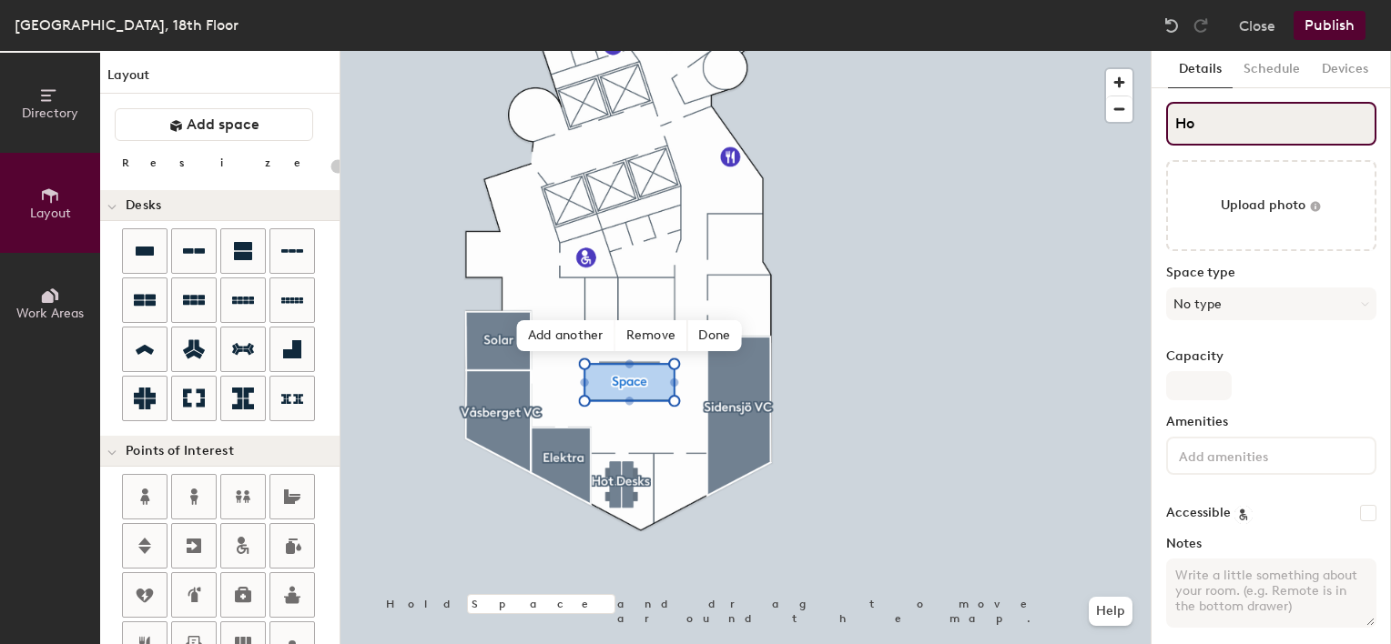
type input "20"
type input "Hor"
type input "20"
type input "Horn"
type input "20"
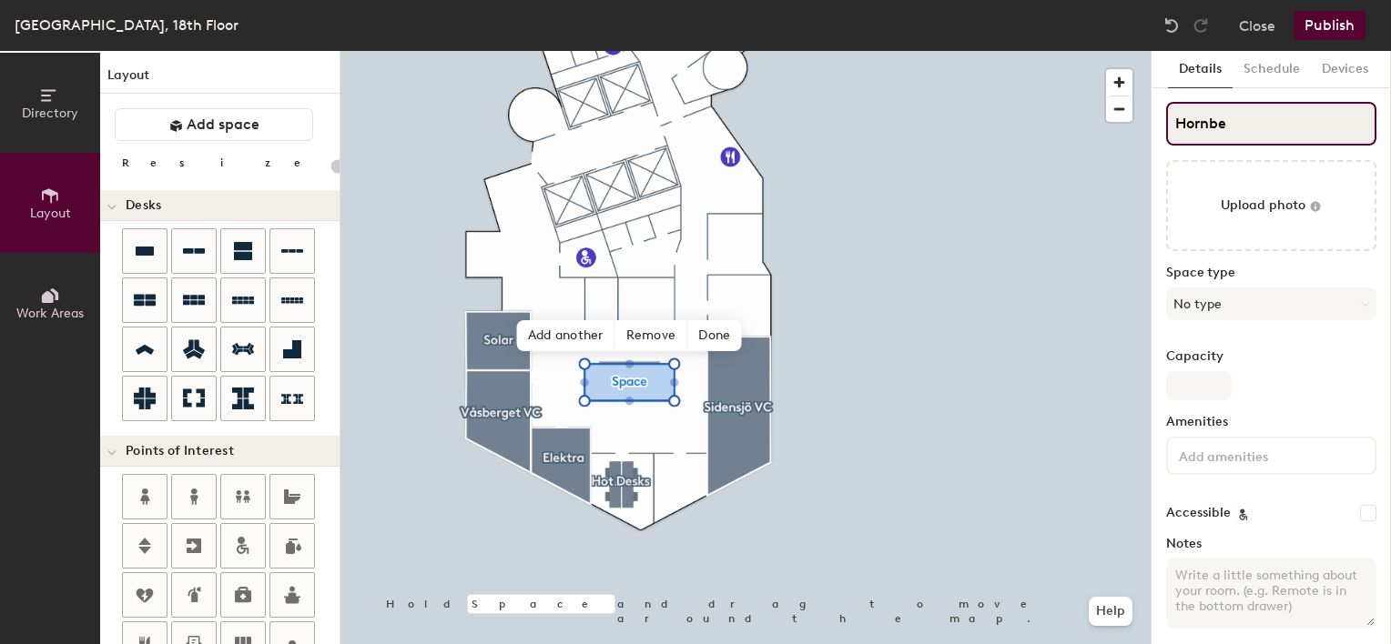
type input "Hornber"
type input "20"
type input "Hornberget"
type input "20"
type input "Hornberget V"
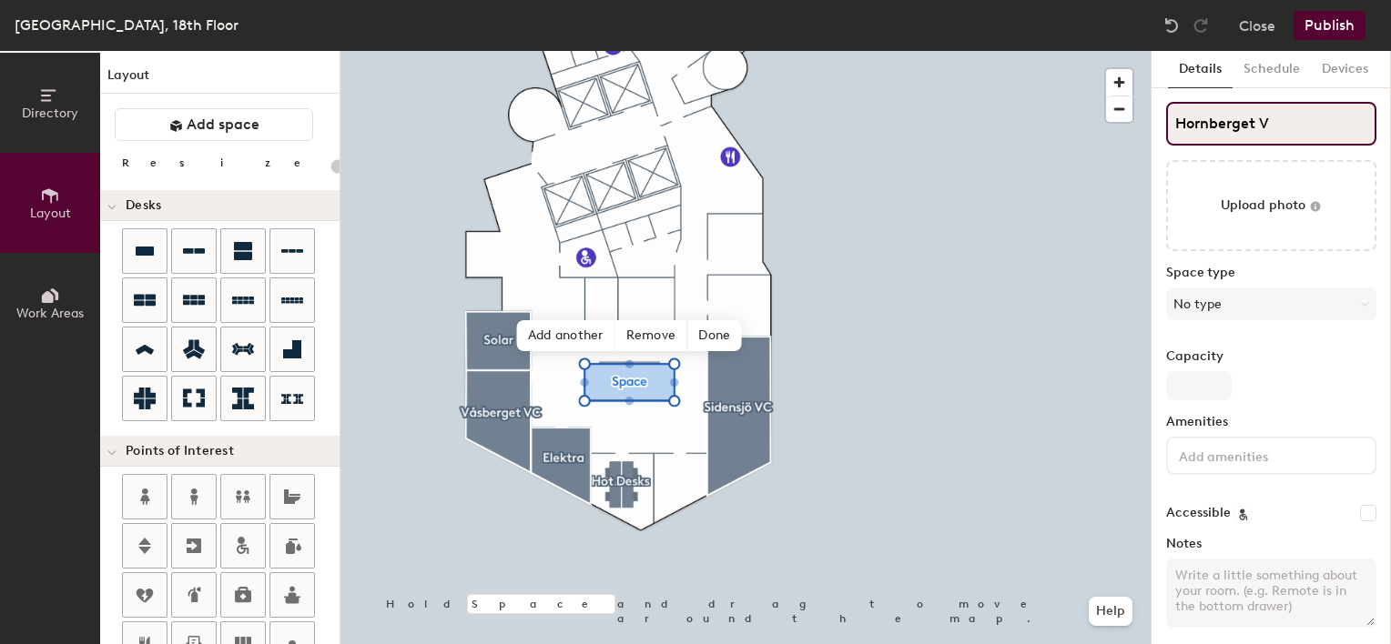
type input "20"
type input "Hornberget VC"
type input "20"
type input "Hornberget VC"
click at [1296, 305] on button "No type" at bounding box center [1271, 304] width 210 height 33
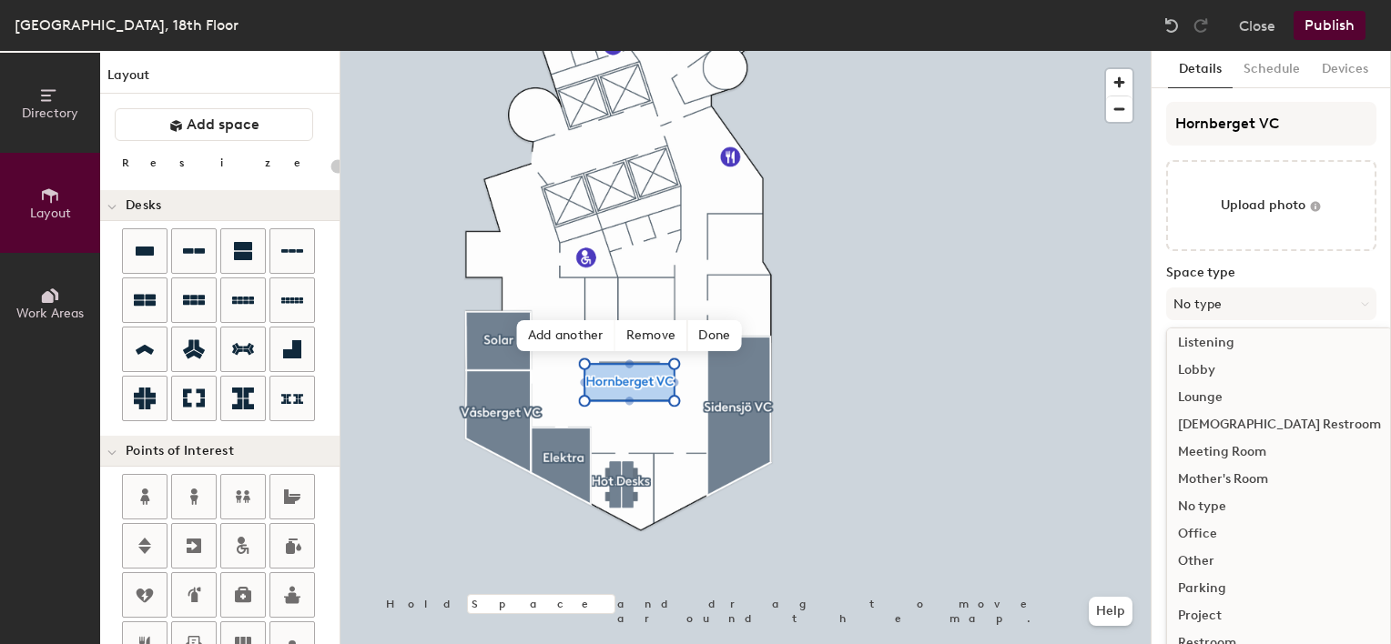
scroll to position [408, 0]
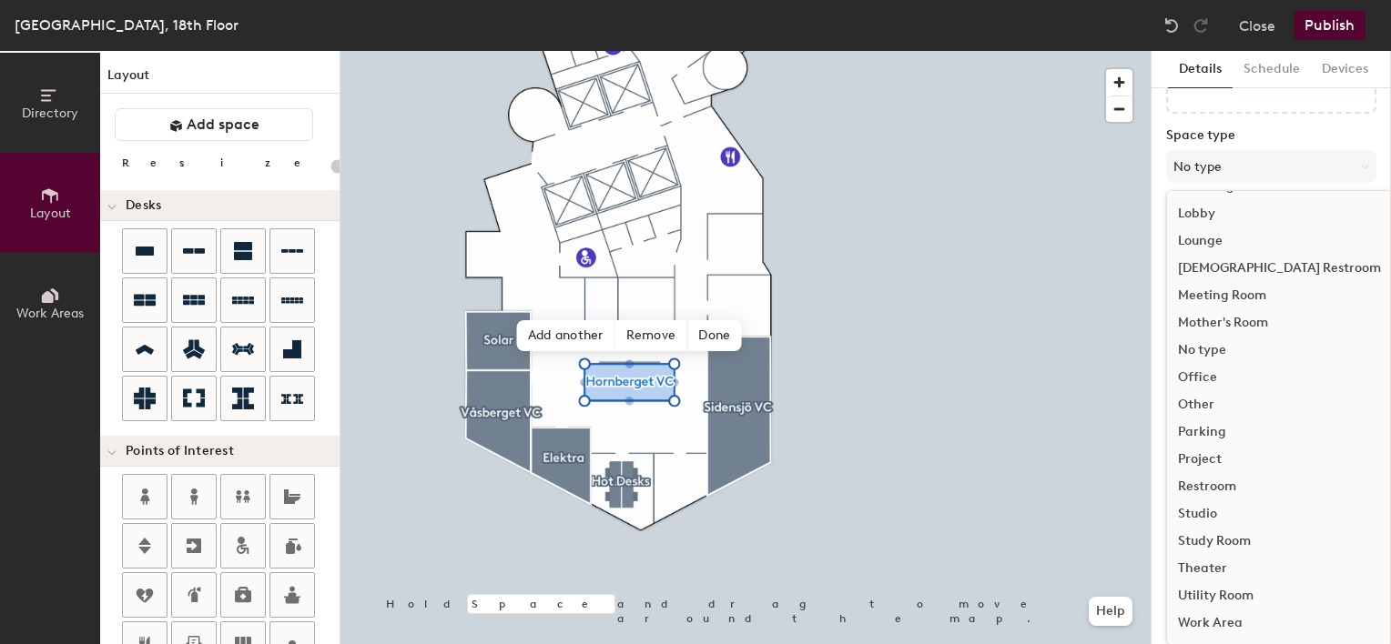
click at [1260, 298] on div "Meeting Room" at bounding box center [1279, 295] width 225 height 27
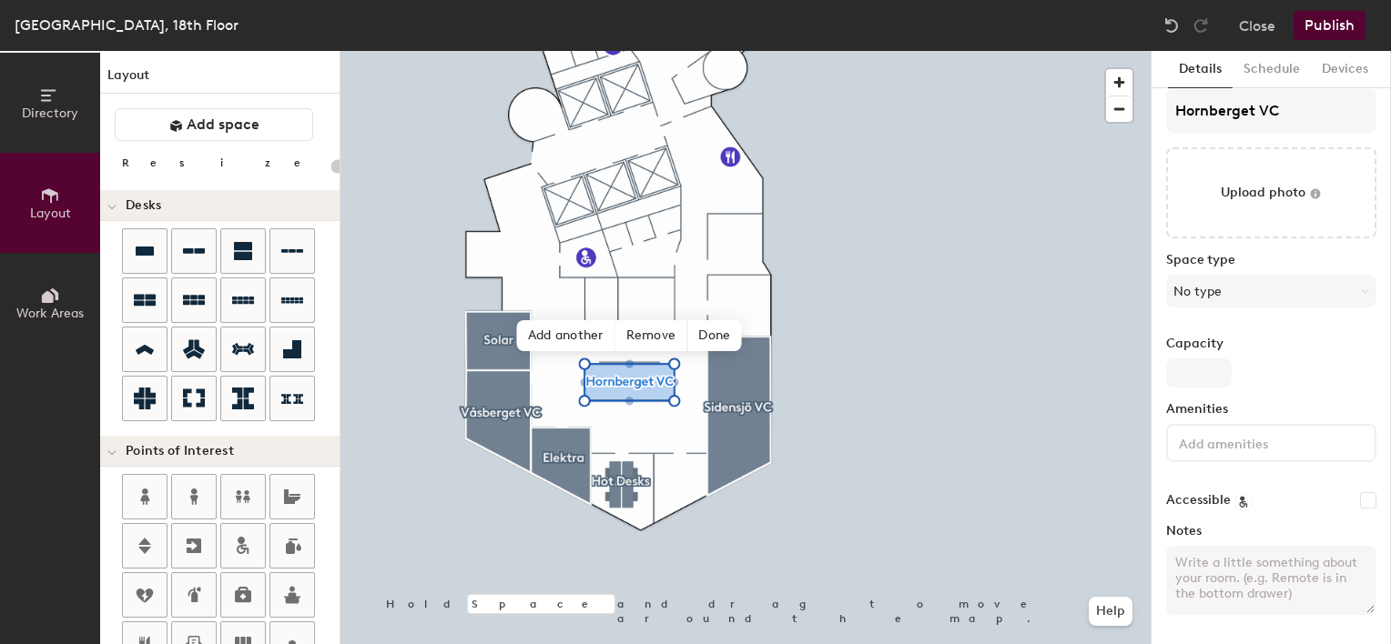
scroll to position [11, 0]
click at [1324, 294] on button "Meeting Room" at bounding box center [1271, 293] width 210 height 33
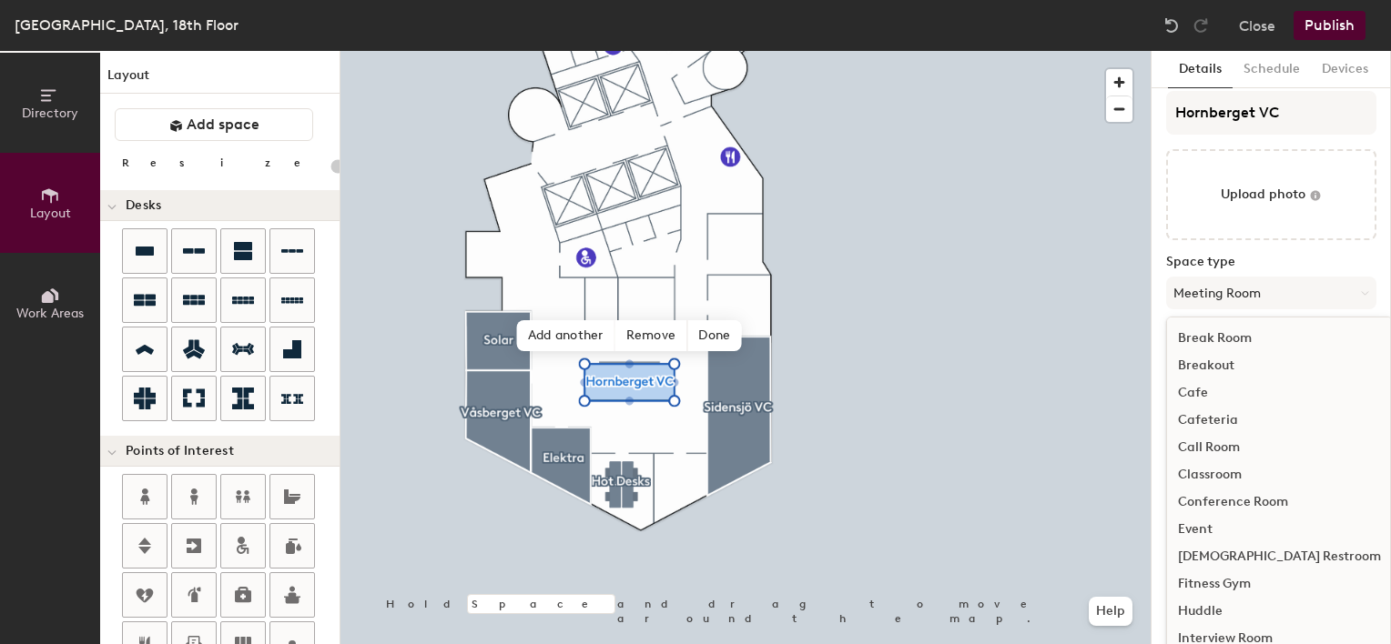
click at [1274, 500] on div "Conference Room" at bounding box center [1279, 502] width 225 height 27
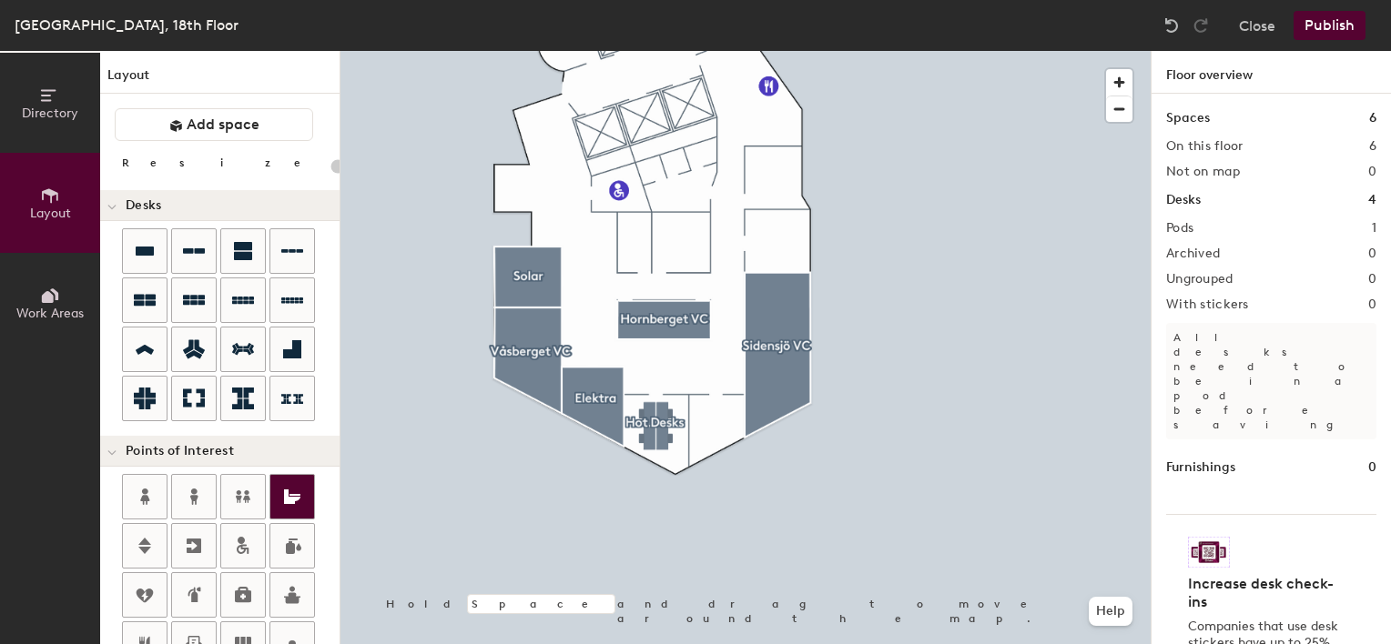
click at [704, 157] on div "Directory Layout Work Areas Layout Add space Resize Desks Points of Interest Fu…" at bounding box center [695, 347] width 1391 height 593
click at [288, 495] on icon at bounding box center [292, 497] width 16 height 15
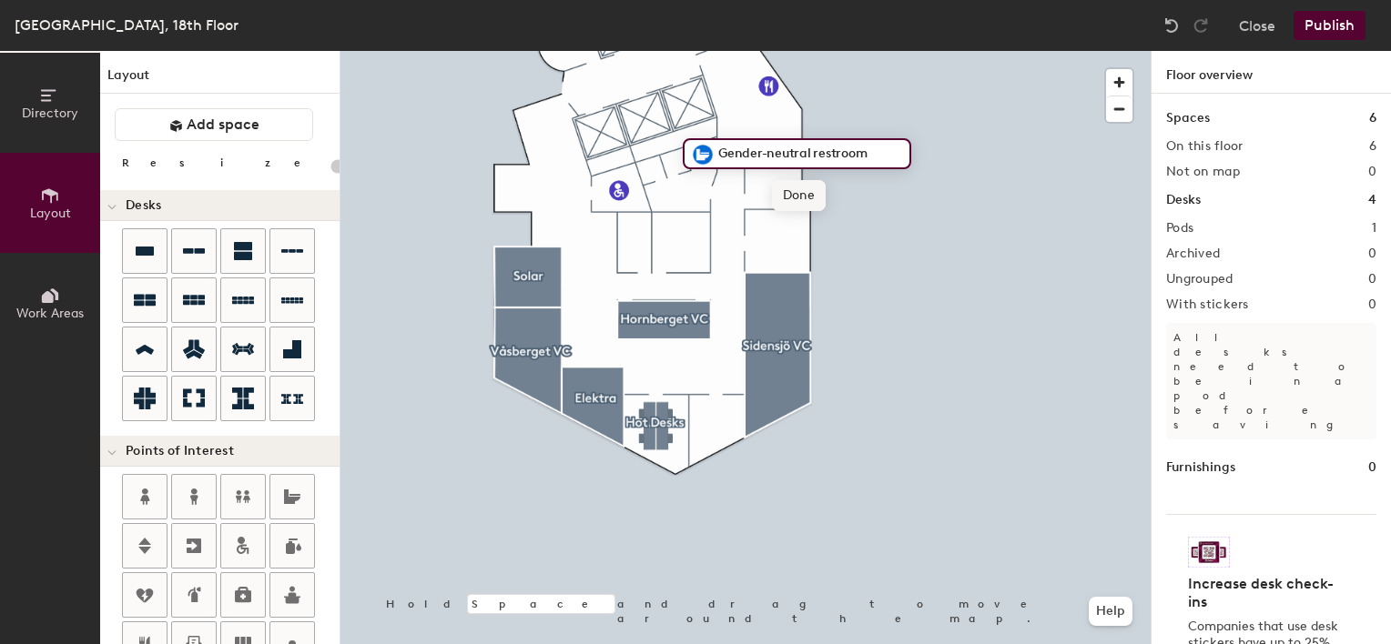
click at [794, 198] on span "Done" at bounding box center [799, 195] width 54 height 31
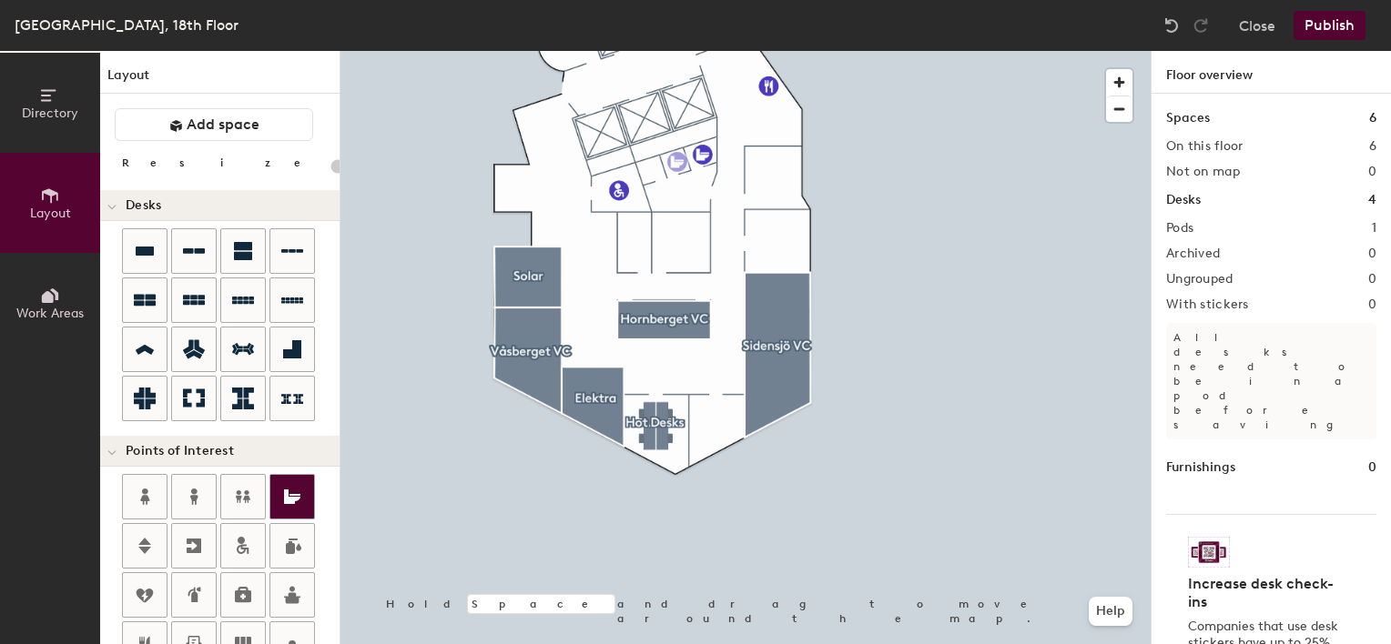
click at [674, 163] on div "Directory Layout Work Areas Layout Add space Resize Desks Points of Interest Fu…" at bounding box center [695, 347] width 1391 height 593
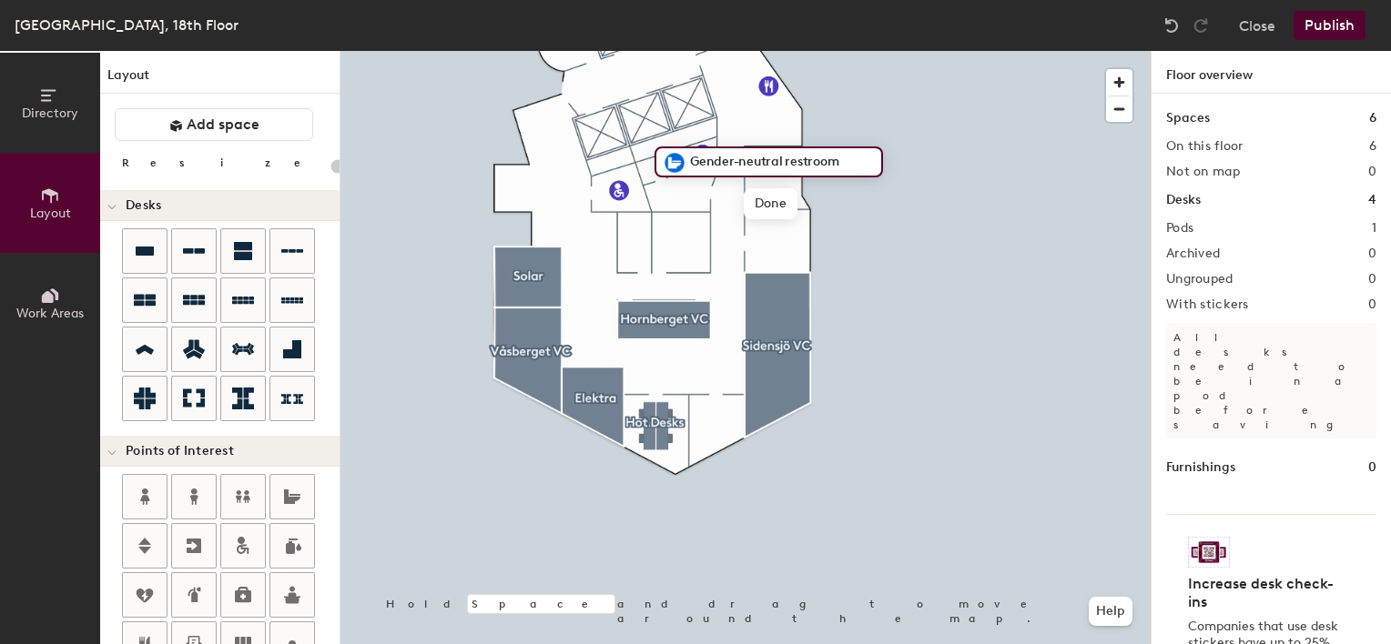
click at [904, 51] on div at bounding box center [745, 51] width 810 height 0
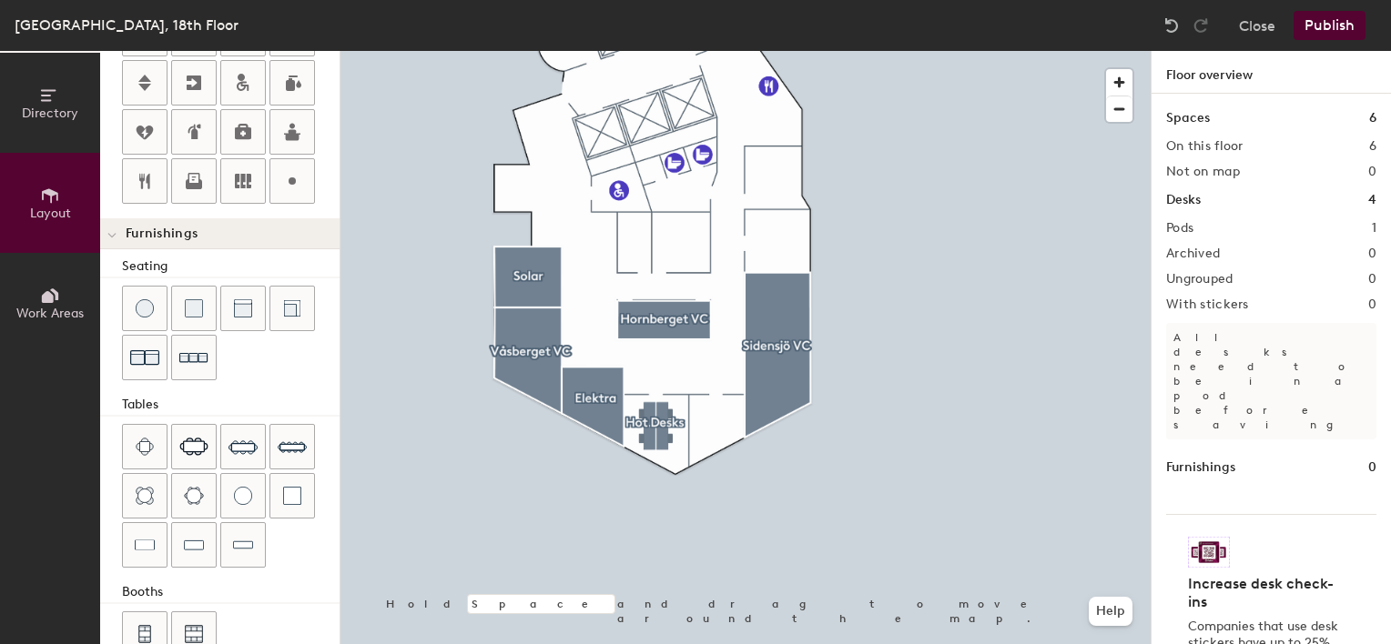
scroll to position [437, 0]
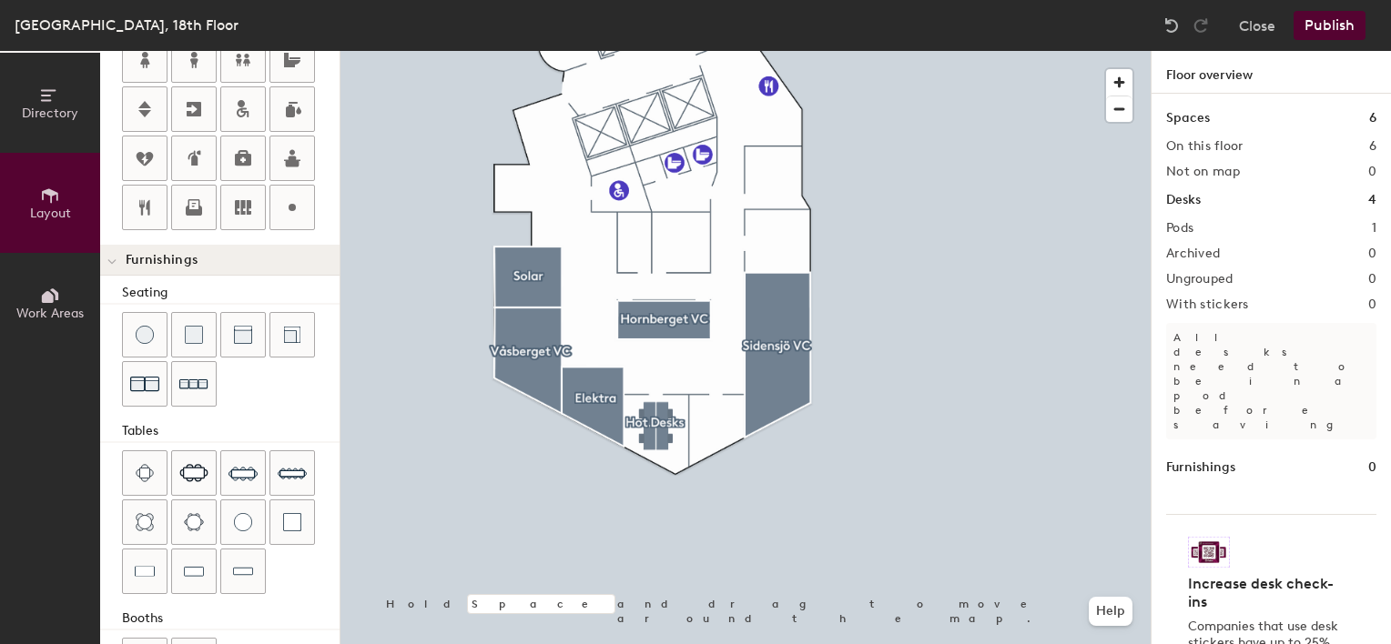
click at [1341, 24] on button "Publish" at bounding box center [1329, 25] width 72 height 29
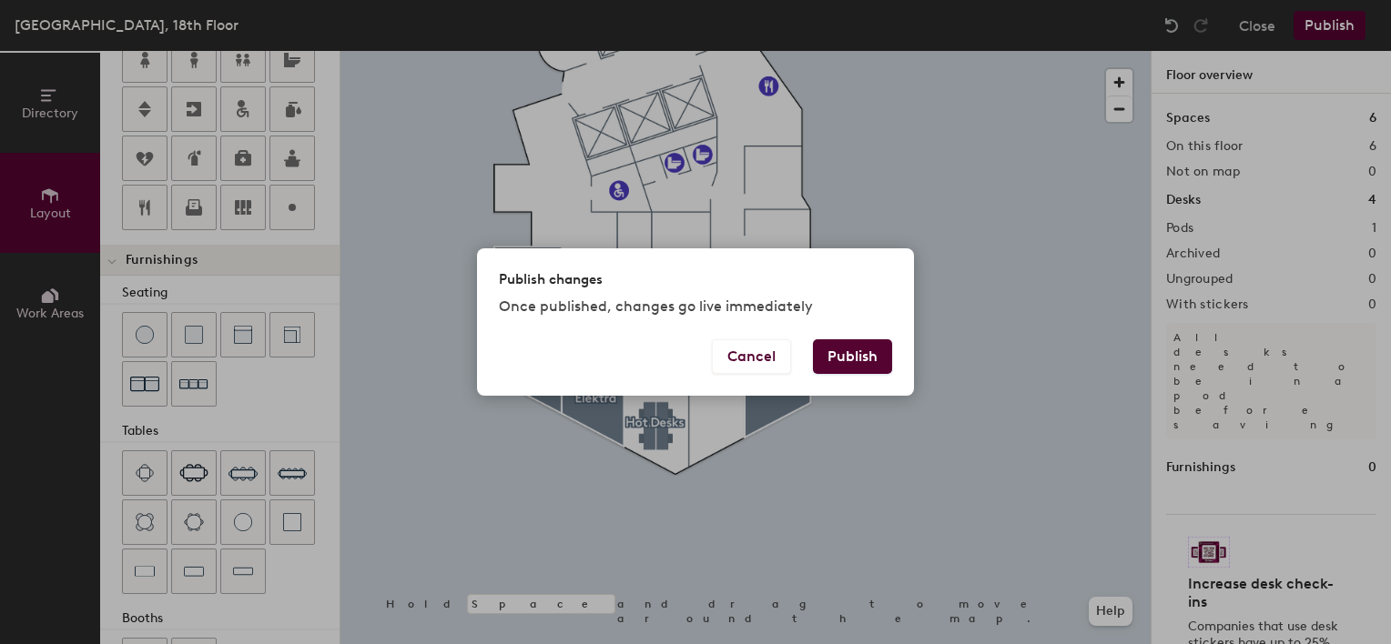
click at [865, 357] on button "Publish" at bounding box center [852, 356] width 79 height 35
type input "20"
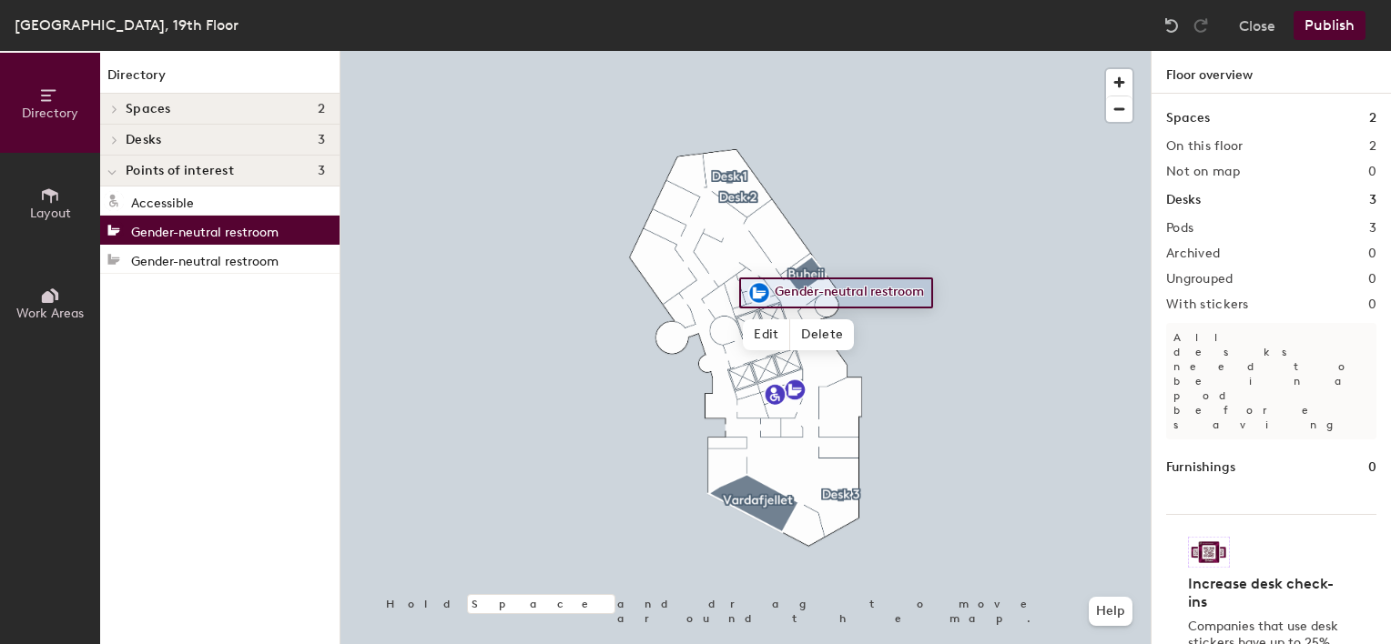
click at [936, 51] on div at bounding box center [745, 51] width 810 height 0
click at [168, 384] on div "Directory Spaces 2 Buheii Vardafjellet Desks 3 Desk 1 Desk 1 Desk 2 Desk 2 Desk…" at bounding box center [219, 347] width 239 height 593
click at [45, 196] on icon at bounding box center [50, 196] width 20 height 20
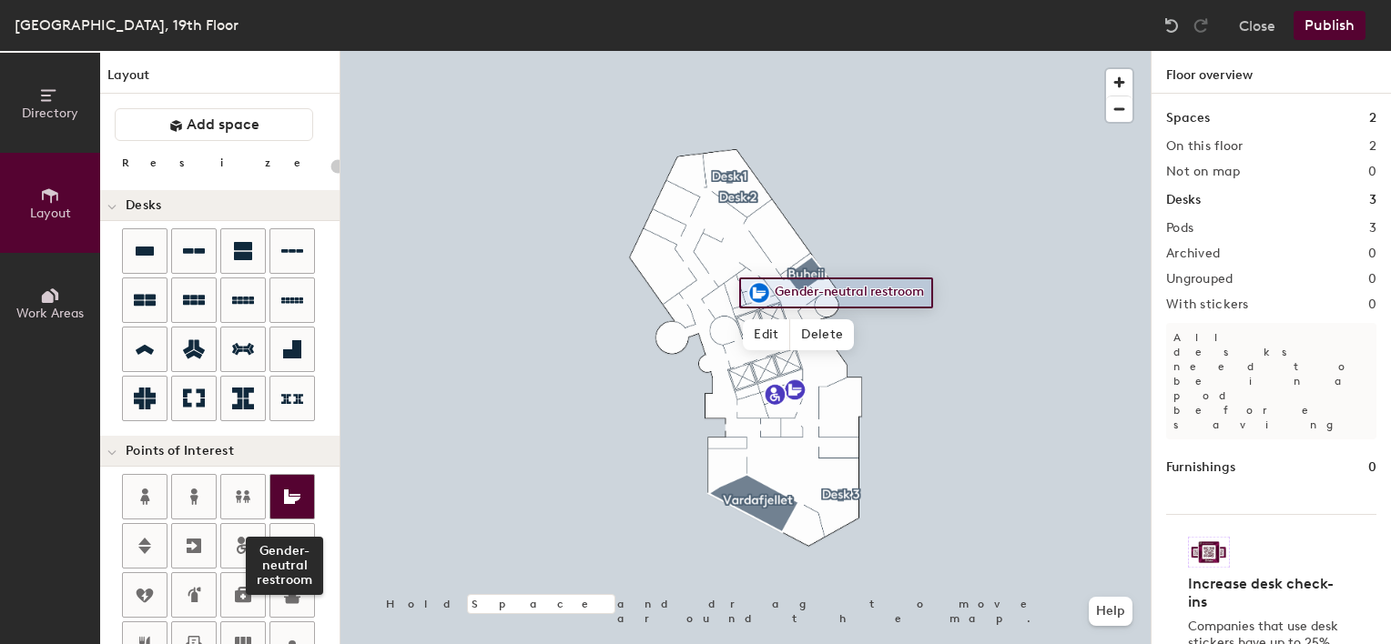
click at [289, 491] on icon at bounding box center [292, 497] width 22 height 22
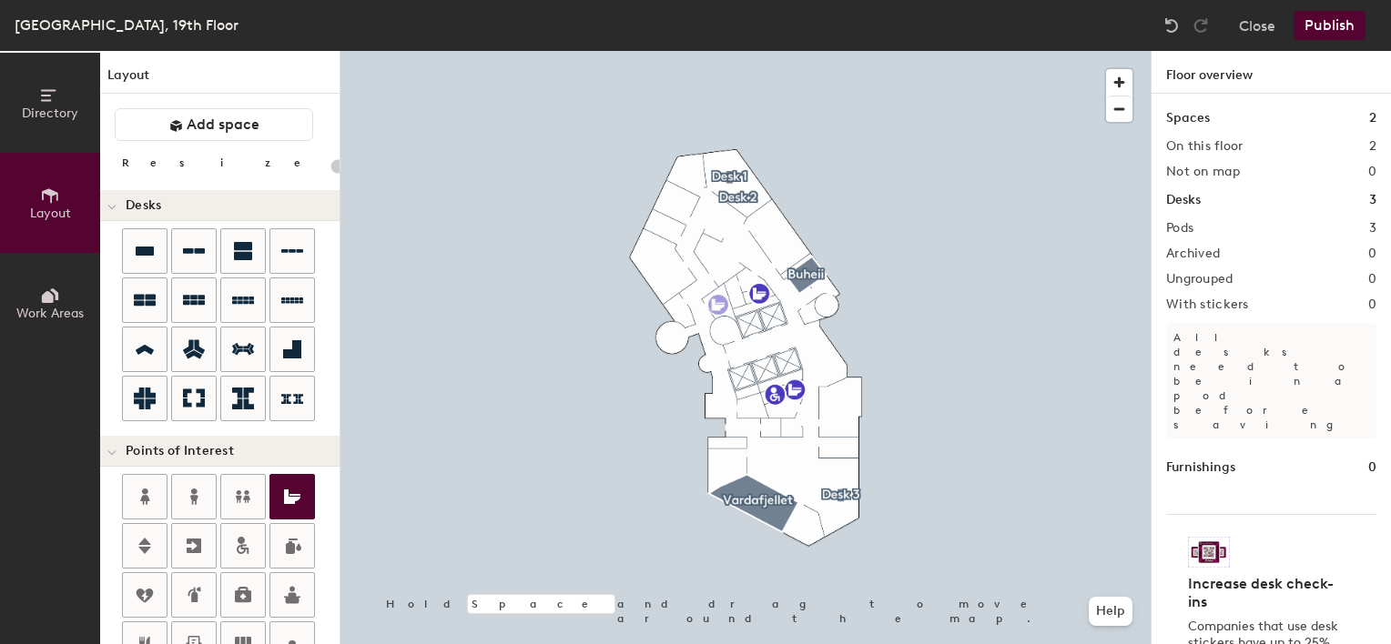
click at [719, 303] on div "Directory Layout Work Areas Layout Add space Resize Desks Points of Interest Fu…" at bounding box center [695, 347] width 1391 height 593
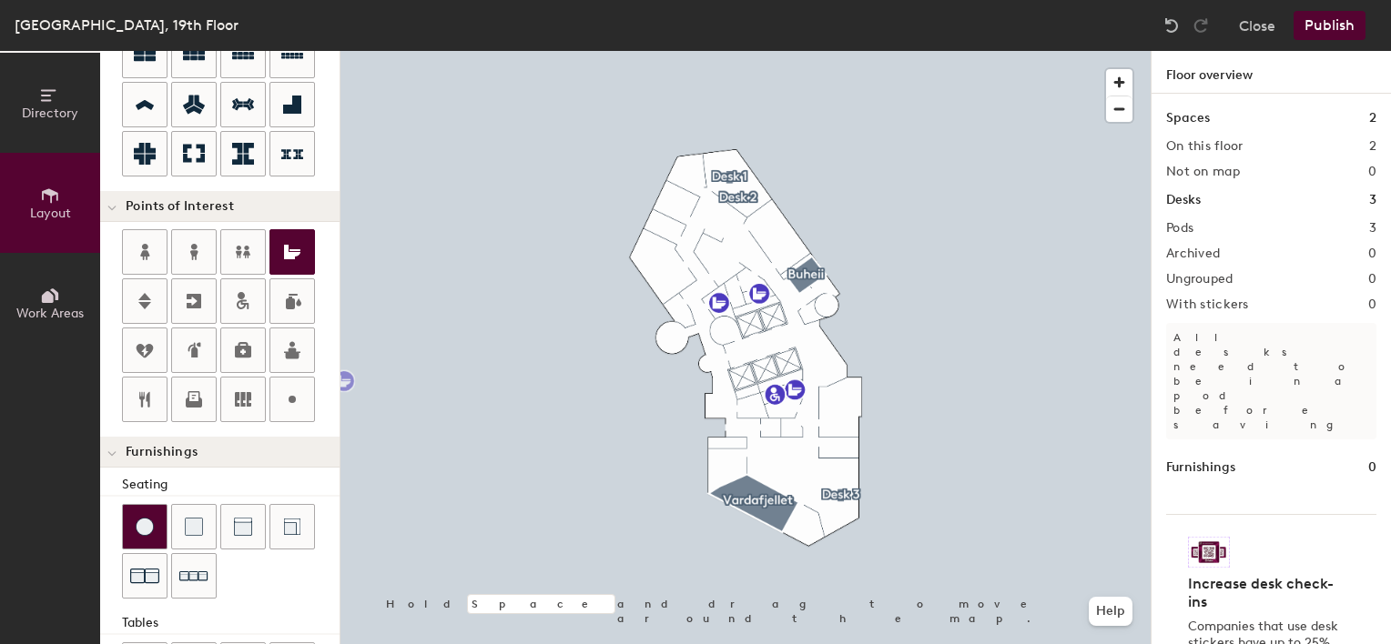
scroll to position [273, 0]
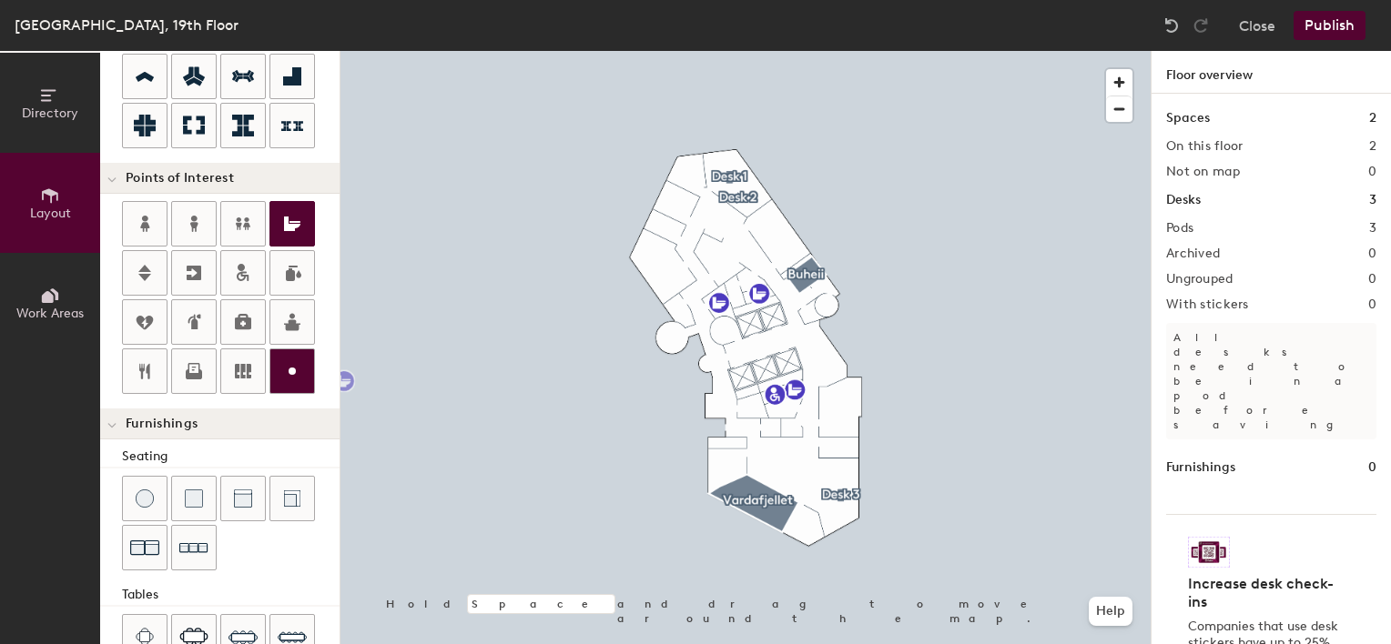
click at [816, 336] on div "Directory Layout Work Areas Layout Add space Resize Desks Points of Interest Fu…" at bounding box center [695, 347] width 1391 height 593
click at [289, 368] on circle at bounding box center [292, 371] width 7 height 7
click at [1335, 28] on button "Publish" at bounding box center [1329, 25] width 72 height 29
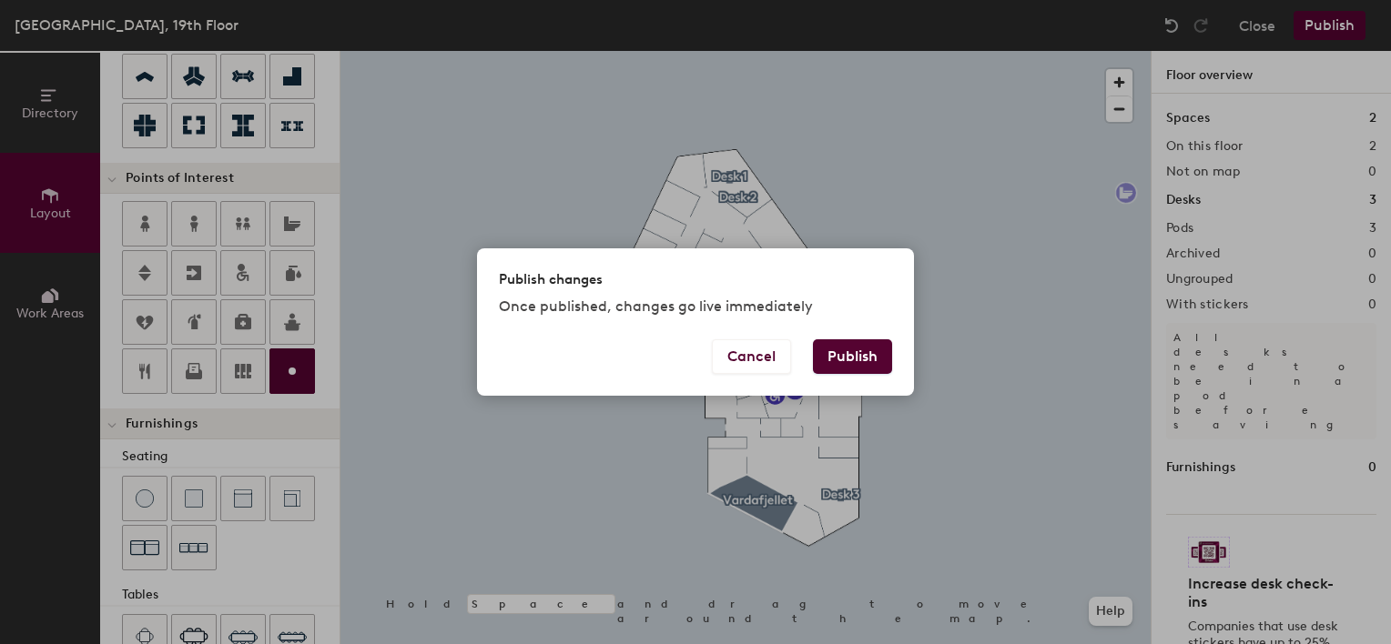
click at [859, 357] on button "Publish" at bounding box center [852, 356] width 79 height 35
type input "20"
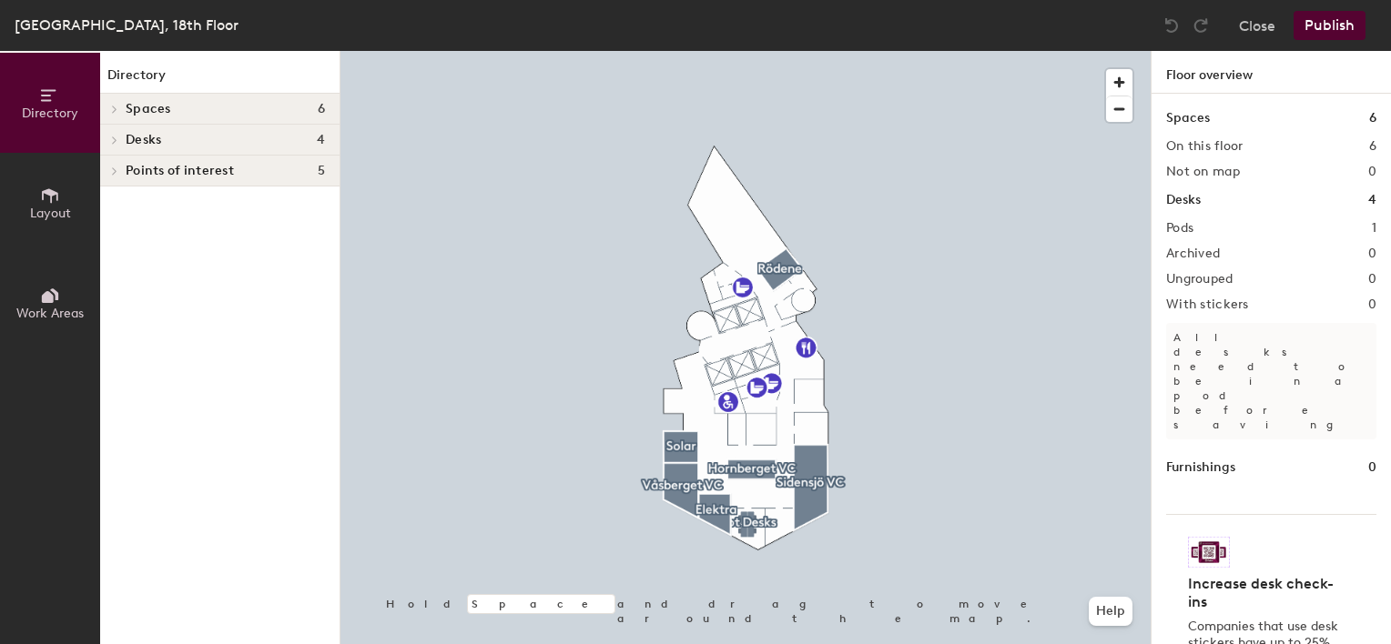
click at [59, 204] on icon at bounding box center [50, 196] width 20 height 20
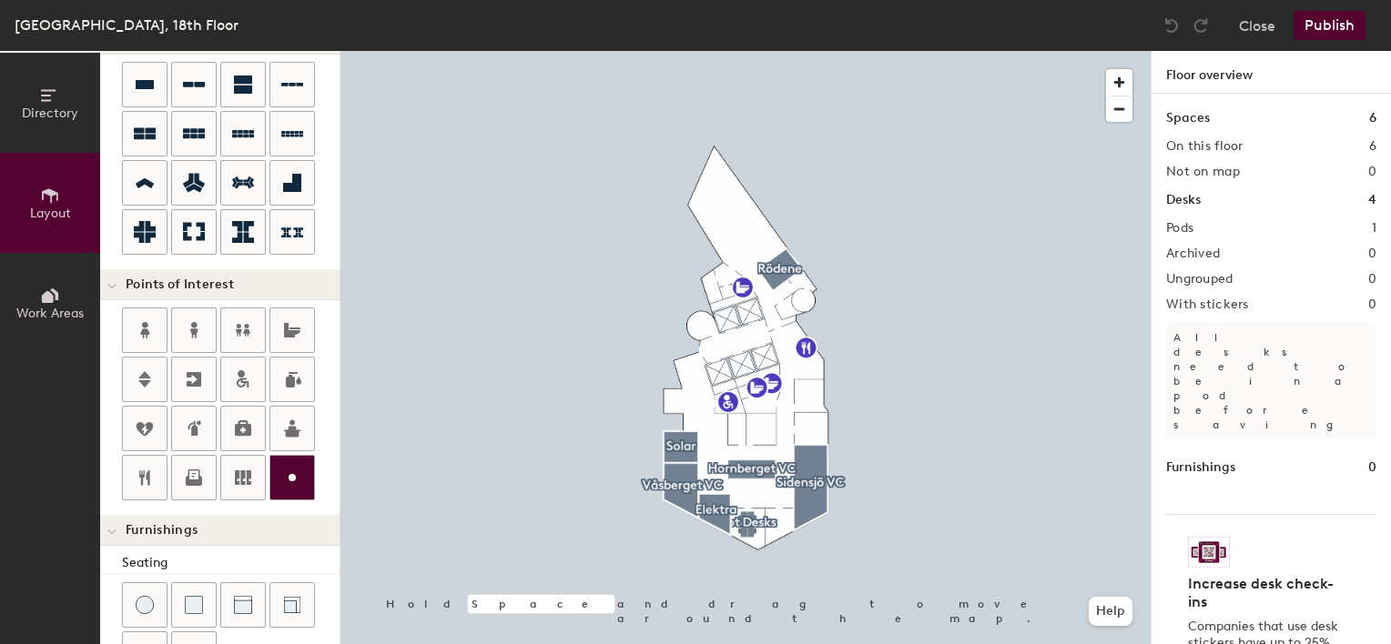
scroll to position [182, 0]
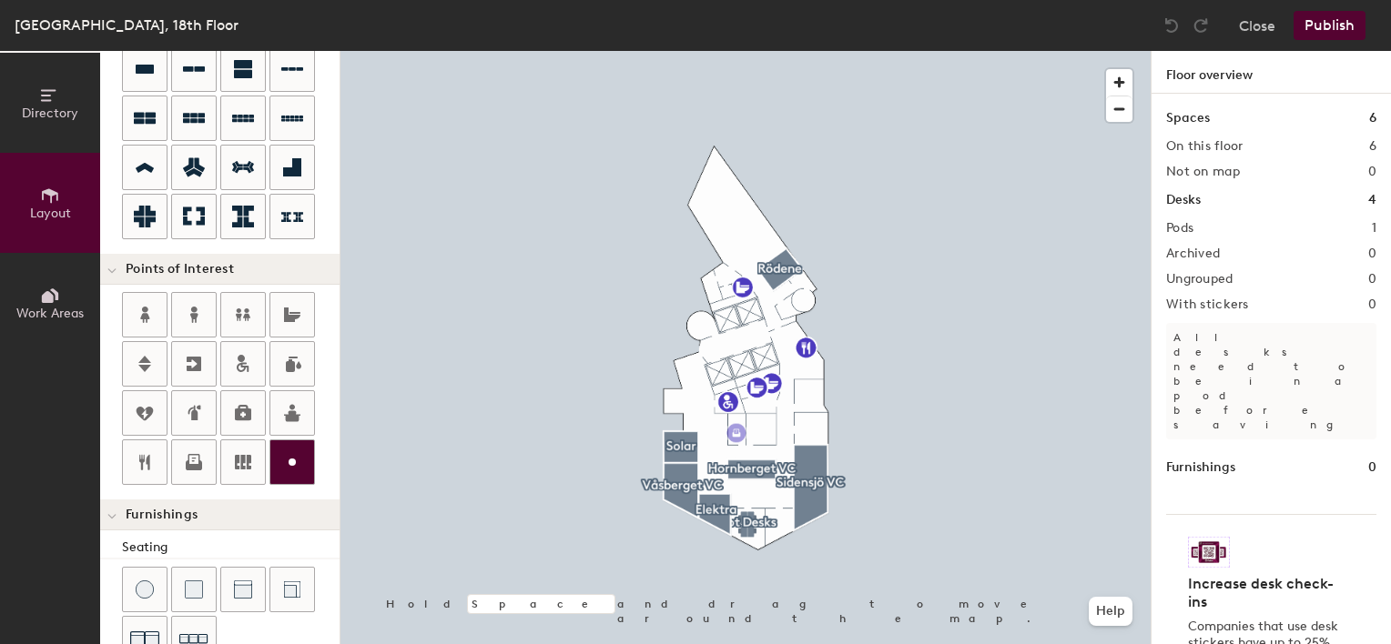
click at [736, 433] on div "Directory Layout Work Areas Layout Add space Resize Desks Points of Interest Fu…" at bounding box center [695, 347] width 1391 height 593
click at [323, 481] on div at bounding box center [231, 390] width 218 height 197
click at [281, 243] on div "Layout Add space Resize Desks Points of Interest Furnishings Seating Tables Boo…" at bounding box center [219, 347] width 239 height 593
click at [1339, 31] on button "Publish" at bounding box center [1329, 25] width 72 height 29
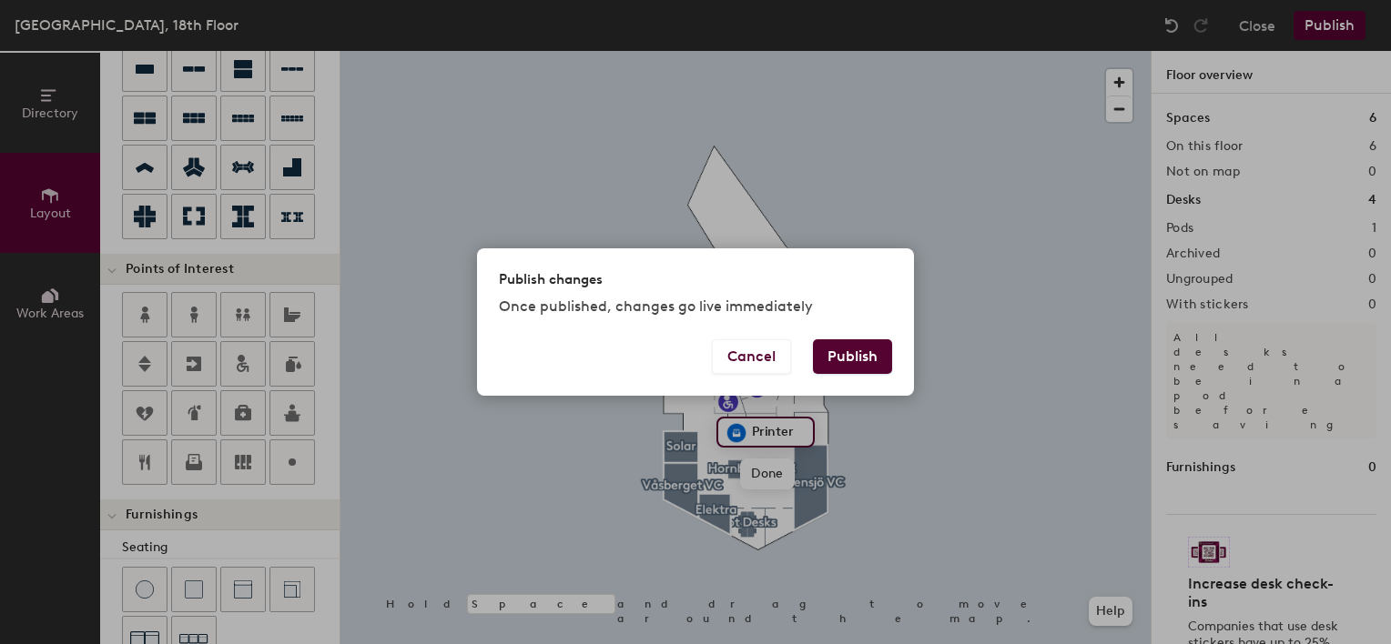
click at [852, 365] on button "Publish" at bounding box center [852, 356] width 79 height 35
type input "20"
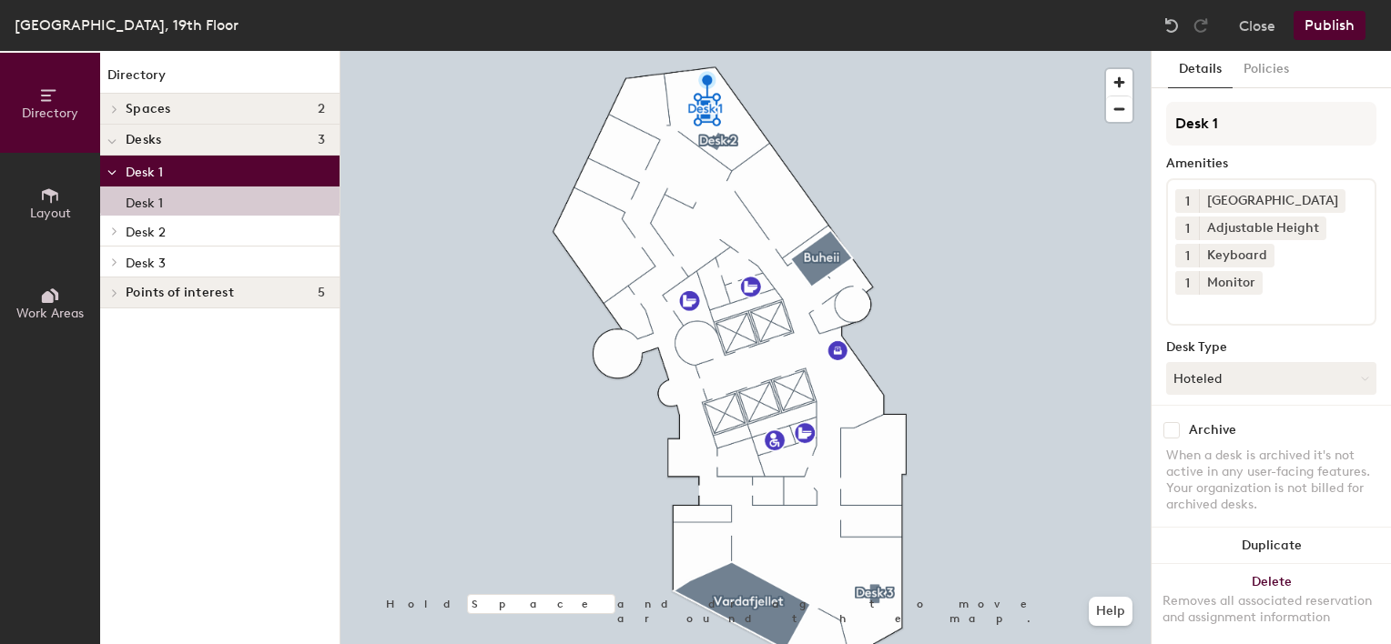
click at [31, 189] on button "Layout" at bounding box center [50, 203] width 100 height 100
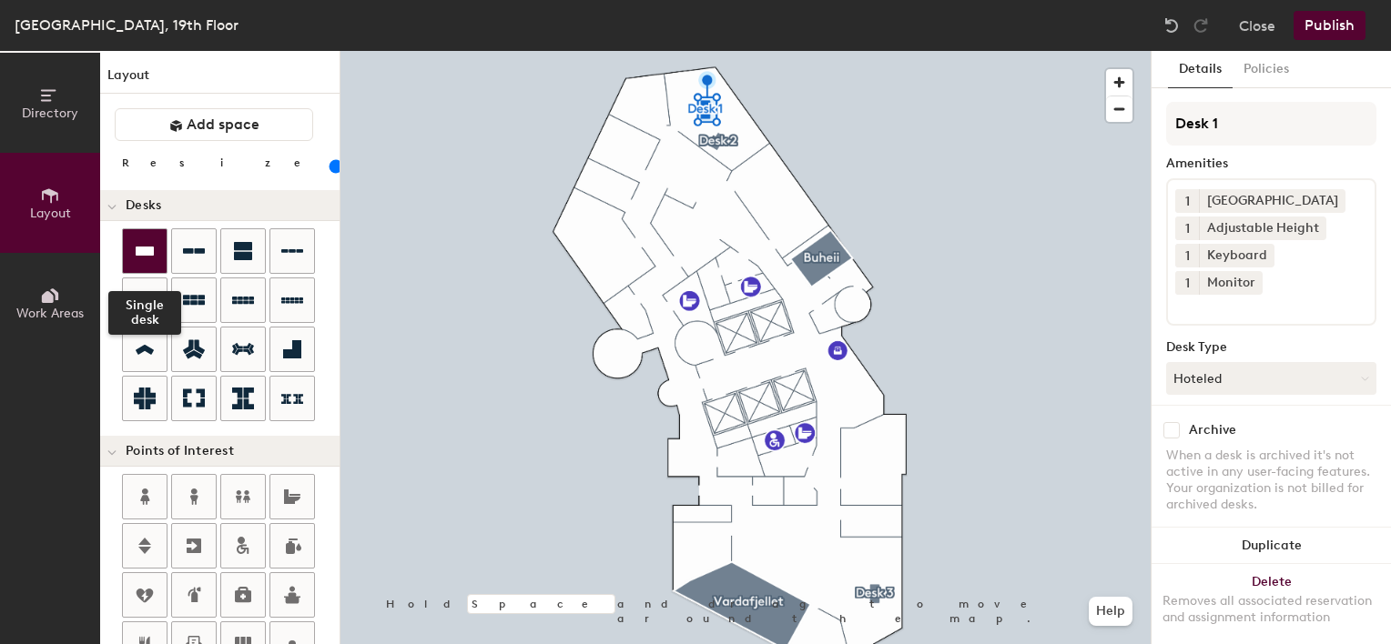
click at [146, 247] on icon at bounding box center [145, 251] width 18 height 9
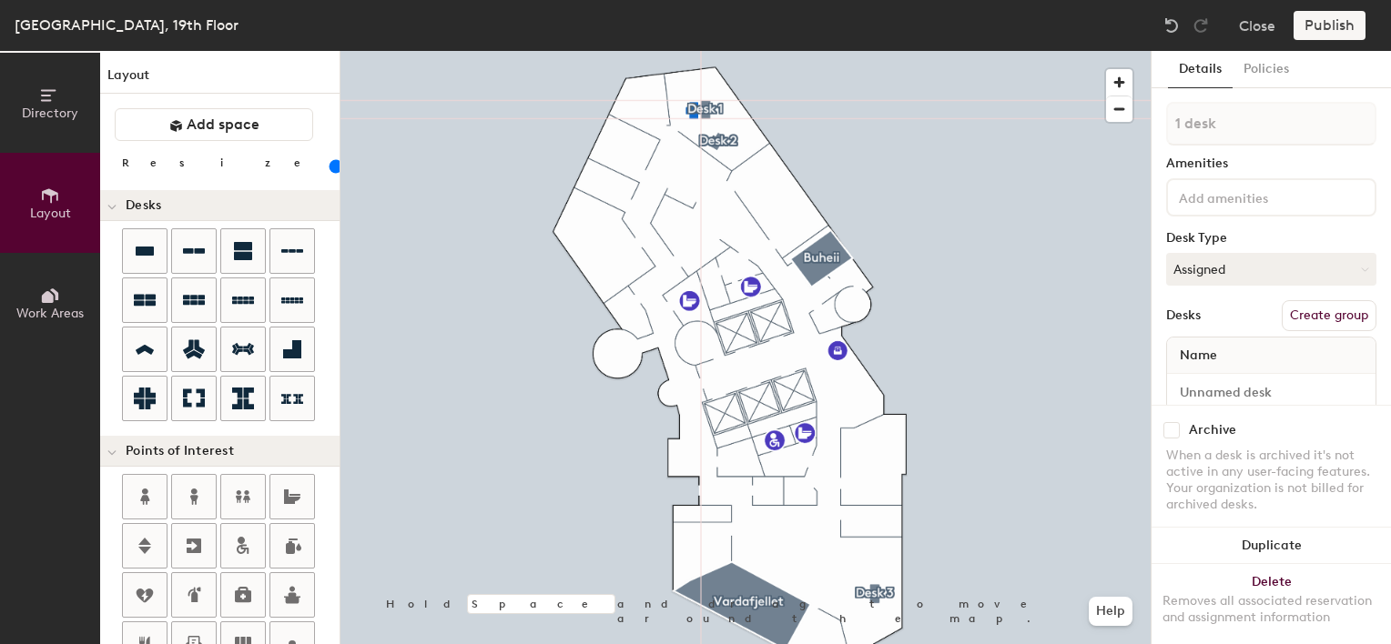
click at [802, 51] on div at bounding box center [745, 51] width 810 height 0
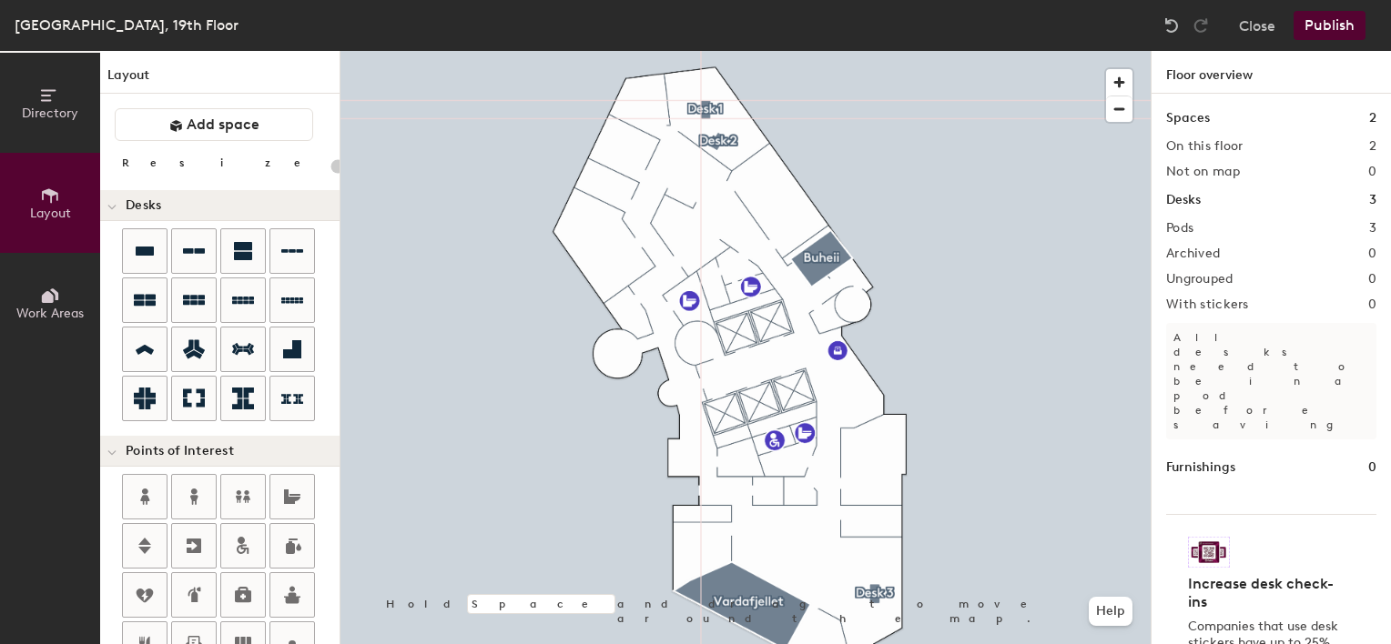
click at [894, 51] on div at bounding box center [745, 51] width 810 height 0
click at [113, 208] on icon at bounding box center [111, 207] width 9 height 7
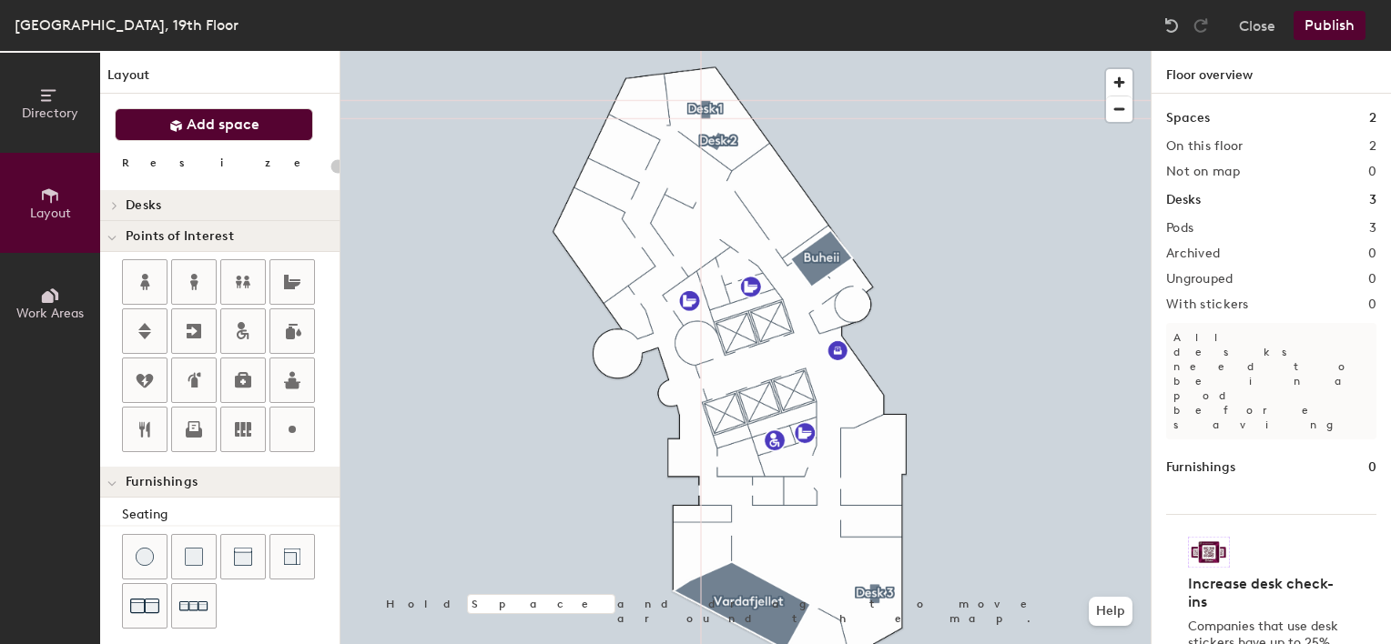
click at [203, 128] on span "Add space" at bounding box center [223, 125] width 73 height 18
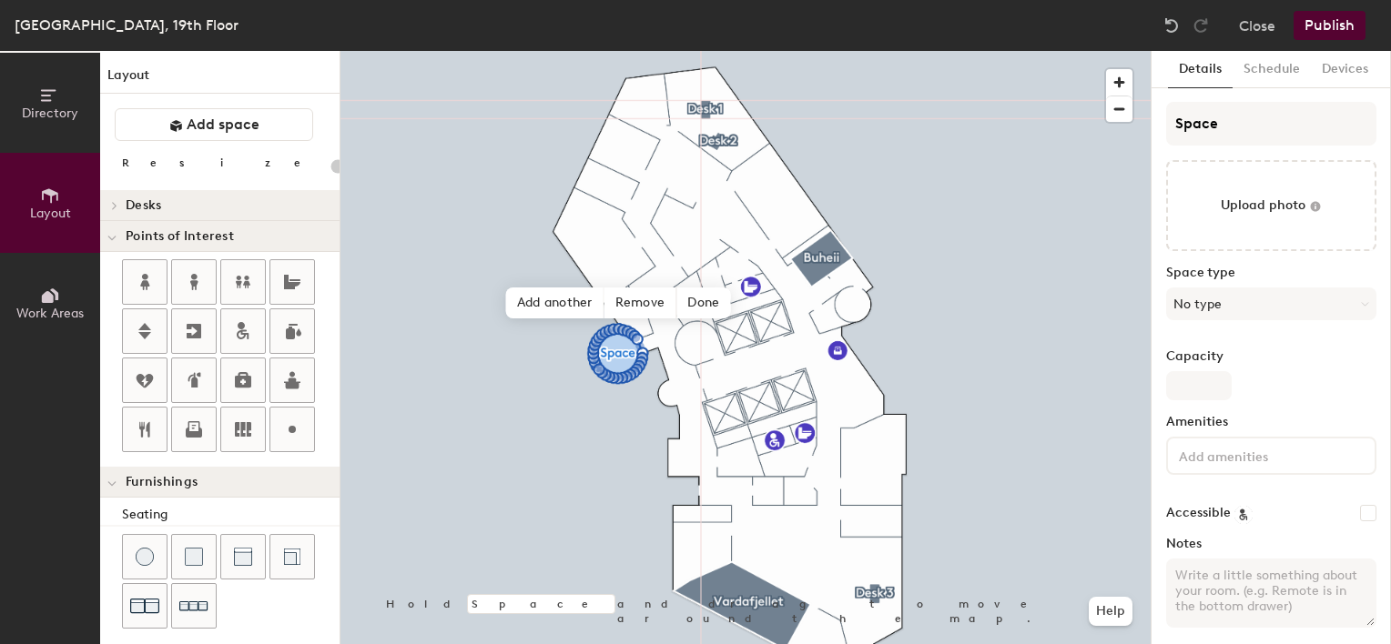
type input "20"
drag, startPoint x: 1229, startPoint y: 127, endPoint x: 1157, endPoint y: 121, distance: 72.1
click at [1157, 121] on div "Details Schedule Devices Space Upload photo Space type No type Capacity Ameniti…" at bounding box center [1270, 347] width 239 height 593
type input "G"
type input "20"
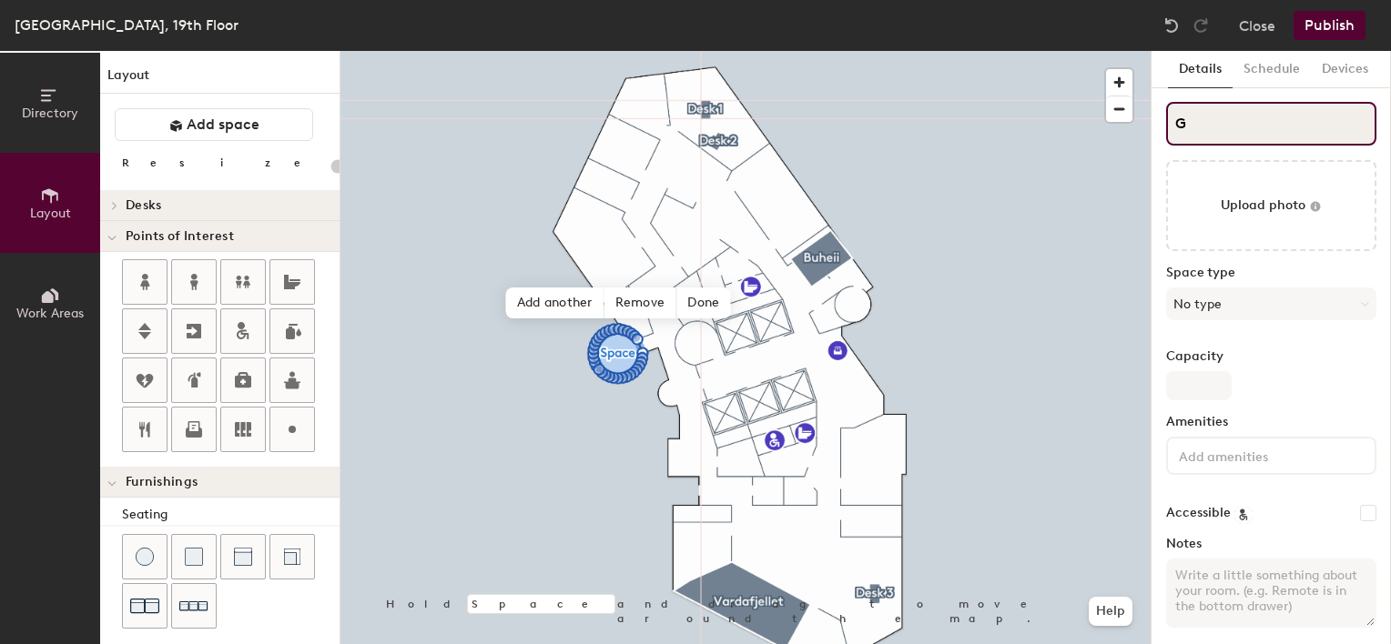
type input "Gr"
type input "20"
type input "Green"
type input "20"
type input "Green R"
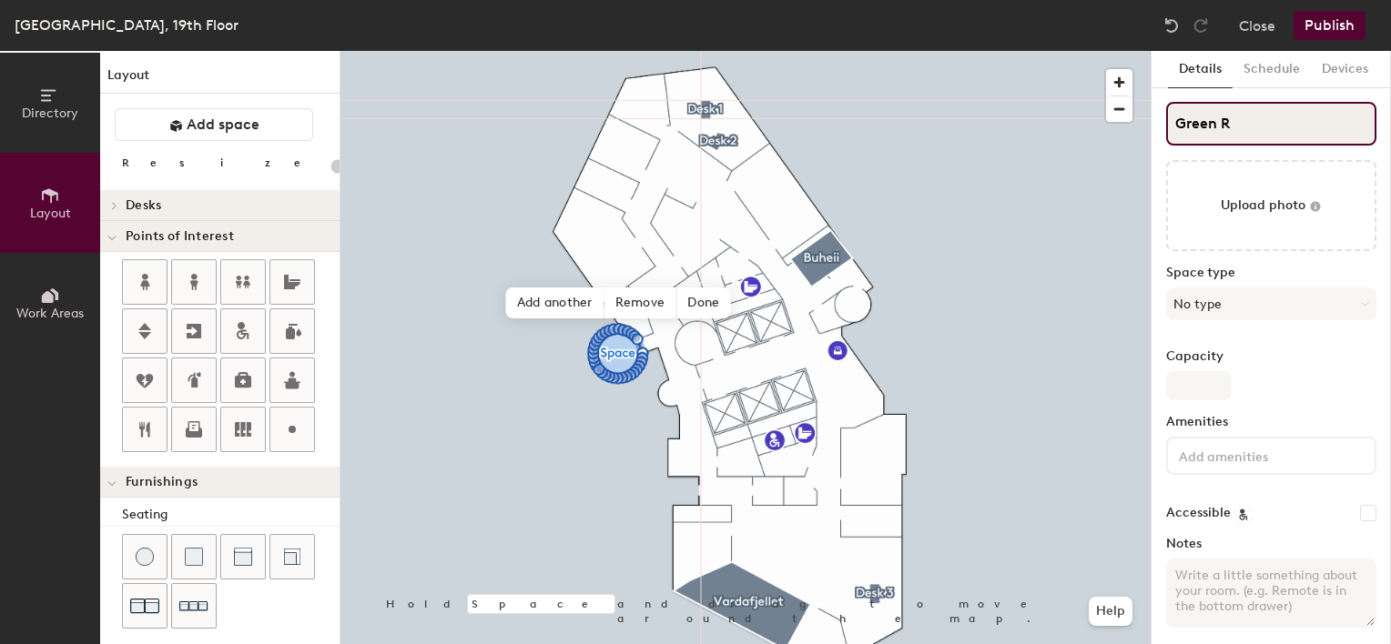
type input "20"
type input "Green Roo"
type input "20"
type input "Green Room"
type input "20"
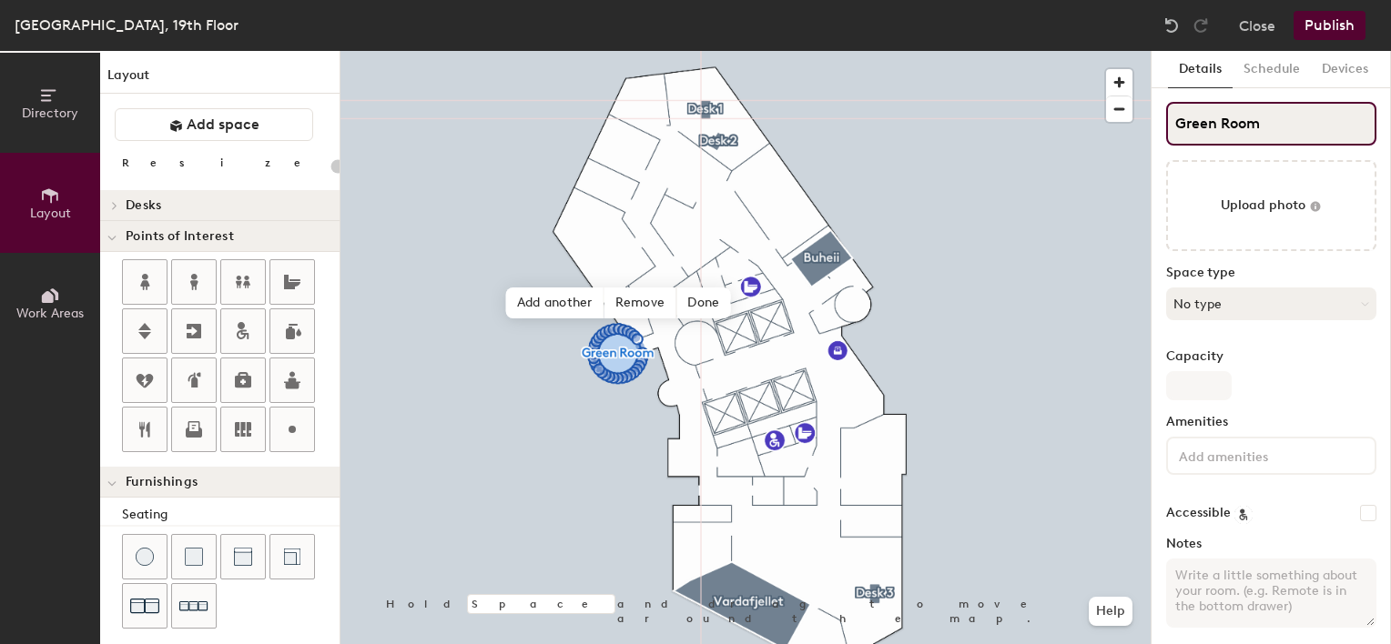
type input "Green Room"
click at [1318, 305] on button "No type" at bounding box center [1271, 304] width 210 height 33
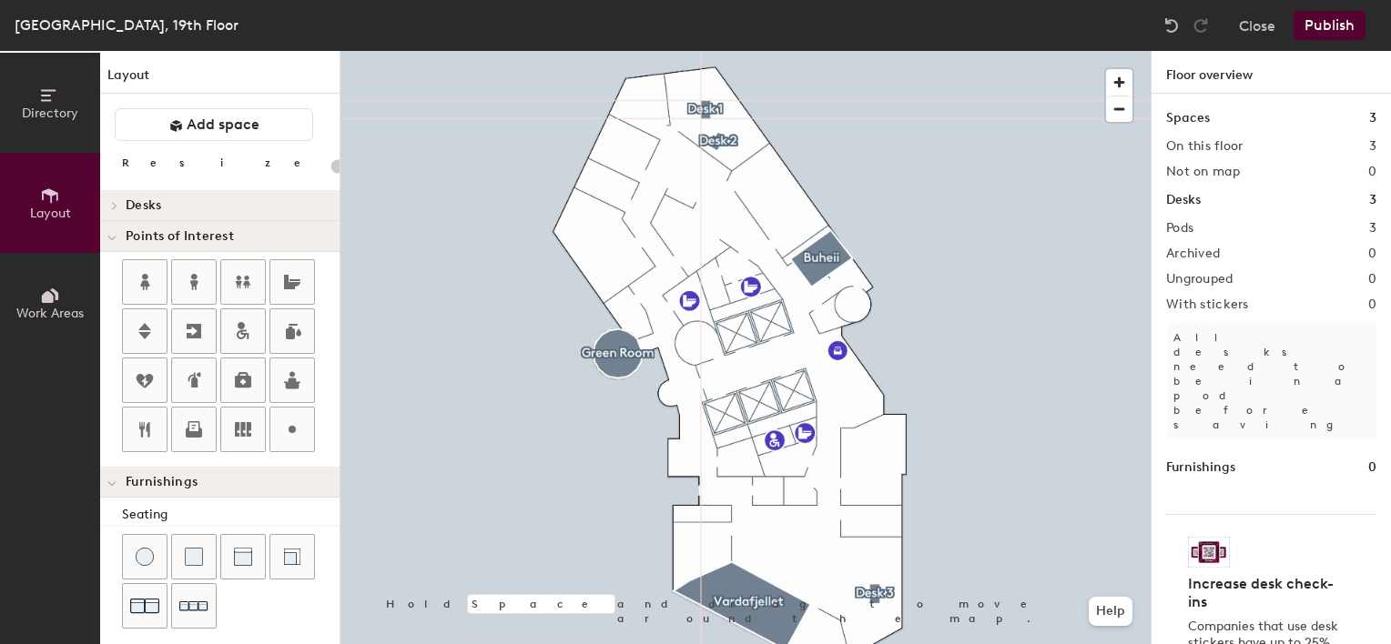
click at [112, 205] on icon at bounding box center [114, 205] width 7 height 9
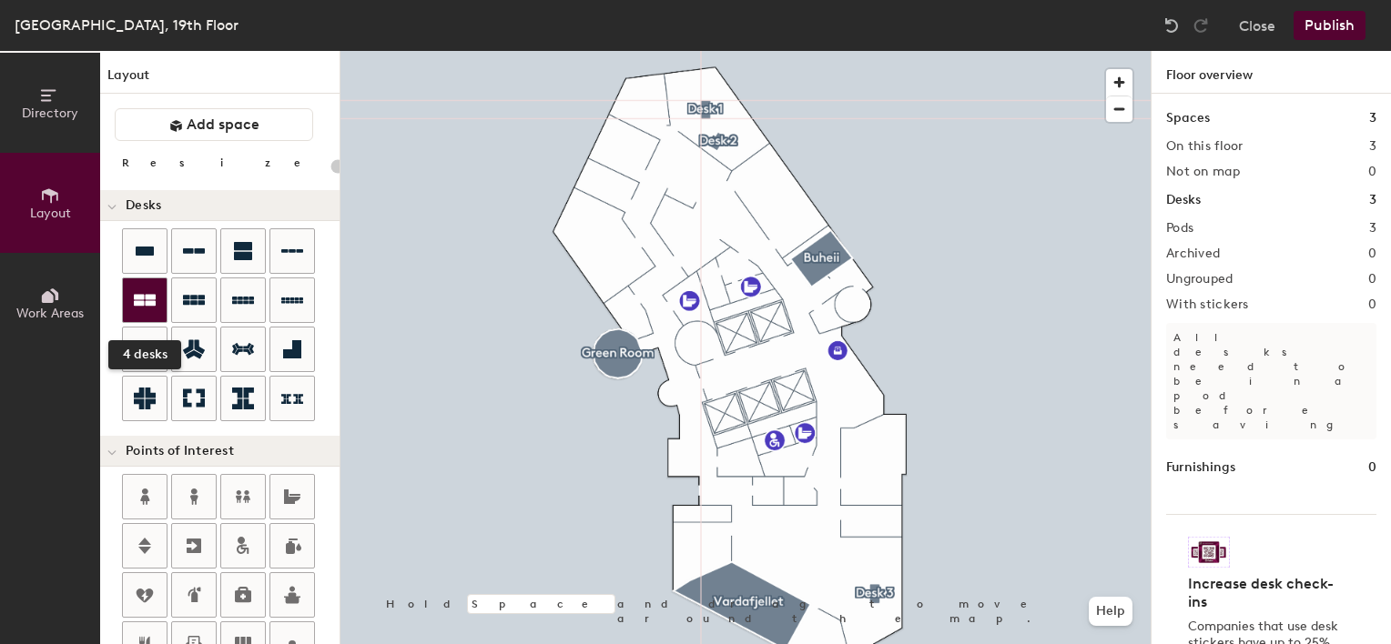
click at [151, 292] on icon at bounding box center [145, 300] width 22 height 22
click at [785, 543] on div "Directory Layout Work Areas Layout Add space Resize Desks Points of Interest Fu…" at bounding box center [695, 347] width 1391 height 593
type input "100"
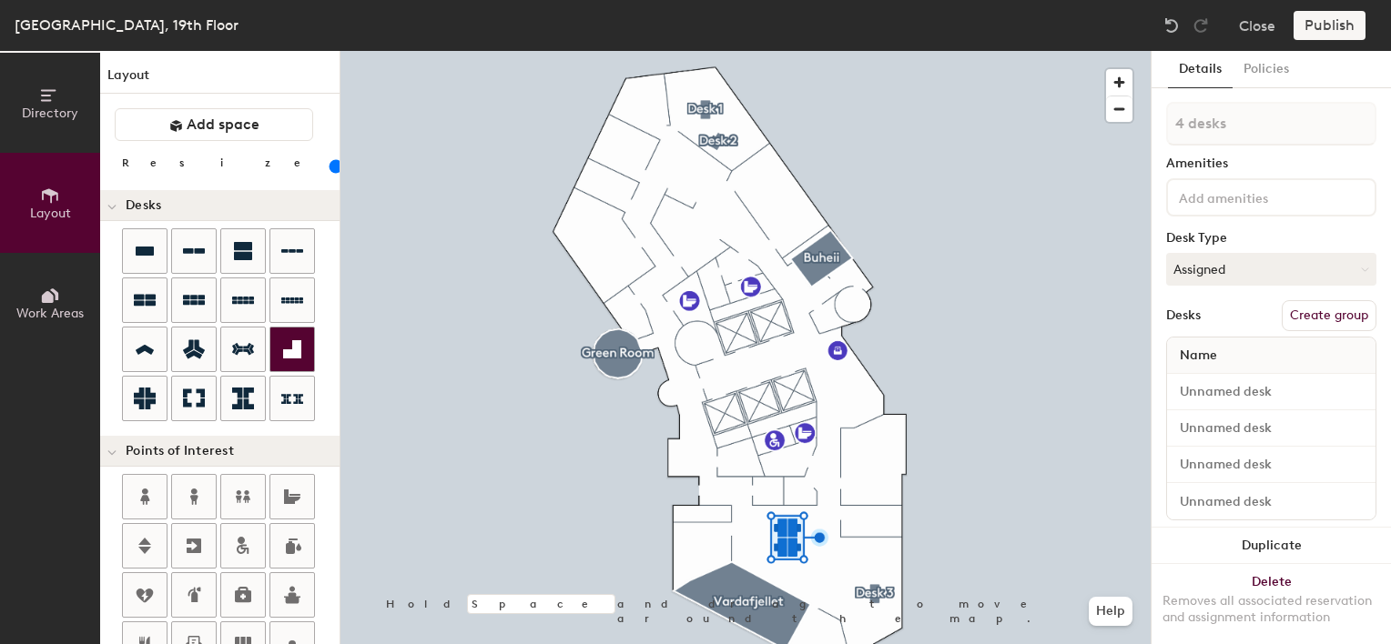
type input "1 desk"
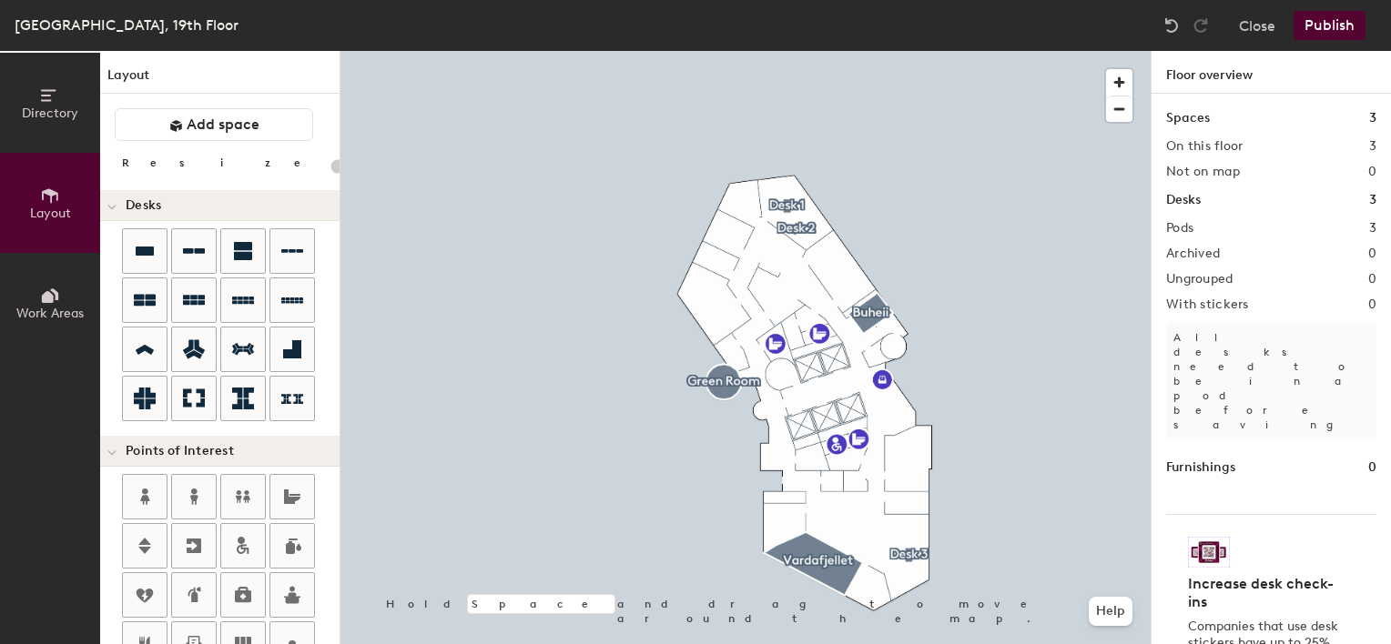
type input "20"
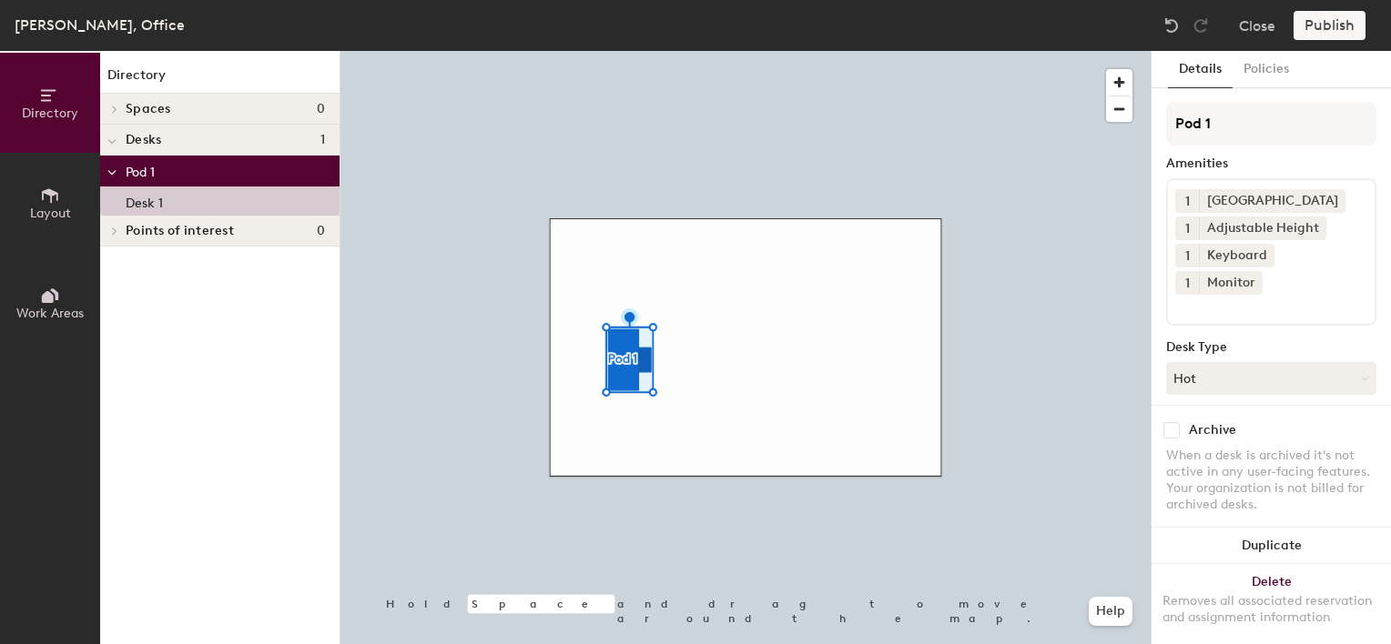
click at [1190, 199] on button "1" at bounding box center [1187, 201] width 24 height 24
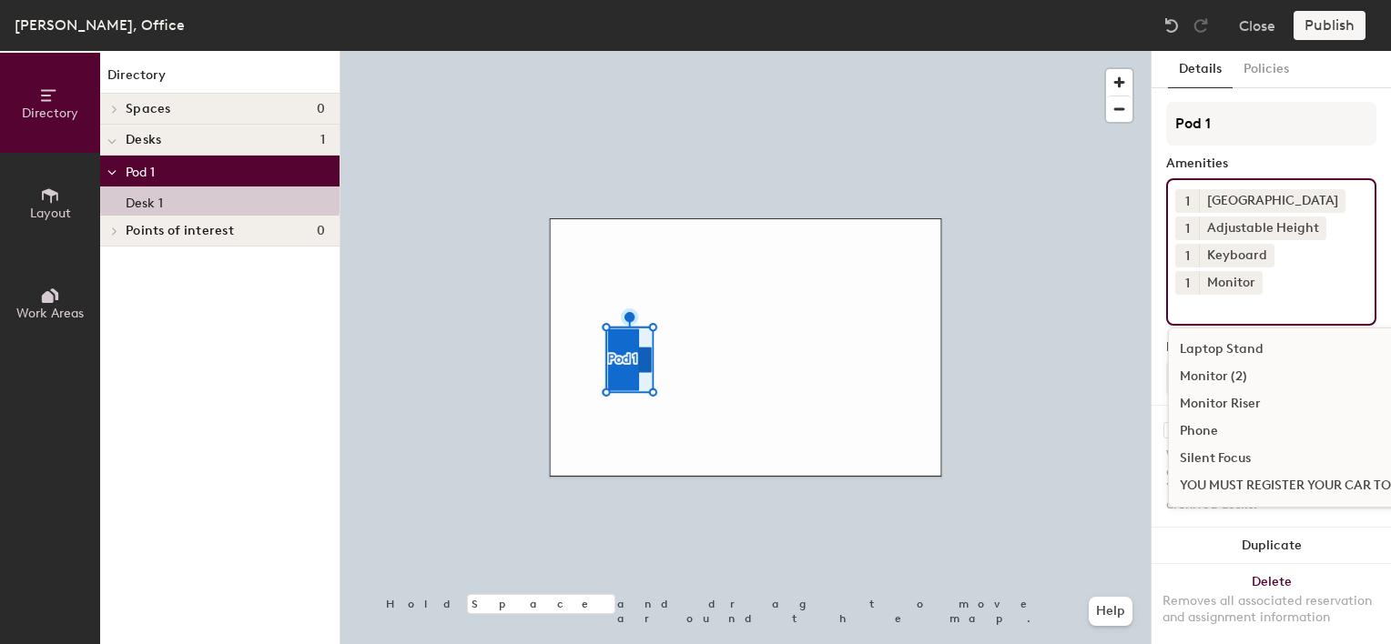
click at [1318, 244] on div "1 Docking Station 1 Adjustable Height 1 Keyboard 1 Monitor Laptop Stand Monitor…" at bounding box center [1271, 251] width 210 height 147
click at [1251, 282] on icon at bounding box center [1252, 281] width 7 height 7
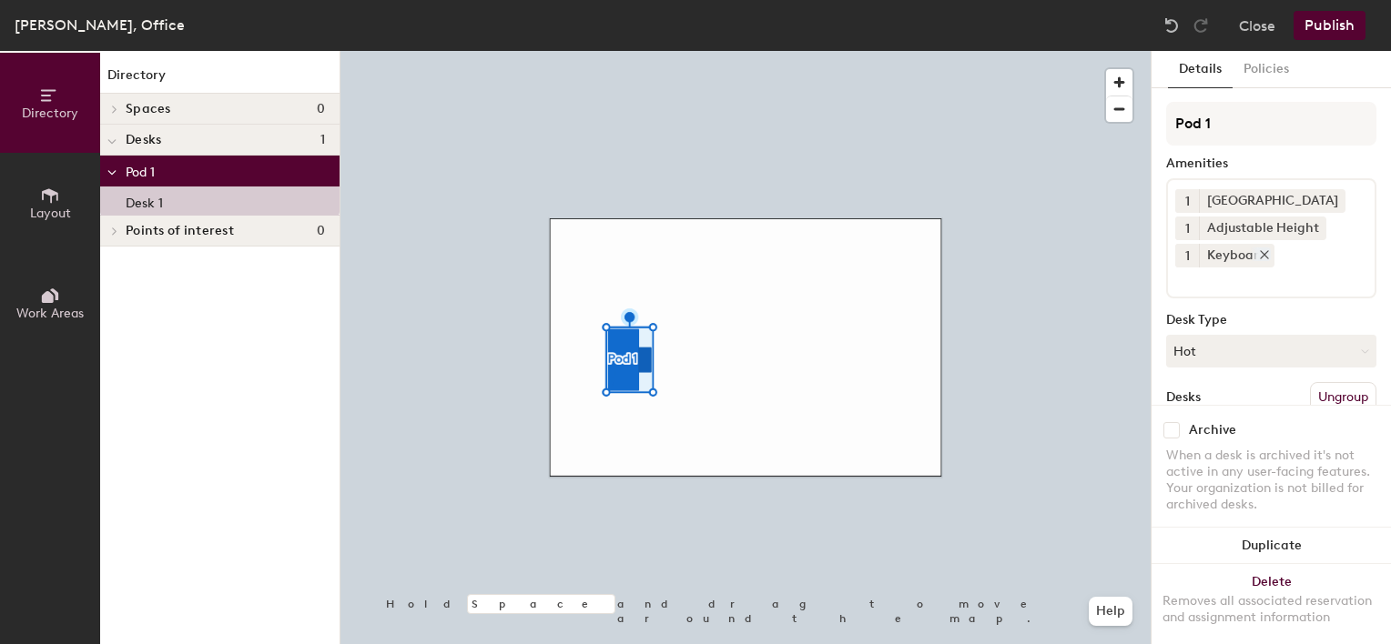
click at [1261, 251] on icon at bounding box center [1264, 254] width 13 height 13
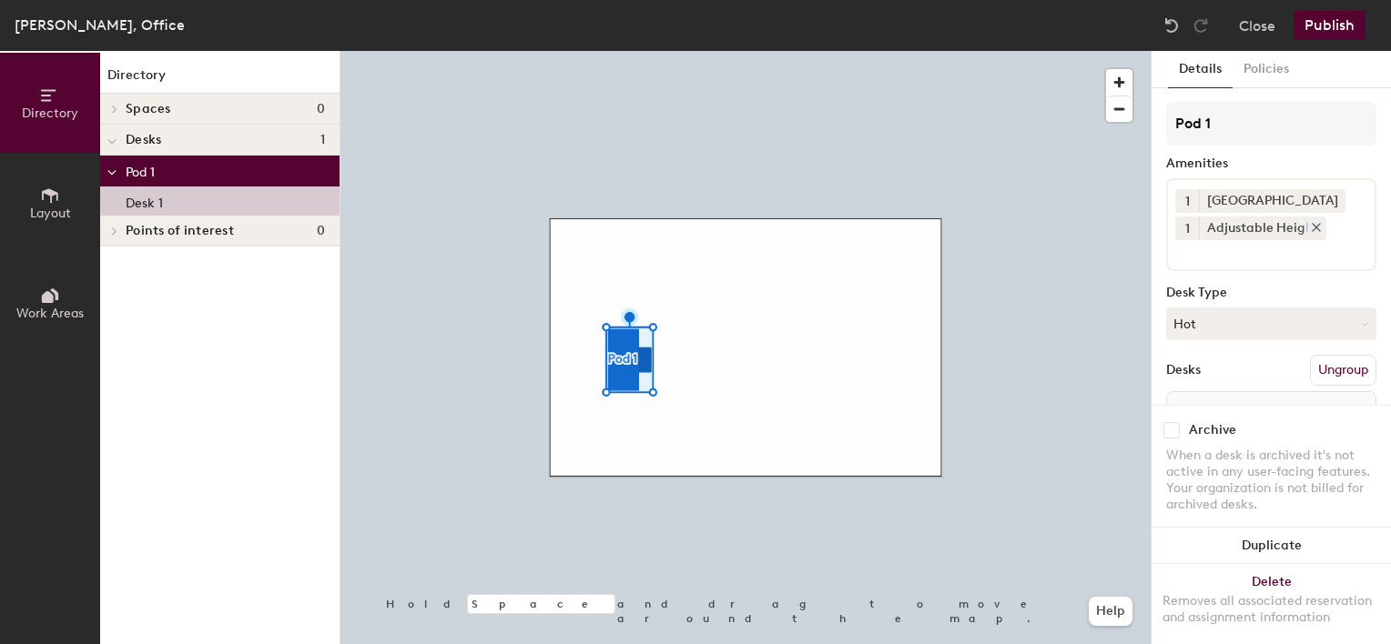
click at [1312, 226] on icon at bounding box center [1315, 227] width 7 height 7
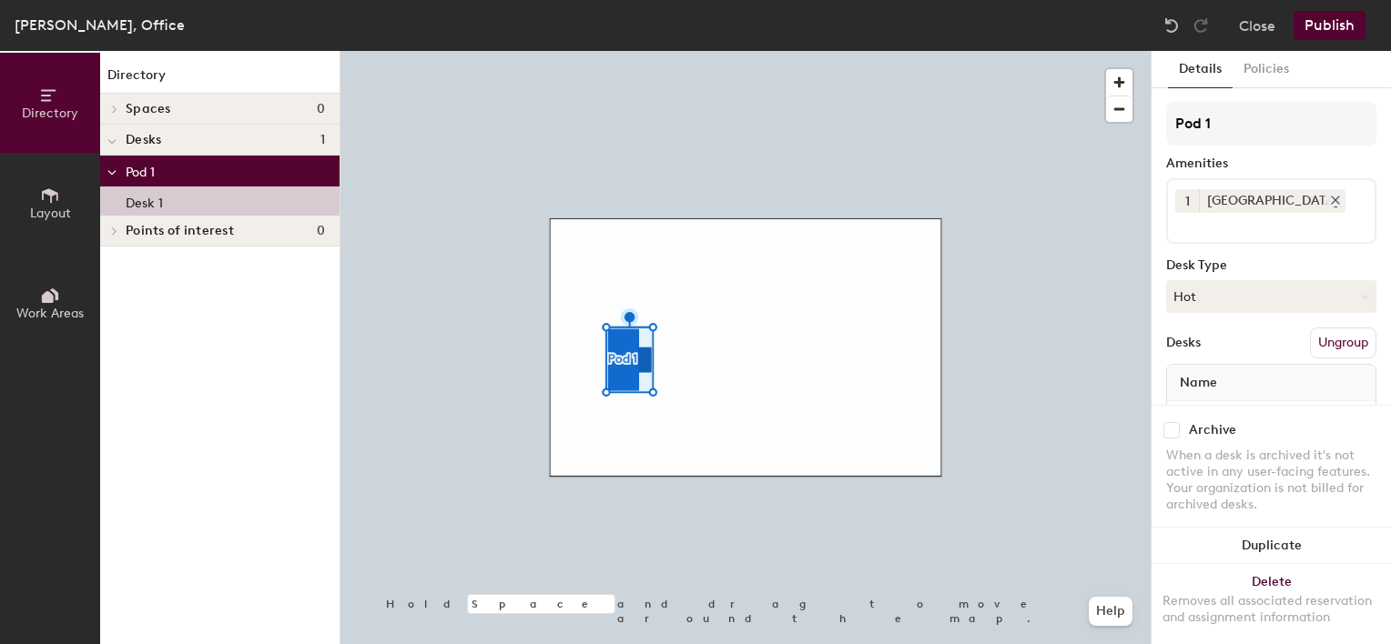
click at [1329, 200] on icon at bounding box center [1335, 200] width 13 height 13
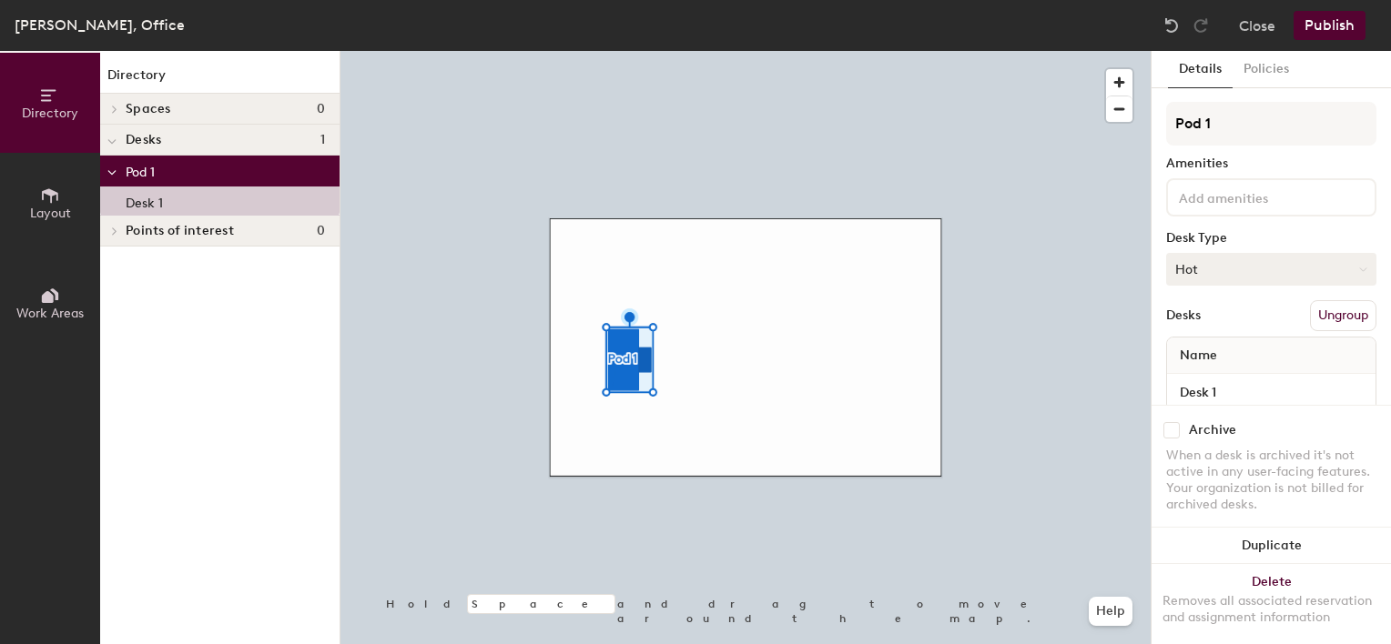
click at [1223, 269] on button "Hot" at bounding box center [1271, 269] width 210 height 33
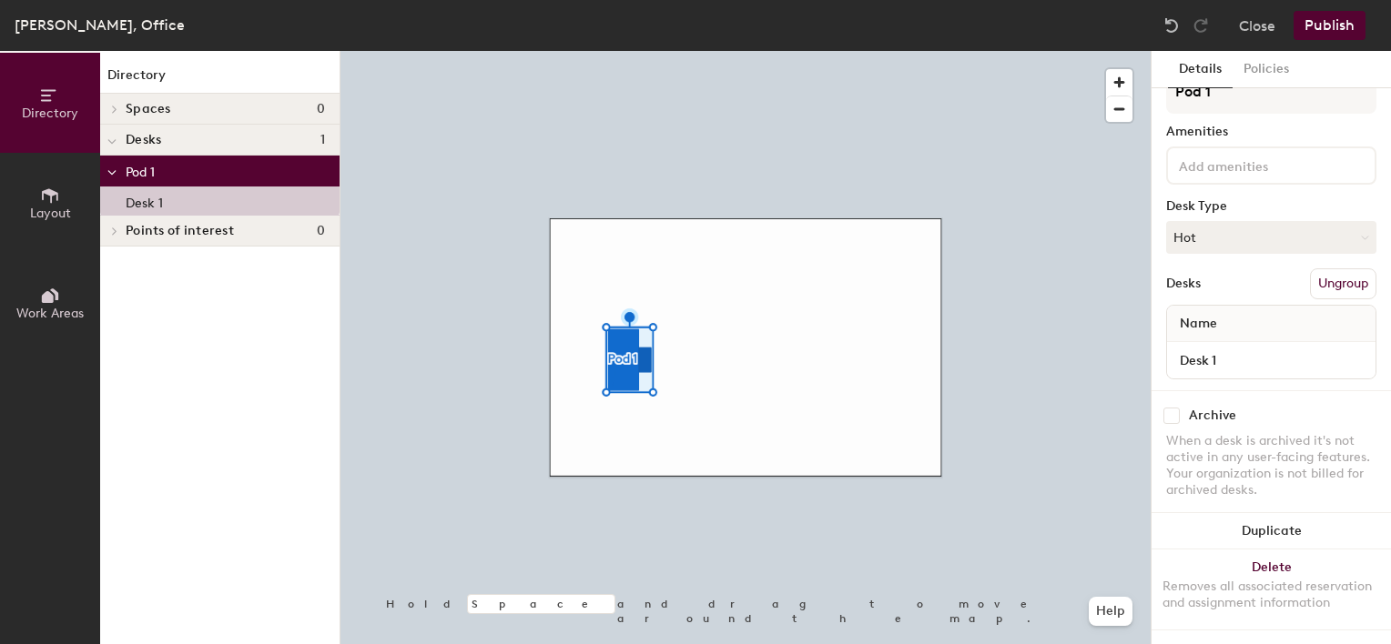
click at [1176, 408] on input "checkbox" at bounding box center [1171, 416] width 16 height 16
checkbox input "true"
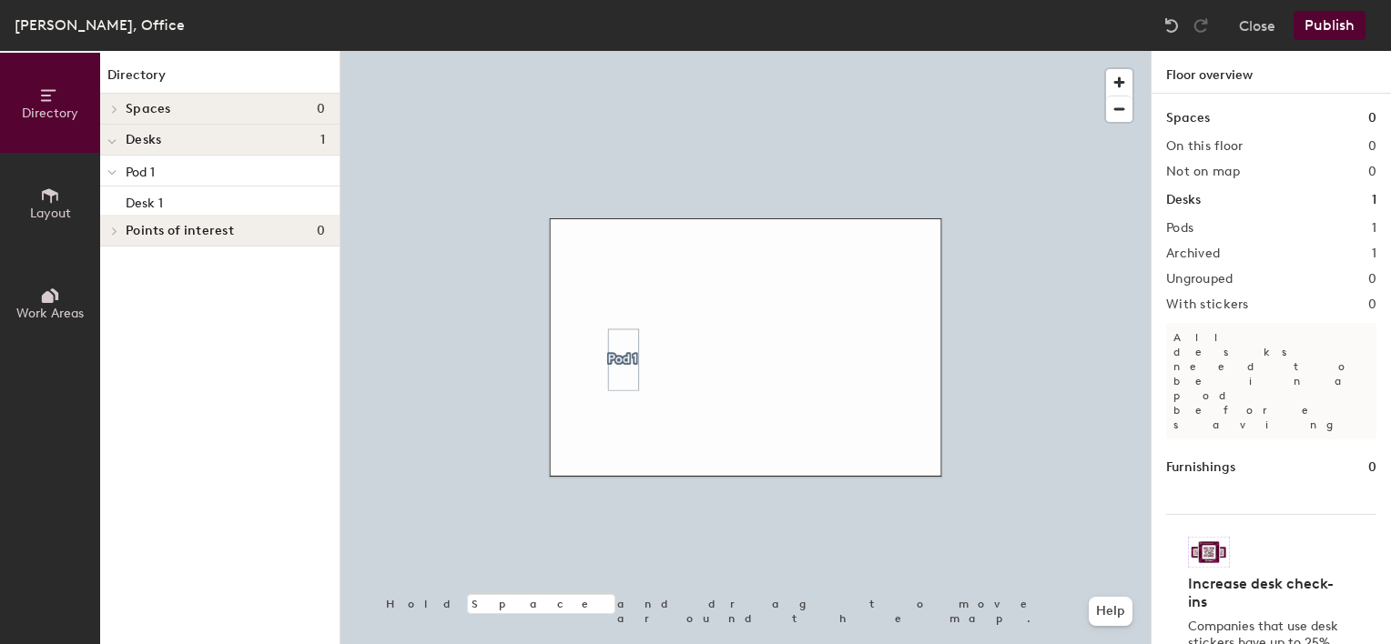
click at [1333, 25] on button "Publish" at bounding box center [1329, 25] width 72 height 29
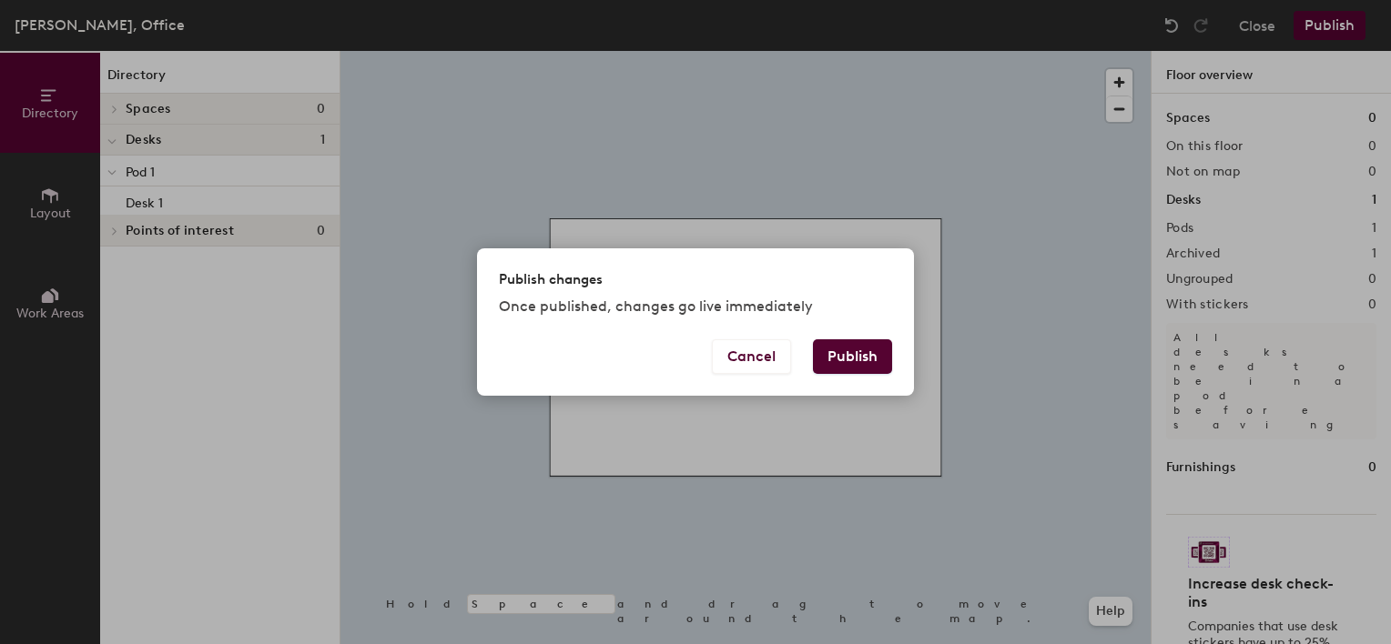
click at [872, 360] on button "Publish" at bounding box center [852, 356] width 79 height 35
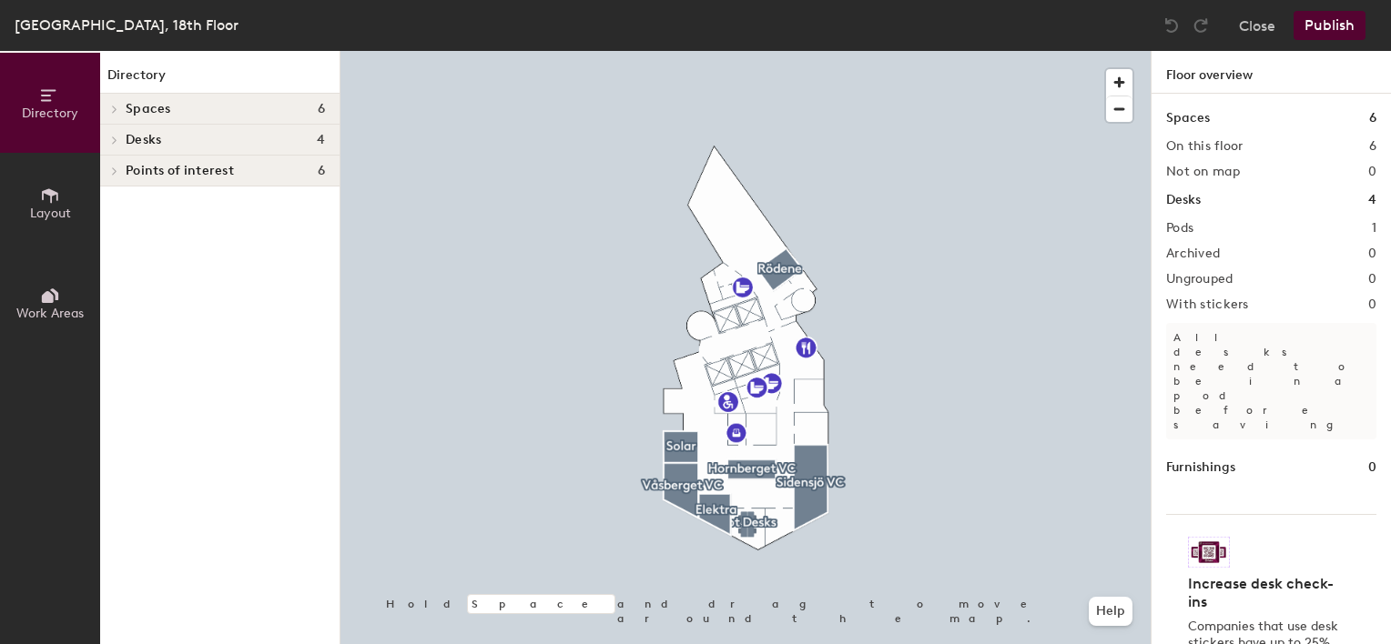
click at [1335, 27] on button "Publish" at bounding box center [1329, 25] width 72 height 29
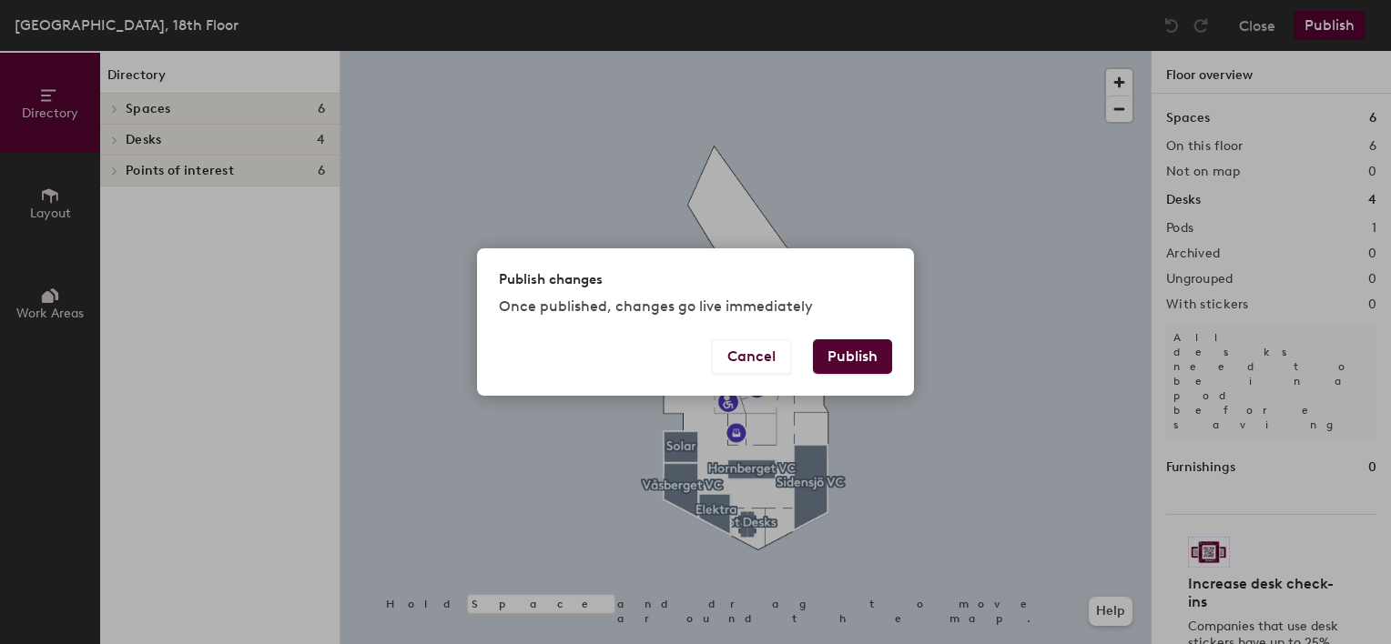
click at [848, 359] on button "Publish" at bounding box center [852, 356] width 79 height 35
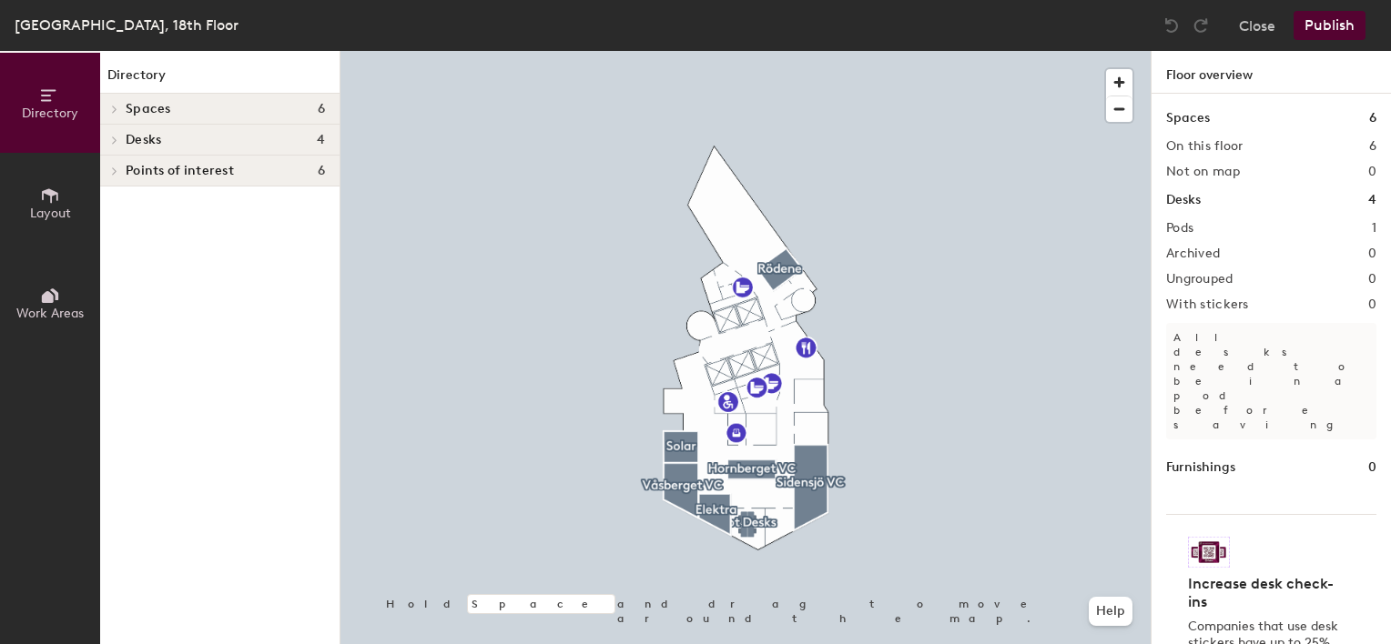
click at [153, 175] on span "Points of interest" at bounding box center [180, 171] width 108 height 15
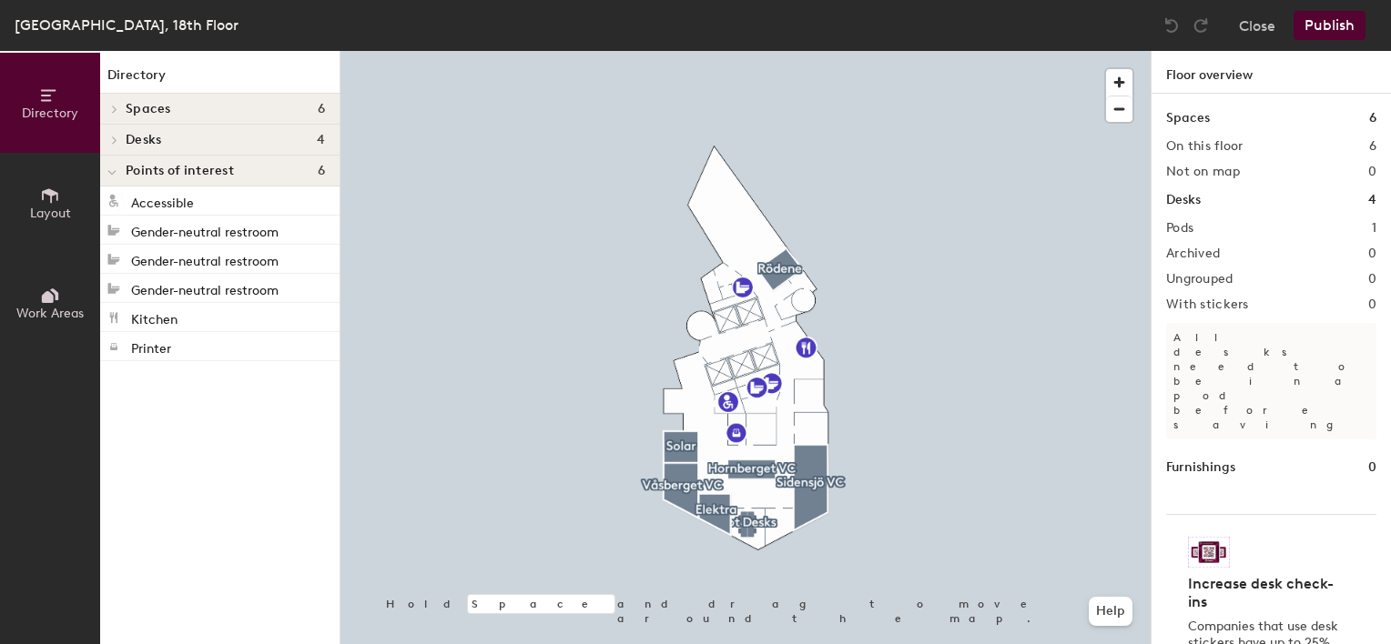
click at [40, 206] on span "Layout" at bounding box center [50, 213] width 41 height 15
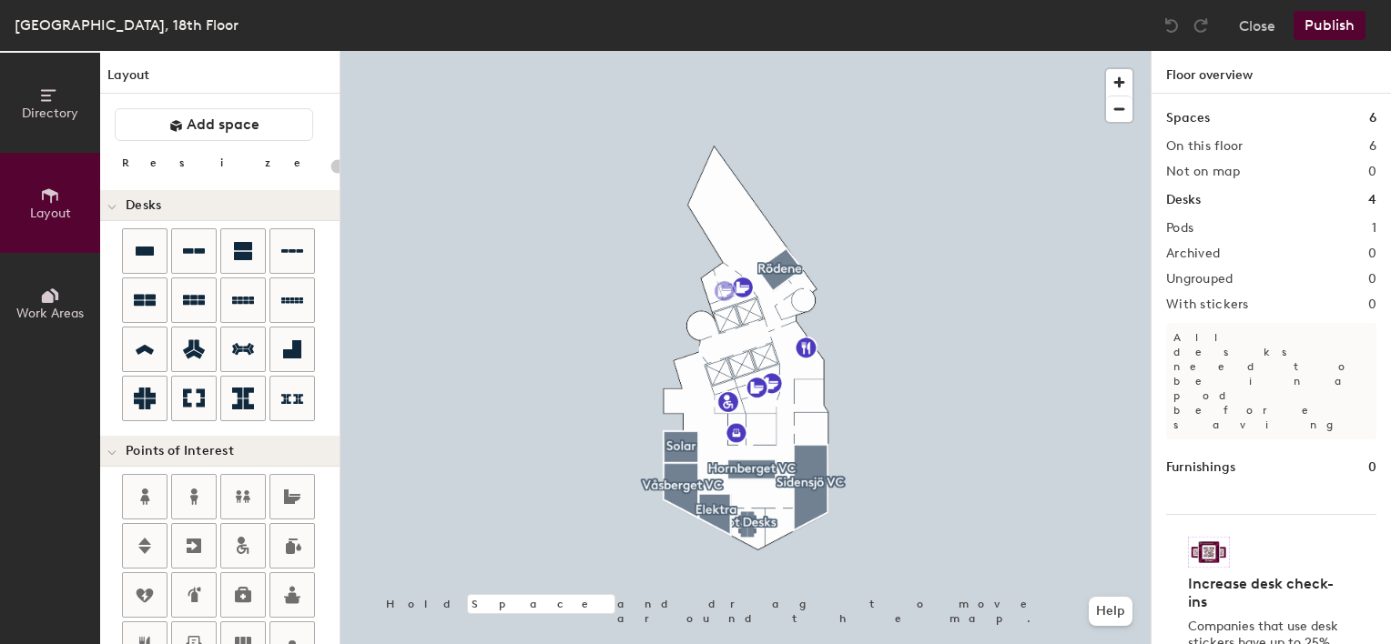
click at [724, 291] on div "Directory Layout Work Areas Layout Add space Resize Desks Points of Interest Fu…" at bounding box center [695, 347] width 1391 height 593
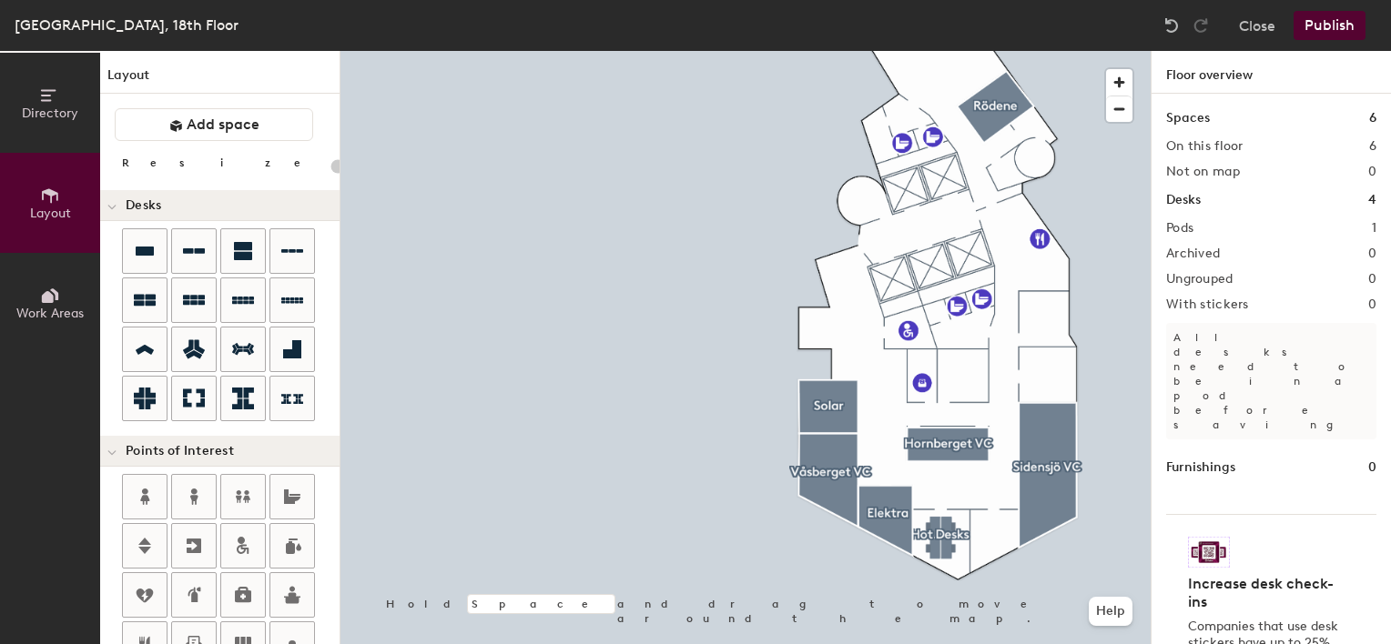
click at [1340, 25] on button "Publish" at bounding box center [1329, 25] width 72 height 29
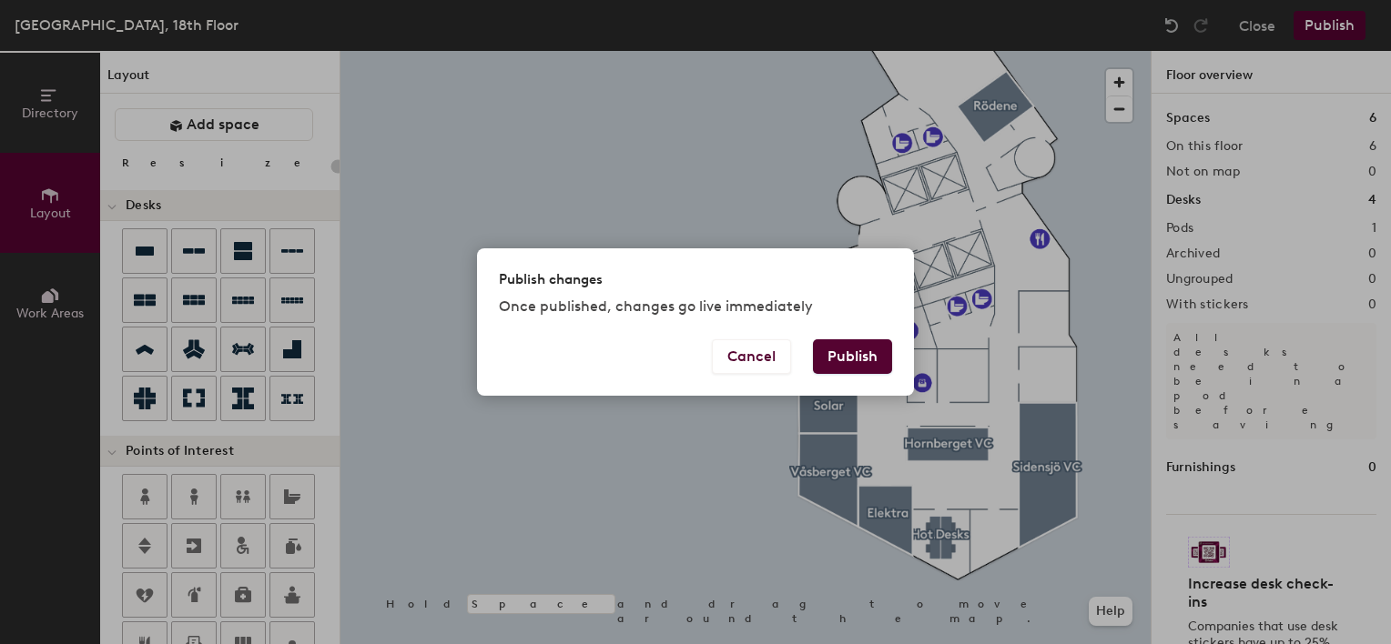
click at [857, 360] on button "Publish" at bounding box center [852, 356] width 79 height 35
type input "20"
